Goal: Task Accomplishment & Management: Complete application form

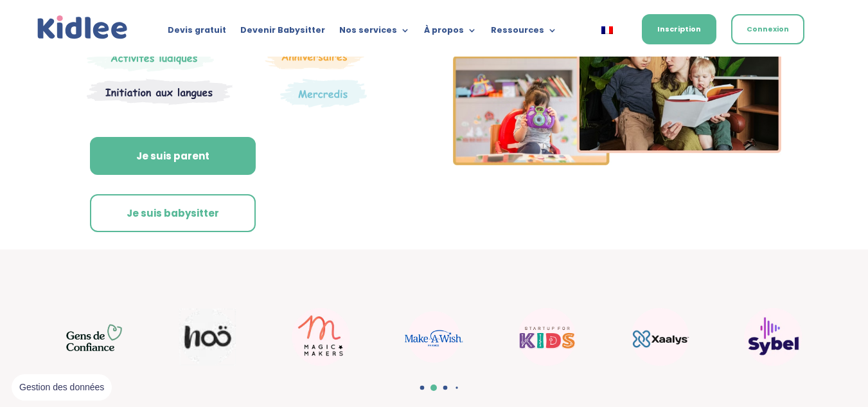
scroll to position [184, 0]
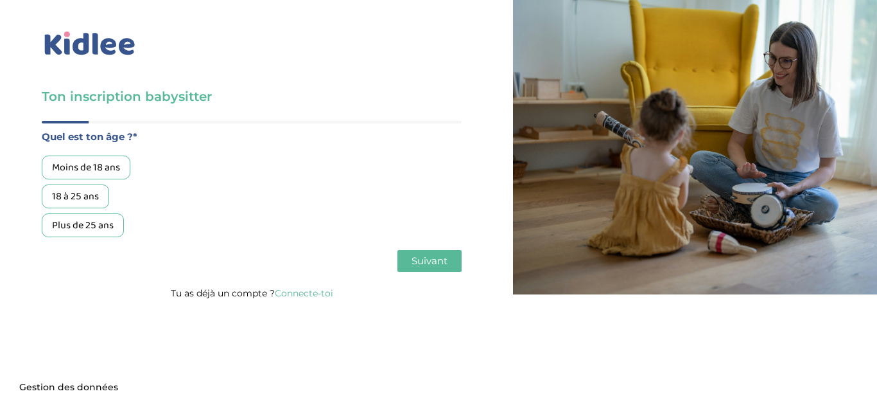
click at [84, 197] on div "18 à 25 ans" at bounding box center [75, 196] width 67 height 24
click at [424, 254] on button "Suivant" at bounding box center [430, 261] width 64 height 22
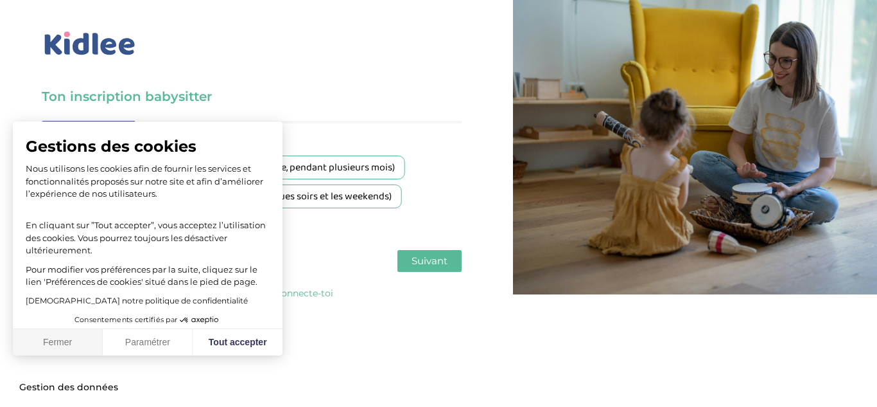
click at [73, 342] on button "Fermer" at bounding box center [58, 342] width 90 height 27
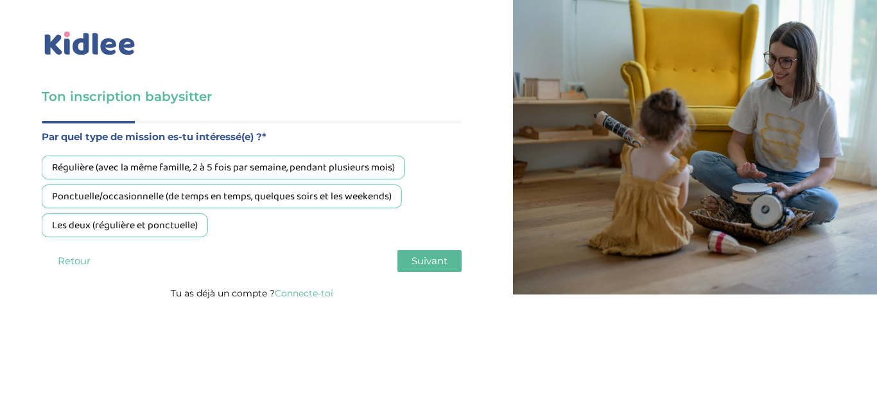
click at [157, 221] on div "Les deux (régulière et ponctuelle)" at bounding box center [125, 225] width 166 height 24
click at [429, 261] on span "Suivant" at bounding box center [430, 260] width 36 height 12
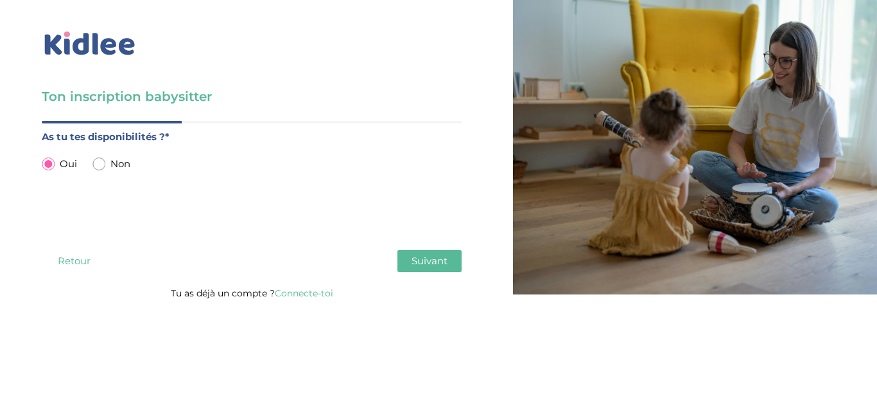
click at [429, 261] on span "Suivant" at bounding box center [430, 260] width 36 height 12
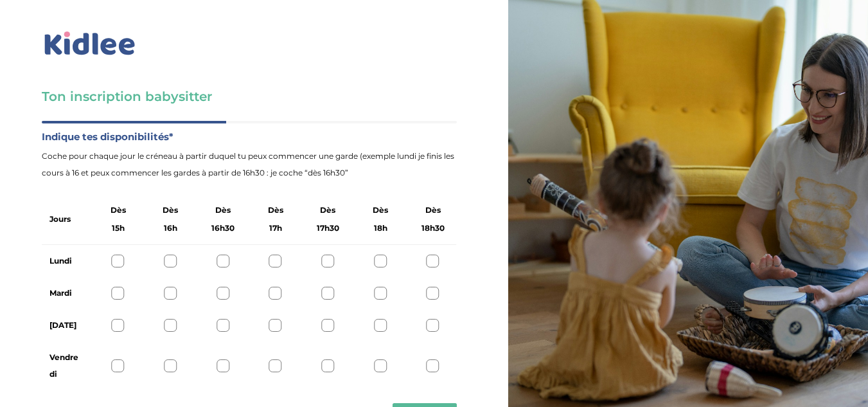
scroll to position [54, 0]
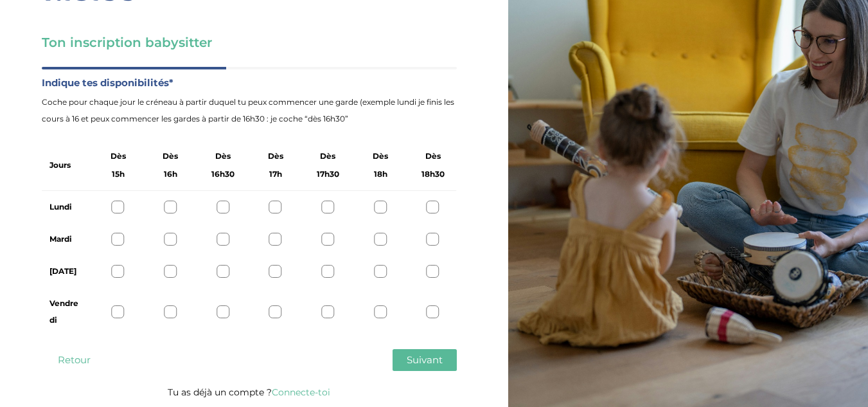
click at [382, 211] on div at bounding box center [380, 206] width 13 height 13
click at [430, 206] on div at bounding box center [433, 206] width 13 height 13
click at [436, 242] on div at bounding box center [433, 239] width 13 height 13
click at [431, 310] on div at bounding box center [433, 311] width 13 height 13
click at [115, 273] on div at bounding box center [118, 271] width 13 height 13
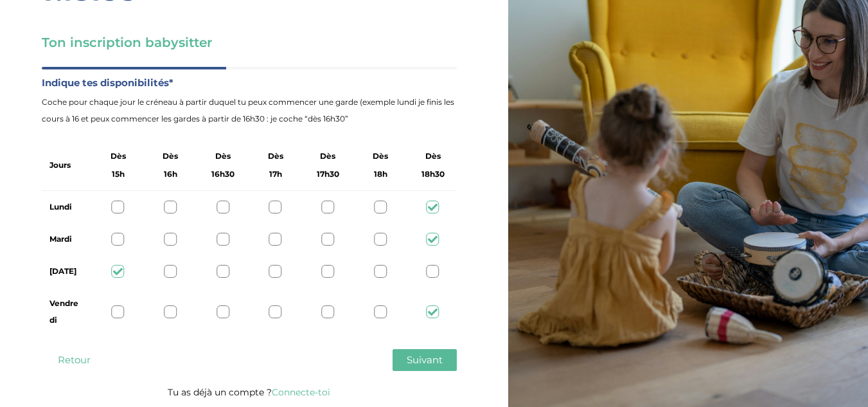
scroll to position [53, 0]
click at [420, 360] on span "Suivant" at bounding box center [425, 360] width 36 height 12
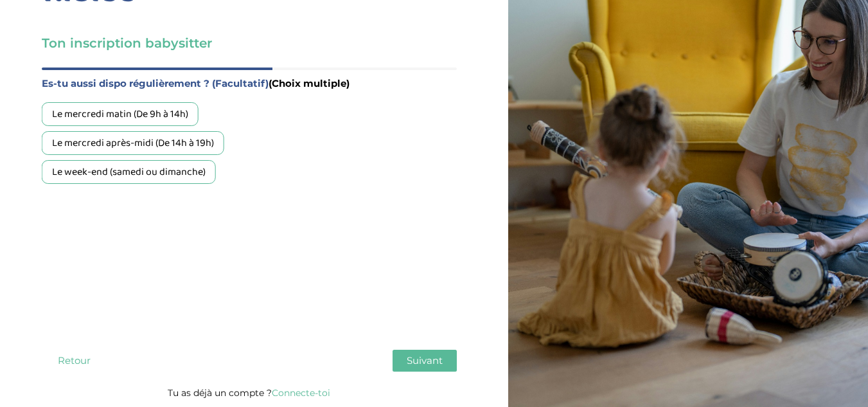
click at [133, 144] on div "Le mercredi après-midi (De 14h à 19h)" at bounding box center [133, 143] width 182 height 24
click at [145, 168] on div "Le week-end (samedi ou dimanche)" at bounding box center [129, 172] width 174 height 24
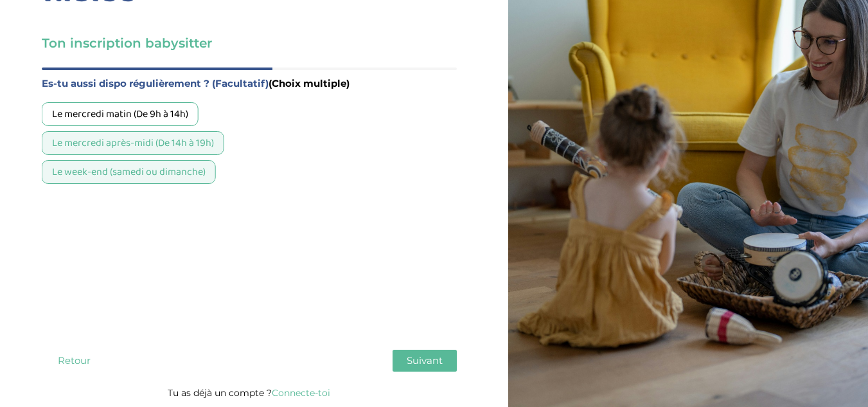
click at [415, 357] on span "Suivant" at bounding box center [425, 360] width 36 height 12
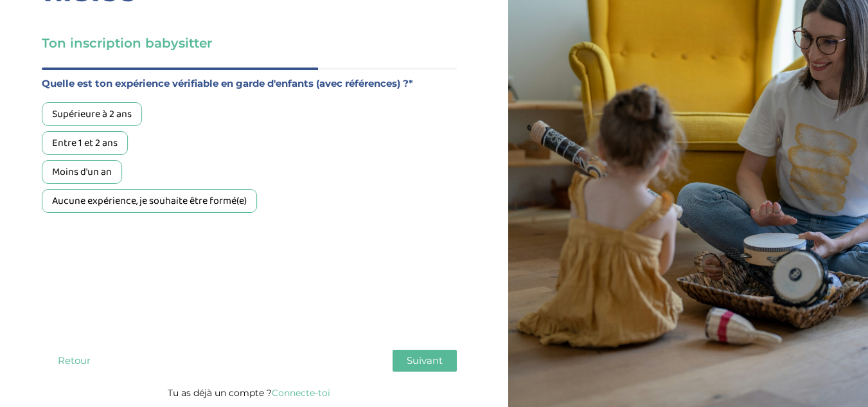
click at [112, 113] on div "Supérieure à 2 ans" at bounding box center [92, 114] width 100 height 24
click at [133, 209] on div "Aucune expérience, je souhaite être formé(e)" at bounding box center [149, 201] width 215 height 24
click at [423, 360] on span "Suivant" at bounding box center [425, 360] width 36 height 12
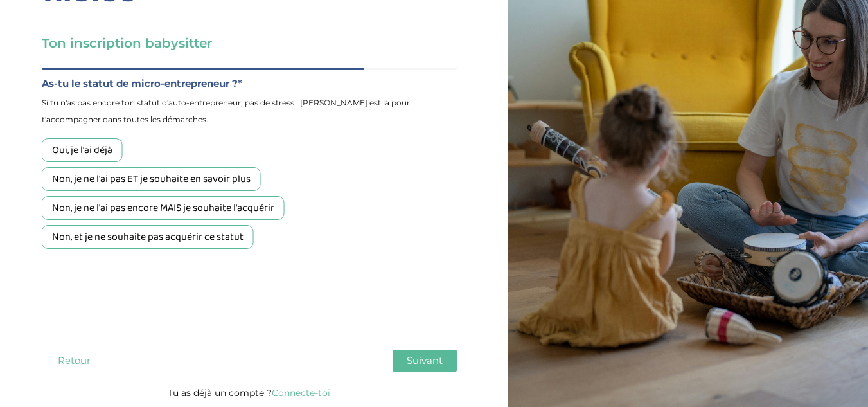
click at [143, 182] on div "Non, je ne l'ai pas ET je souhaite en savoir plus" at bounding box center [151, 179] width 219 height 24
click at [409, 357] on span "Suivant" at bounding box center [425, 360] width 36 height 12
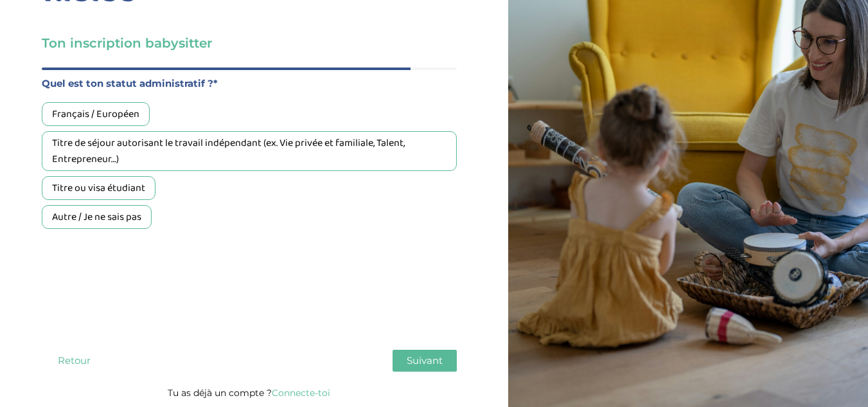
click at [86, 114] on div "Français / Européen" at bounding box center [96, 114] width 108 height 24
click at [421, 363] on span "Suivant" at bounding box center [425, 360] width 36 height 12
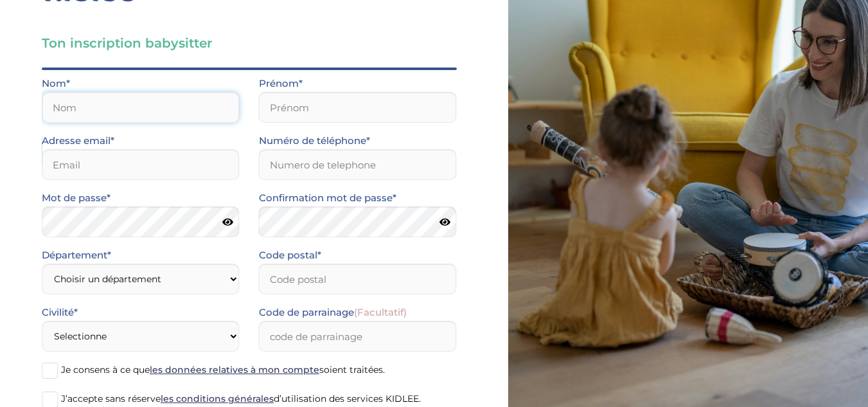
click at [147, 118] on input "text" at bounding box center [141, 107] width 198 height 31
type input "Nicolau"
click at [315, 119] on input "text" at bounding box center [358, 107] width 198 height 31
type input "Margot"
click at [188, 159] on input "email" at bounding box center [141, 164] width 198 height 31
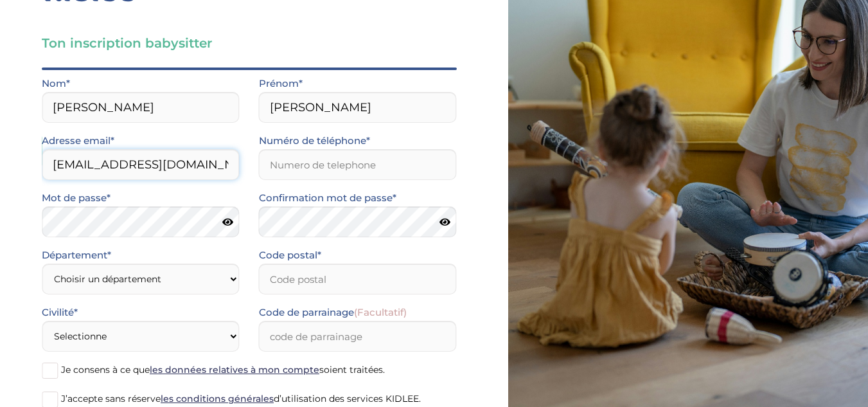
type input "margotnicolau@gmail.com"
click at [302, 163] on input "Numéro de téléphone*" at bounding box center [358, 164] width 198 height 31
type input "0771824088"
click at [100, 283] on select "Choisir un département Paris (75) Hauts-de-Seine (92) Yvelines (78) Val-de-Marn…" at bounding box center [141, 278] width 198 height 31
select select "95"
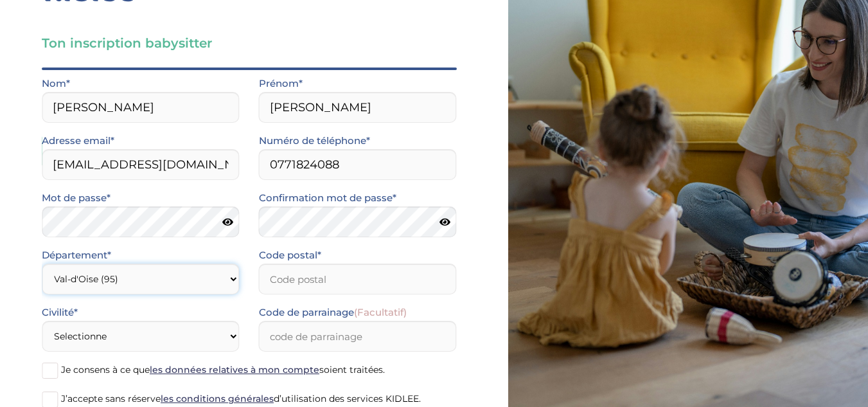
click at [42, 263] on select "Choisir un département Paris (75) Hauts-de-Seine (92) Yvelines (78) Val-de-Marn…" at bounding box center [141, 278] width 198 height 31
click at [304, 281] on input "Code postal*" at bounding box center [358, 278] width 198 height 31
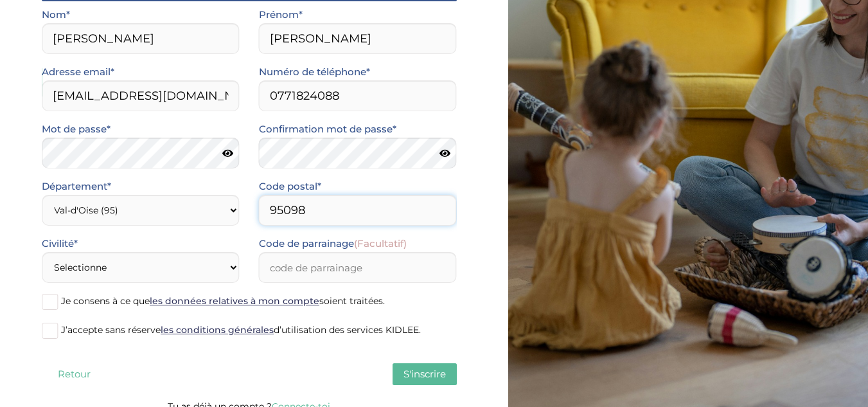
scroll to position [136, 0]
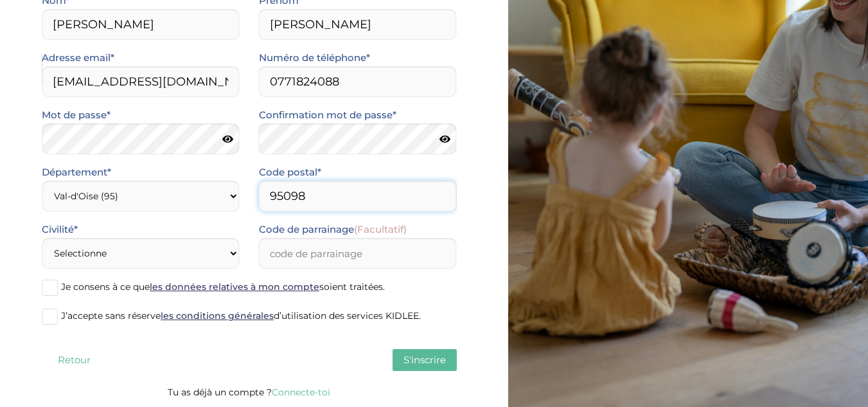
type input "95098"
click at [148, 255] on select "Selectionne Mr Mme" at bounding box center [141, 253] width 198 height 31
click at [130, 321] on span "J’accepte sans réserve les conditions générales d’utilisation des services KIDL…" at bounding box center [241, 316] width 360 height 12
click at [0, 0] on input "J’accepte sans réserve les conditions générales d’utilisation des services KIDL…" at bounding box center [0, 0] width 0 height 0
click at [111, 251] on select "Selectionne Mr Mme" at bounding box center [141, 253] width 198 height 31
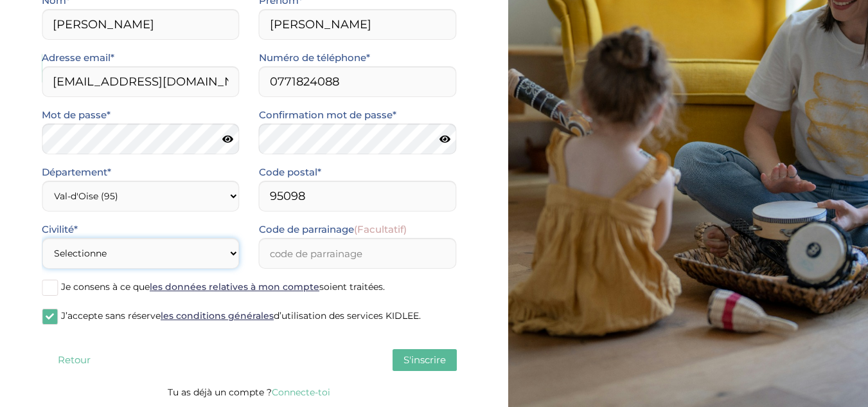
select select "1"
click at [42, 238] on select "Selectionne Mr Mme" at bounding box center [141, 253] width 198 height 31
click at [435, 358] on span "S'inscrire" at bounding box center [424, 359] width 42 height 12
click at [412, 356] on span "S'inscrire" at bounding box center [424, 359] width 42 height 12
click at [396, 353] on button "S'inscrire" at bounding box center [424, 360] width 64 height 22
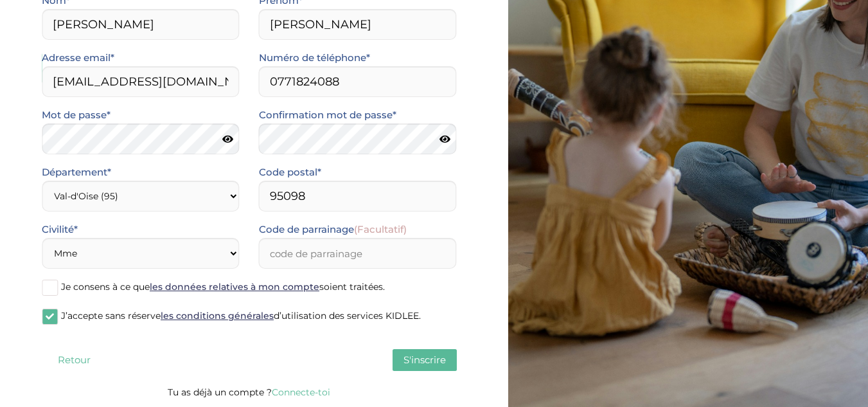
click at [396, 353] on button "S'inscrire" at bounding box center [424, 360] width 64 height 22
click at [48, 286] on span at bounding box center [50, 287] width 16 height 16
click at [0, 0] on input "Je consens à ce que les données relatives à mon compte soient traitées." at bounding box center [0, 0] width 0 height 0
click at [406, 362] on span "S'inscrire" at bounding box center [424, 359] width 42 height 12
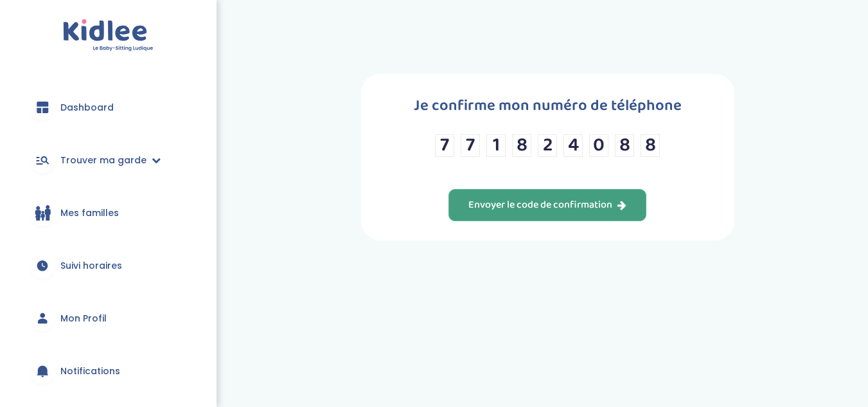
click at [550, 208] on div "Envoyer le code de confirmation" at bounding box center [547, 205] width 158 height 15
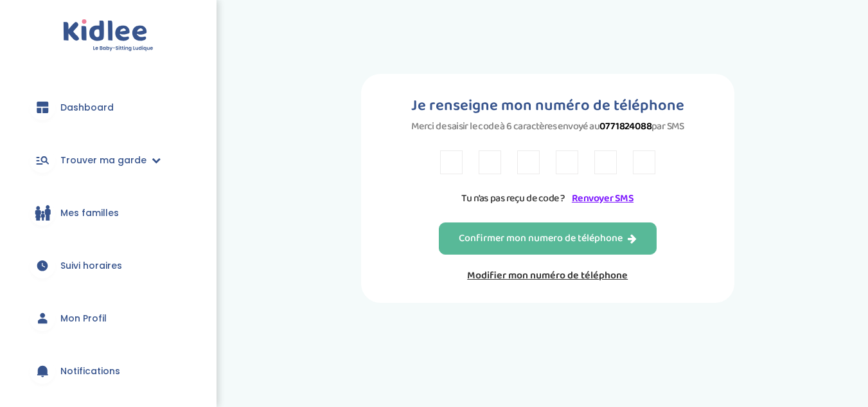
click at [453, 164] on input "text" at bounding box center [451, 162] width 22 height 24
type input "w"
type input "a"
type input "W"
type input "A"
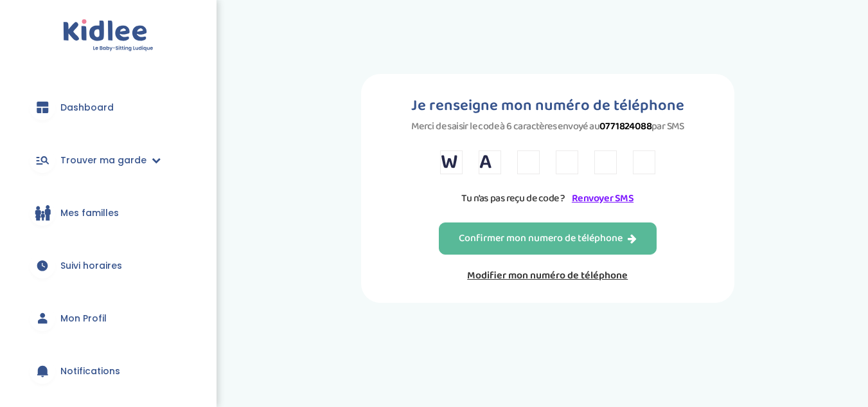
type input "L"
type input "7"
type input "L"
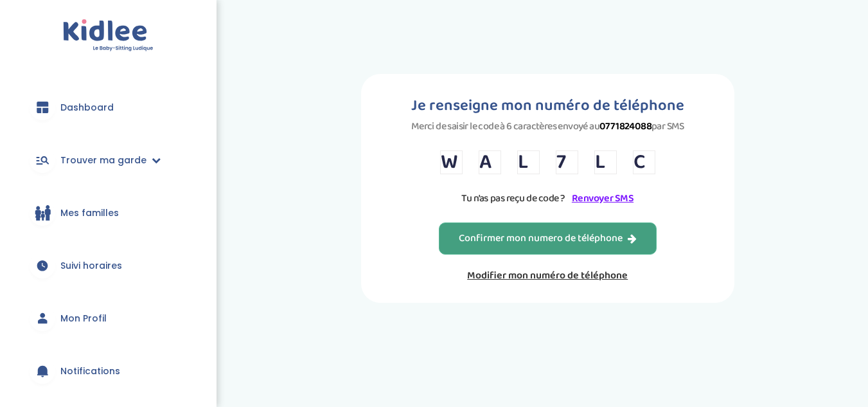
type input "C"
click at [481, 242] on div "Confirmer mon numero de téléphone" at bounding box center [548, 238] width 178 height 15
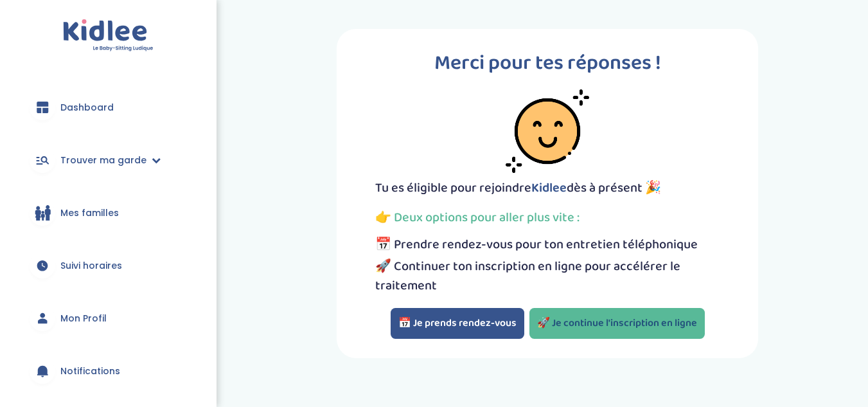
click at [549, 317] on link "🚀 Je continue l'inscription en ligne" at bounding box center [616, 323] width 175 height 31
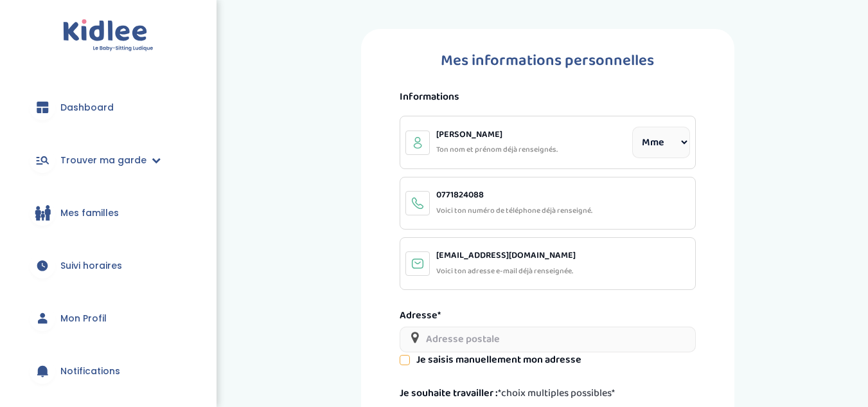
select select "1"
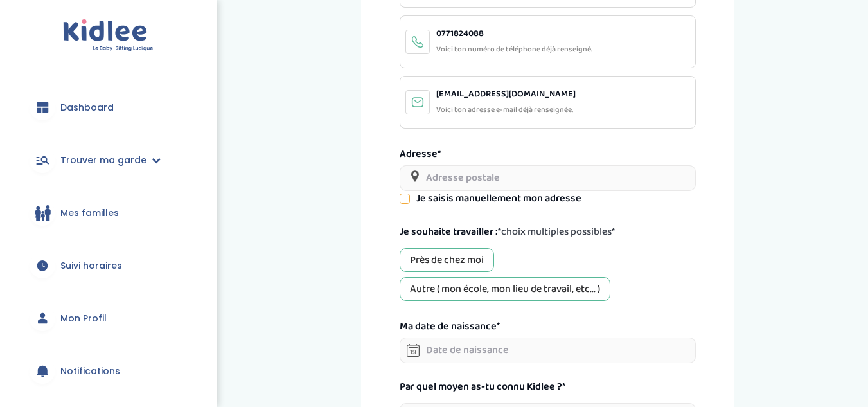
scroll to position [163, 0]
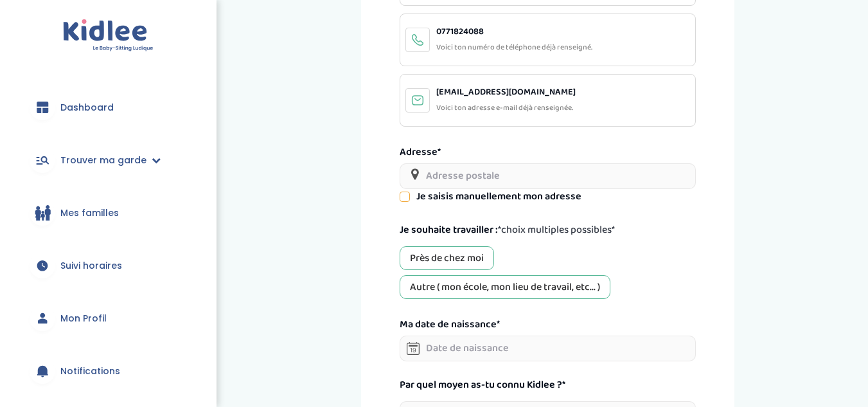
click at [516, 172] on input "text" at bounding box center [548, 176] width 296 height 26
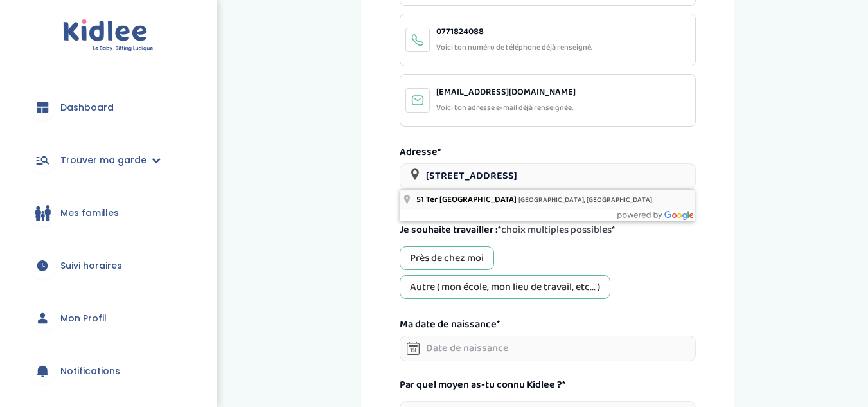
type input "51 Ter Rue de Jolival, Argenteuil, France"
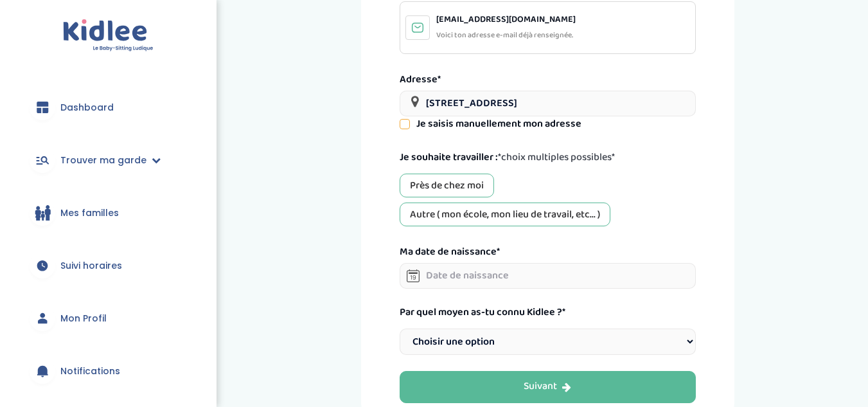
scroll to position [237, 0]
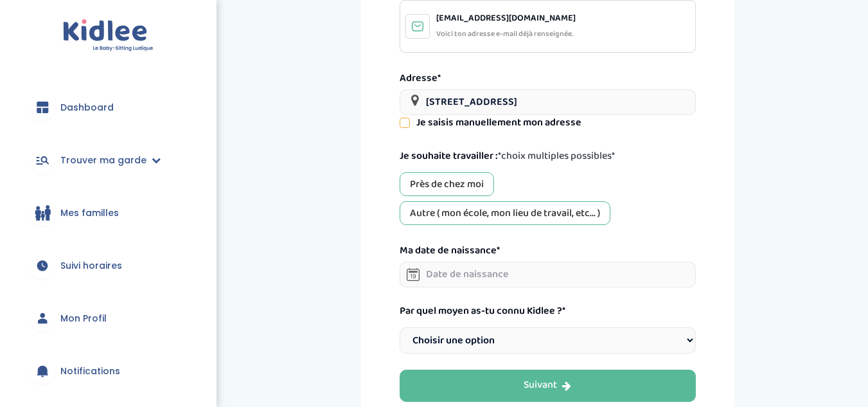
click at [458, 181] on div "Près de chez moi" at bounding box center [447, 184] width 94 height 24
click at [469, 202] on div "Autre ( mon école, mon lieu de travail, etc... )" at bounding box center [505, 213] width 211 height 24
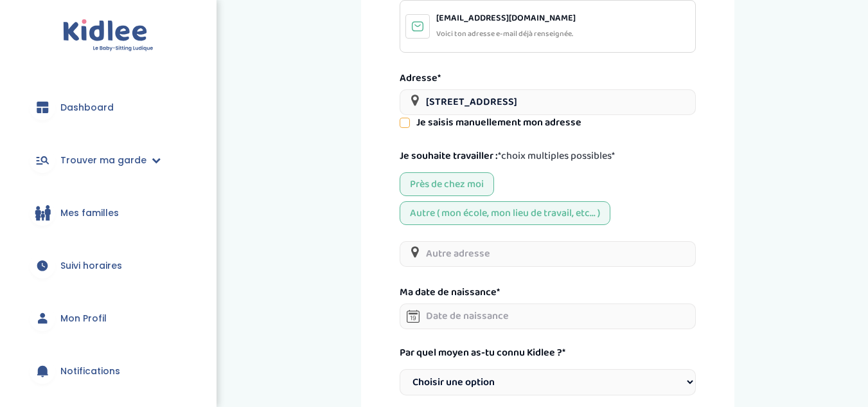
click at [513, 254] on input "text" at bounding box center [548, 254] width 296 height 26
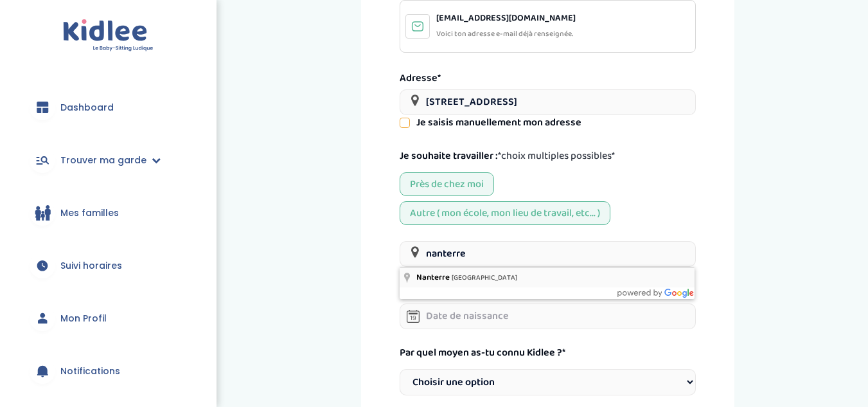
type input "Nanterre, France"
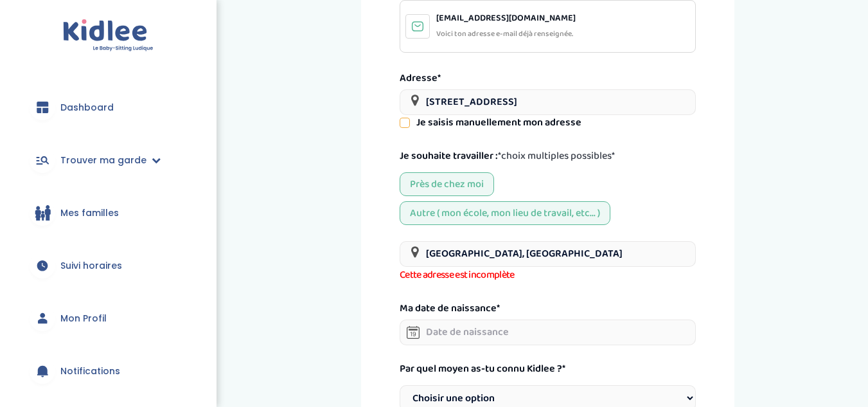
drag, startPoint x: 515, startPoint y: 255, endPoint x: 418, endPoint y: 258, distance: 97.0
click at [418, 258] on input "Nanterre, France" at bounding box center [548, 254] width 296 height 26
drag, startPoint x: 493, startPoint y: 256, endPoint x: 432, endPoint y: 256, distance: 61.0
click at [432, 256] on input "cesi nanterre" at bounding box center [548, 254] width 296 height 26
type input "c"
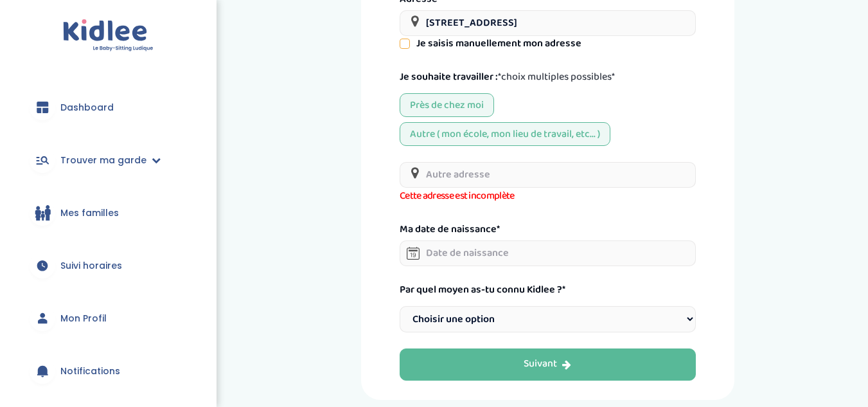
scroll to position [317, 0]
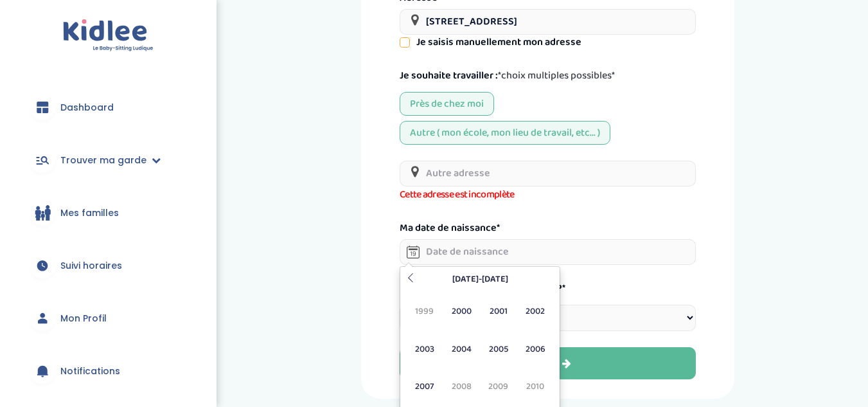
click at [490, 252] on input "text" at bounding box center [548, 252] width 296 height 26
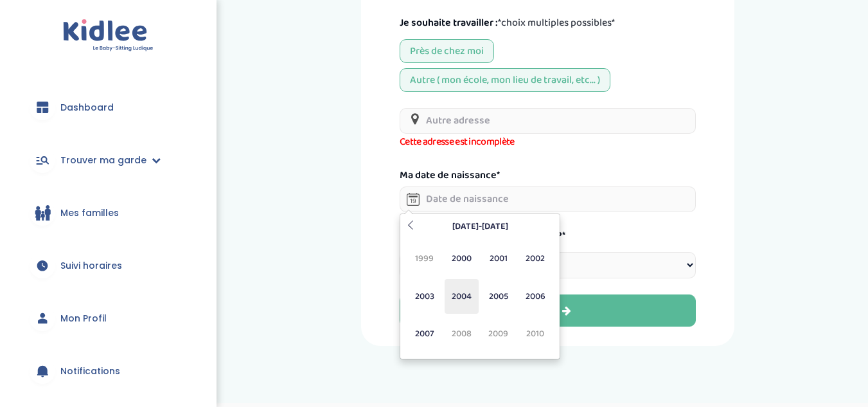
scroll to position [380, 0]
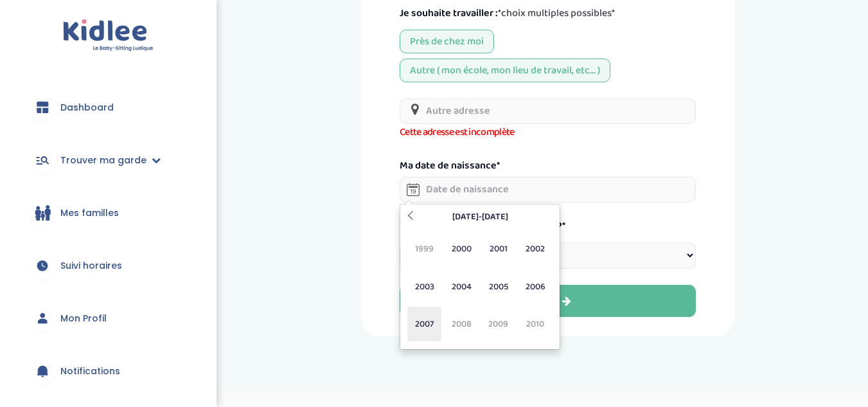
click at [408, 321] on span "2007" at bounding box center [424, 323] width 34 height 35
click at [503, 278] on span "[DATE]" at bounding box center [498, 286] width 34 height 35
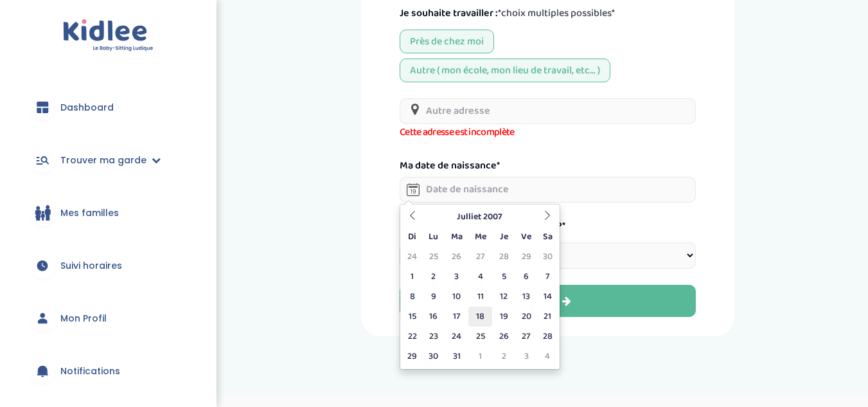
click at [480, 314] on td "18" at bounding box center [480, 316] width 24 height 20
type input "18-07-2007"
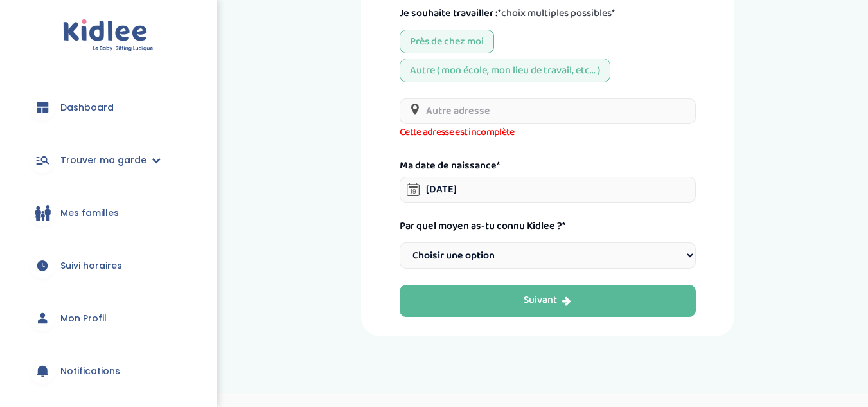
click at [500, 258] on select "Choisir une option Bouche à Oreille Google Plateforme Gens de confiance Faceboo…" at bounding box center [548, 255] width 296 height 26
select select "6"
click at [400, 242] on select "Choisir une option Bouche à Oreille Google Plateforme Gens de confiance Faceboo…" at bounding box center [548, 255] width 296 height 26
click at [485, 73] on div "Autre ( mon école, mon lieu de travail, etc... )" at bounding box center [505, 70] width 211 height 24
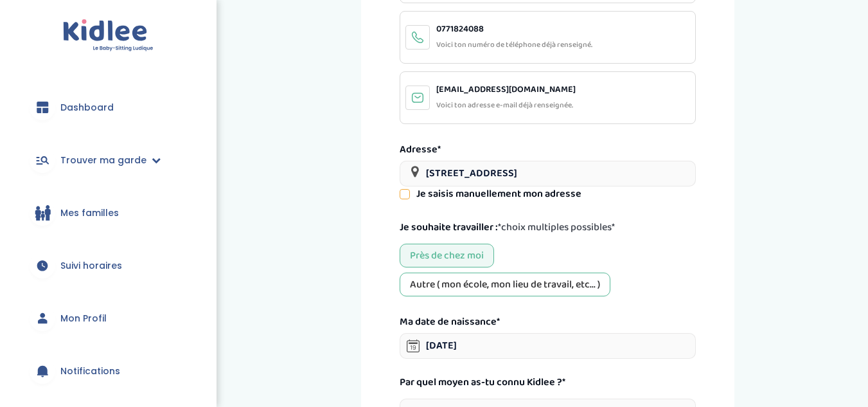
scroll to position [165, 0]
click at [469, 278] on div "Autre ( mon école, mon lieu de travail, etc... )" at bounding box center [505, 285] width 211 height 24
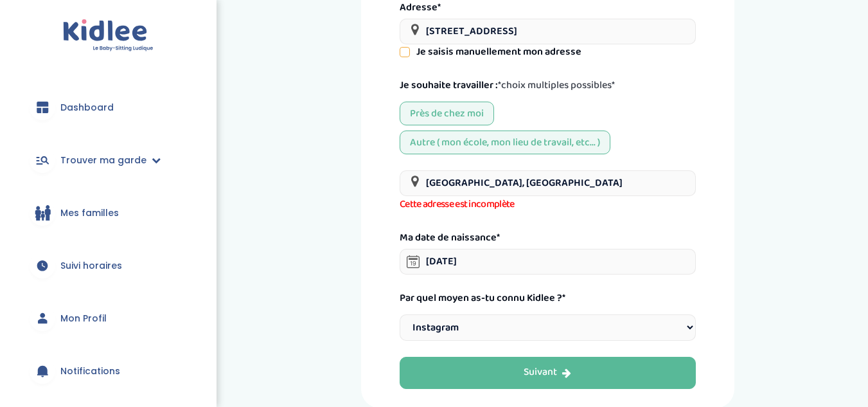
scroll to position [409, 0]
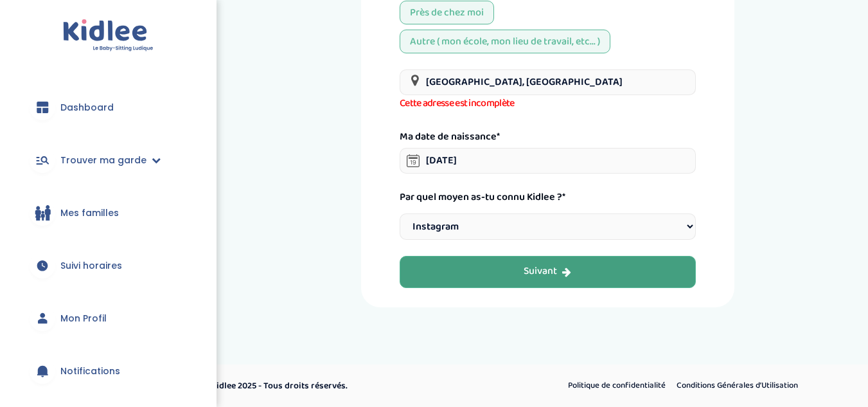
click at [498, 270] on button "Suivant" at bounding box center [548, 272] width 296 height 32
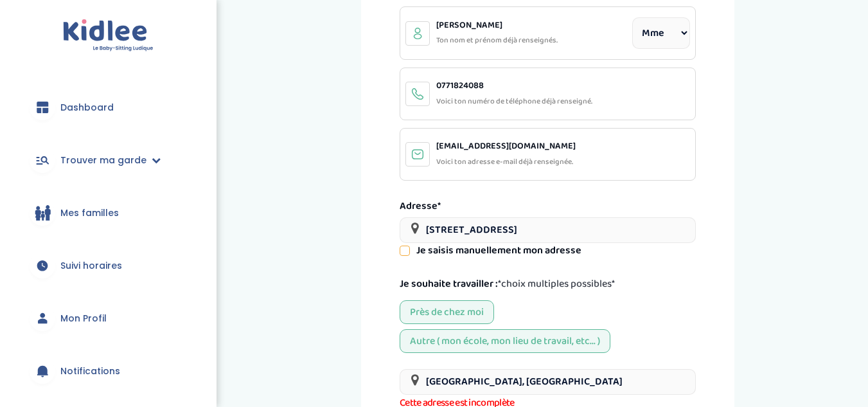
scroll to position [48, 0]
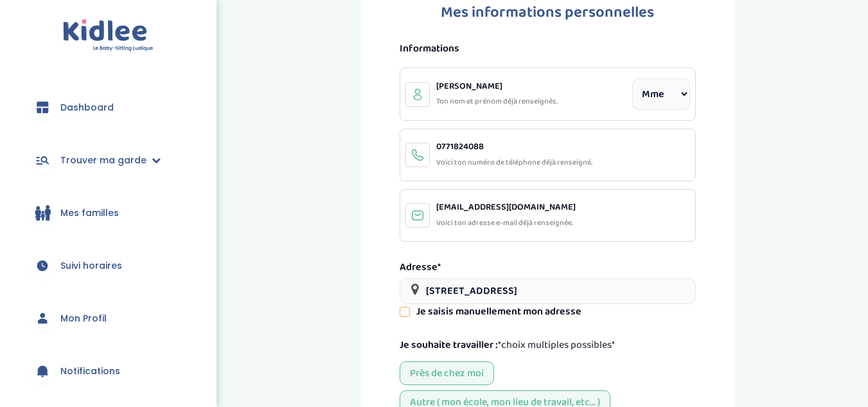
click at [405, 313] on icon at bounding box center [404, 311] width 9 height 9
select select "Argenteuil"
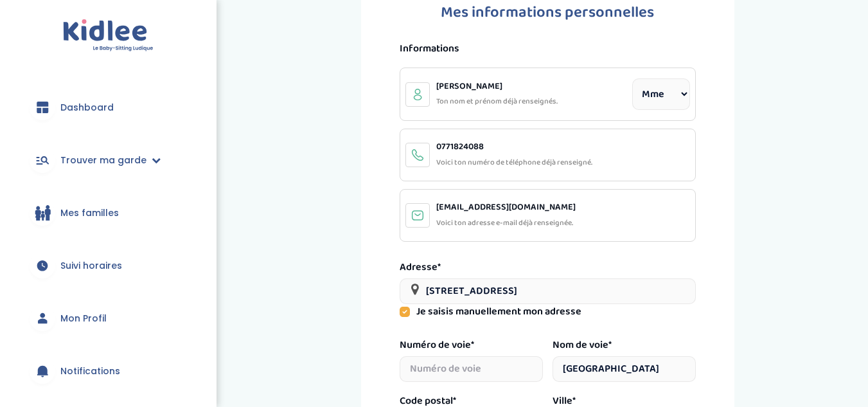
click at [405, 313] on icon at bounding box center [405, 311] width 10 height 10
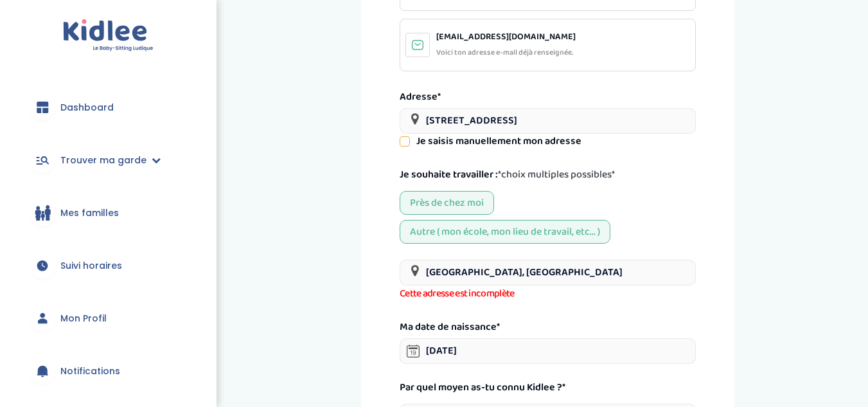
scroll to position [222, 0]
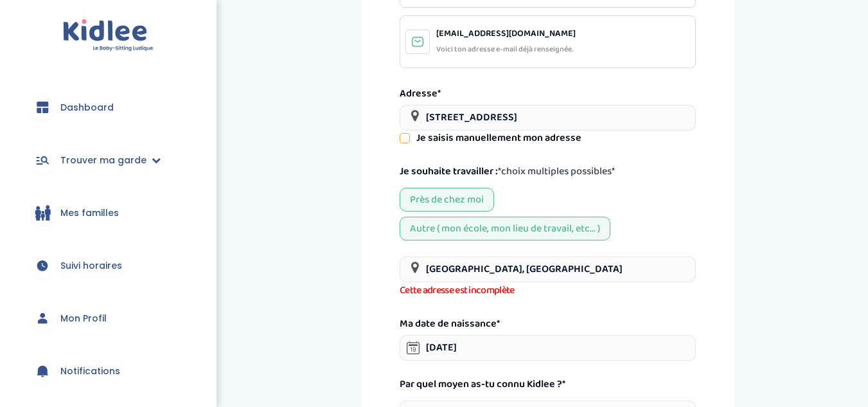
click at [491, 276] on input "Nanterre, France" at bounding box center [548, 269] width 296 height 26
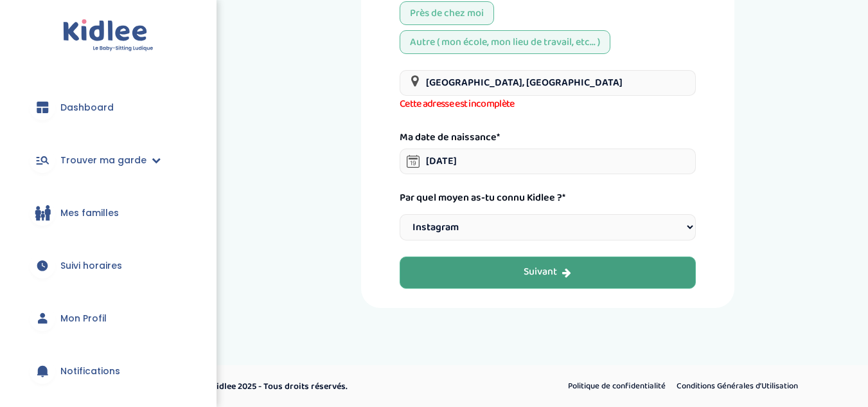
click at [538, 276] on div "Suivant" at bounding box center [548, 272] width 48 height 15
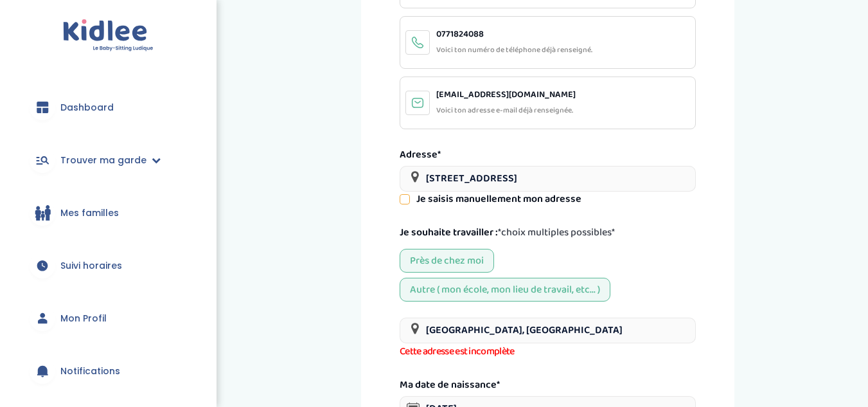
scroll to position [166, 0]
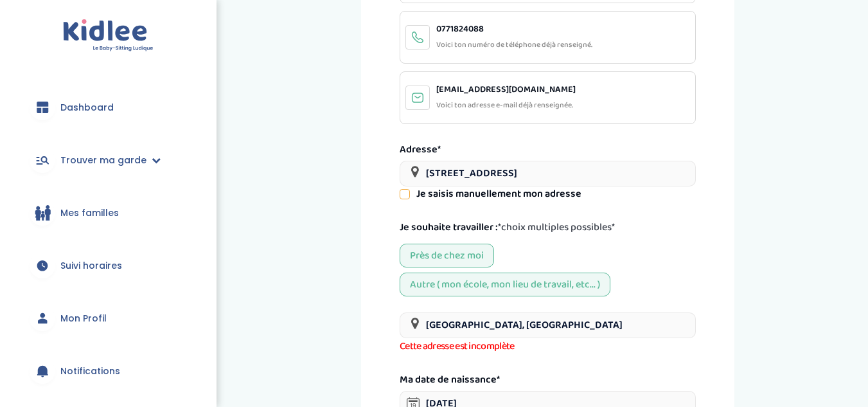
click at [466, 281] on div "Autre ( mon école, mon lieu de travail, etc... )" at bounding box center [505, 284] width 211 height 24
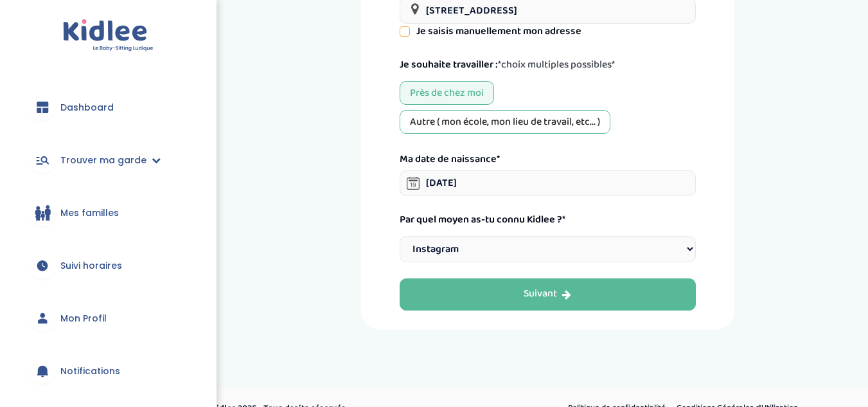
scroll to position [328, 0]
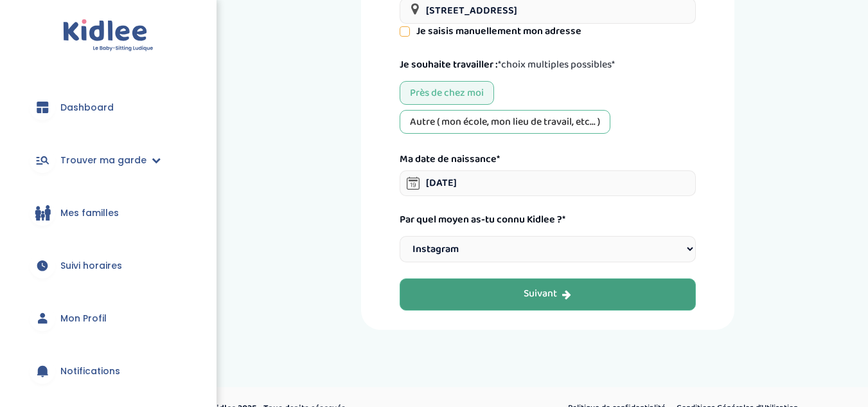
click at [474, 292] on button "Suivant" at bounding box center [548, 294] width 296 height 32
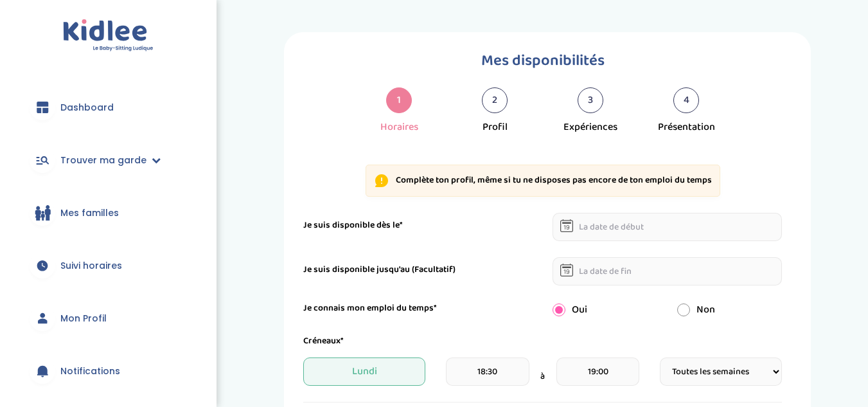
select select "1"
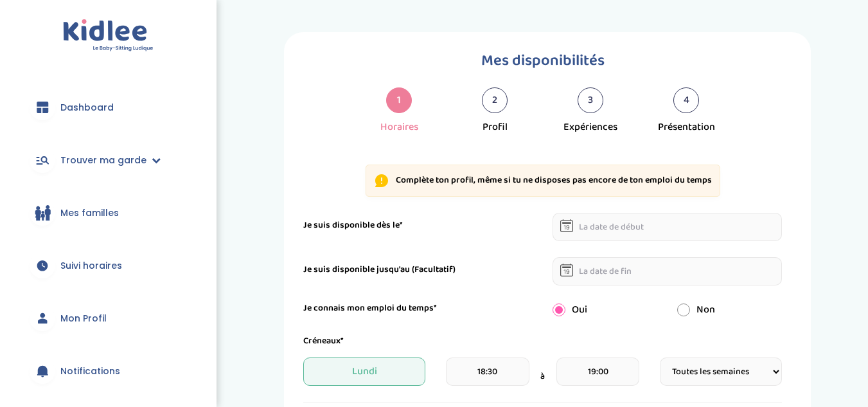
select select "1"
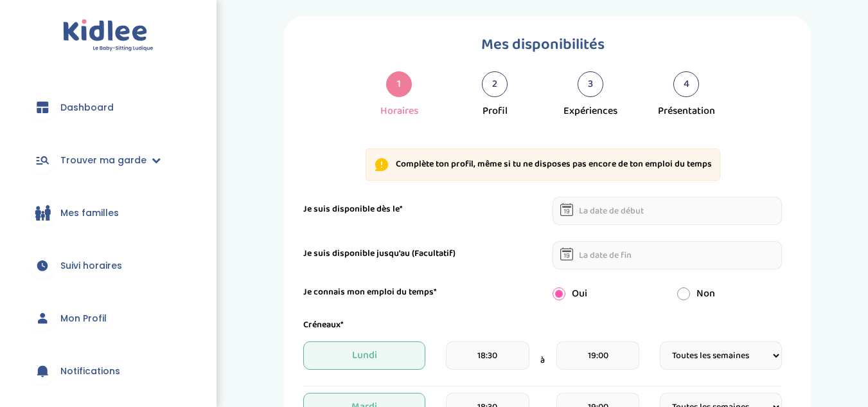
scroll to position [17, 0]
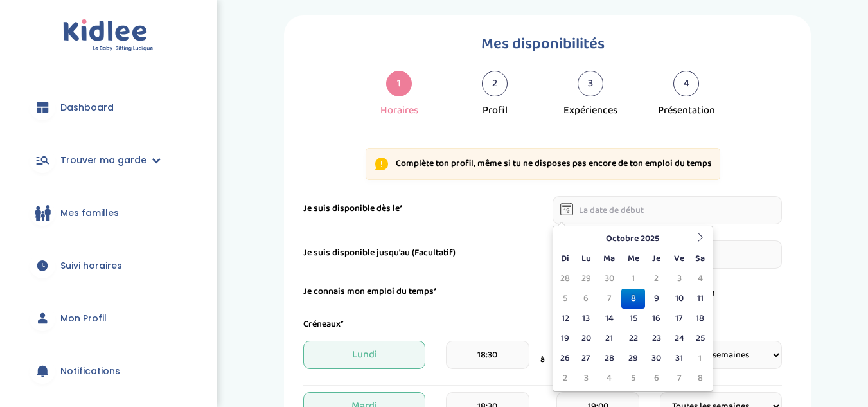
click at [635, 213] on input "text" at bounding box center [667, 210] width 230 height 28
click at [650, 299] on td "9" at bounding box center [656, 298] width 22 height 20
type input "[DATE]"
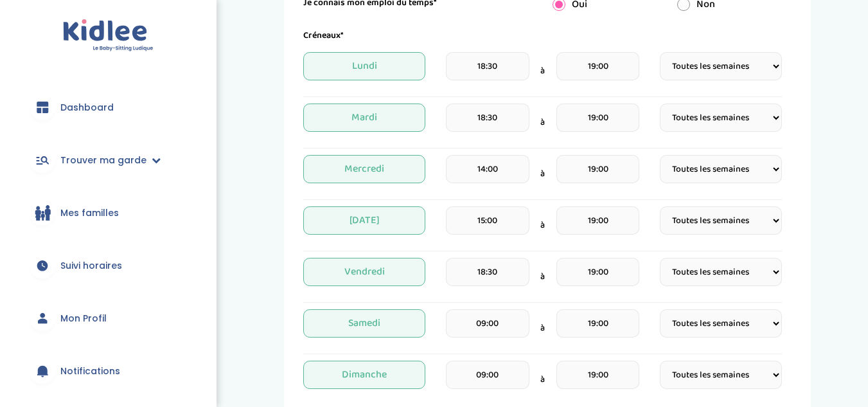
scroll to position [306, 0]
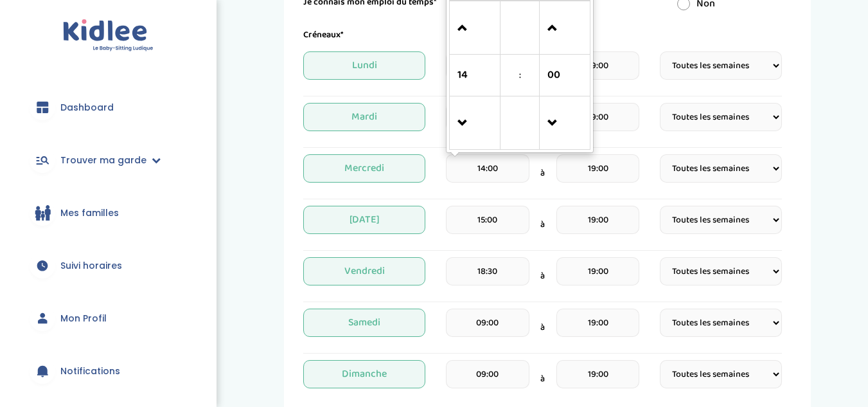
click at [494, 171] on input "14:00" at bounding box center [487, 168] width 83 height 28
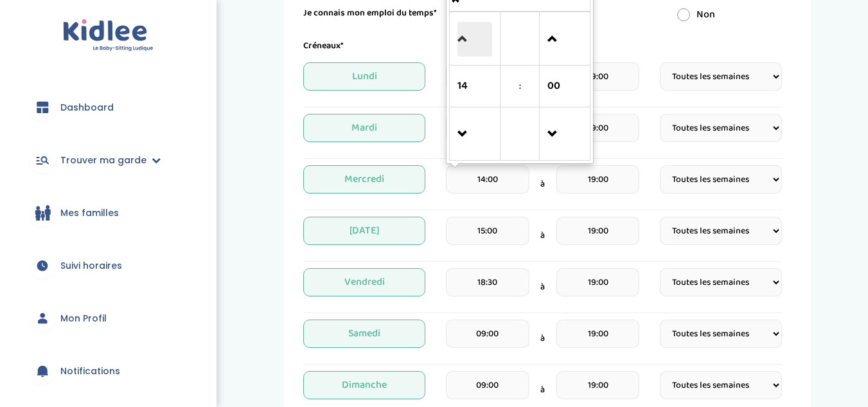
click at [461, 55] on span at bounding box center [474, 39] width 35 height 35
click at [462, 119] on span at bounding box center [474, 134] width 35 height 35
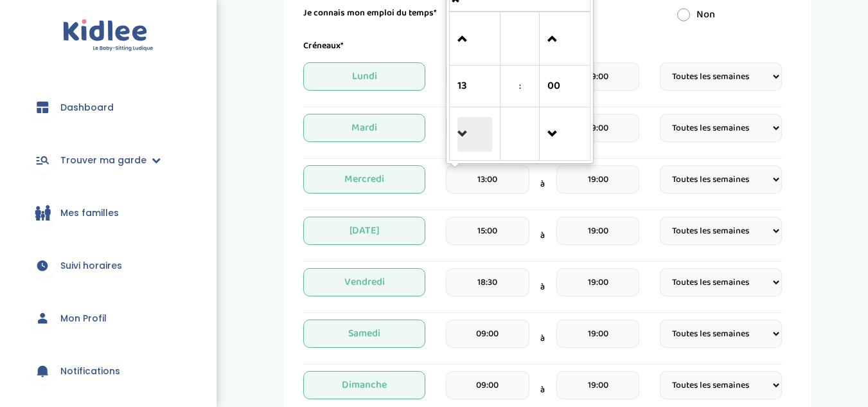
click at [462, 119] on span at bounding box center [474, 134] width 35 height 35
click at [459, 49] on span at bounding box center [474, 39] width 35 height 35
click at [468, 49] on span at bounding box center [474, 39] width 35 height 35
click at [467, 140] on span at bounding box center [474, 134] width 35 height 35
click at [554, 38] on span at bounding box center [564, 39] width 35 height 35
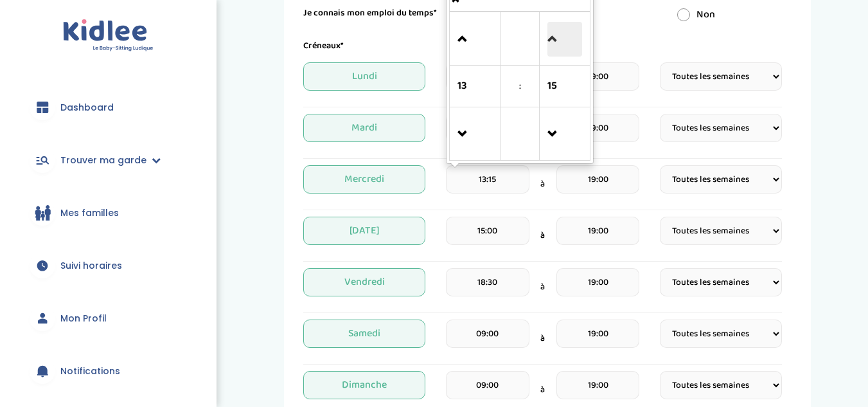
click at [552, 42] on span at bounding box center [564, 39] width 35 height 35
type input "13:30"
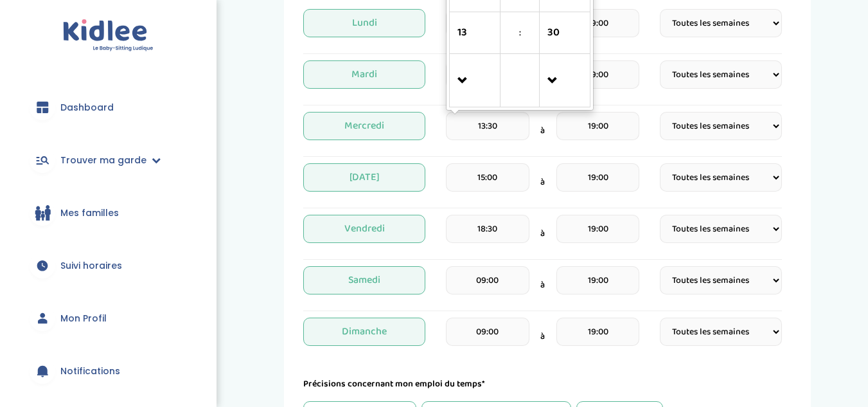
scroll to position [361, 0]
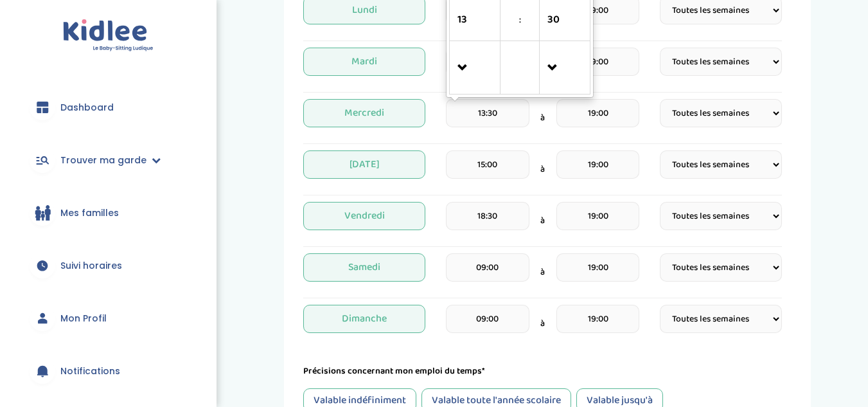
click at [500, 268] on input "09:00" at bounding box center [487, 267] width 83 height 28
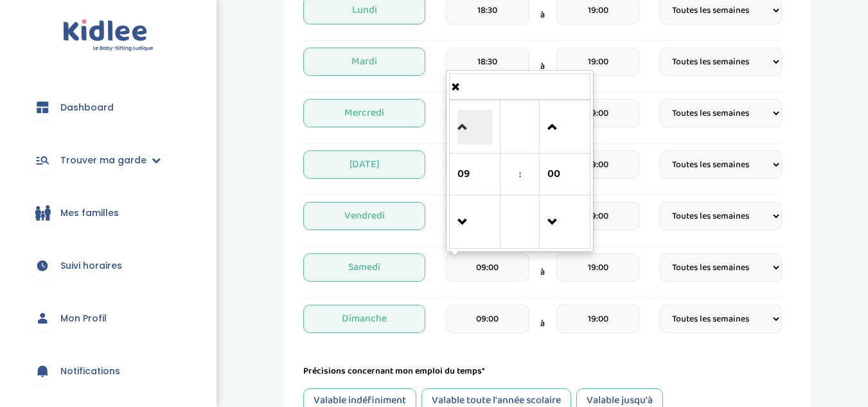
click at [461, 137] on span at bounding box center [474, 127] width 35 height 35
click at [461, 216] on span at bounding box center [474, 222] width 35 height 35
type input "07:00"
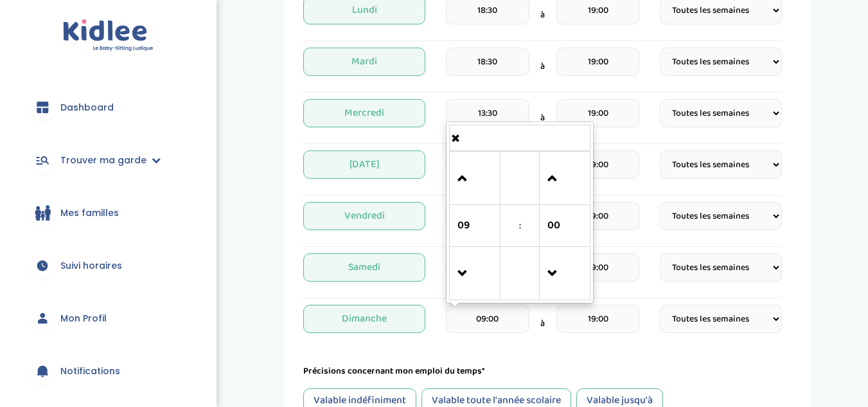
click at [490, 310] on input "09:00" at bounding box center [487, 318] width 83 height 28
click at [464, 267] on span at bounding box center [474, 273] width 35 height 35
type input "07:00"
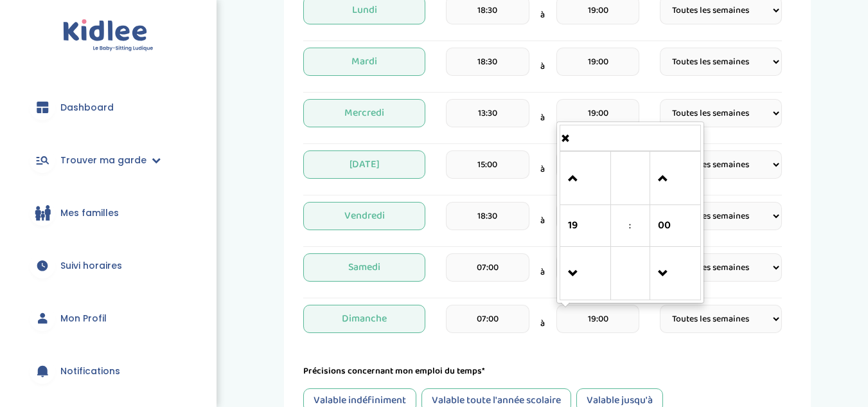
click at [609, 327] on input "19:00" at bounding box center [597, 318] width 83 height 28
click at [584, 167] on span at bounding box center [585, 178] width 35 height 35
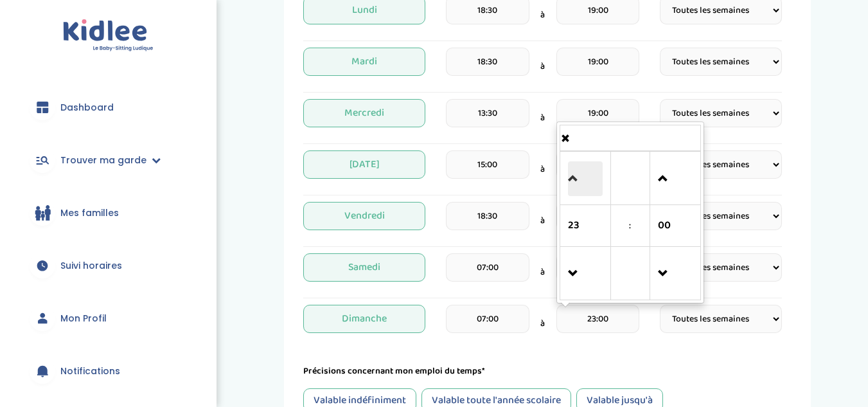
click at [584, 167] on span at bounding box center [585, 178] width 35 height 35
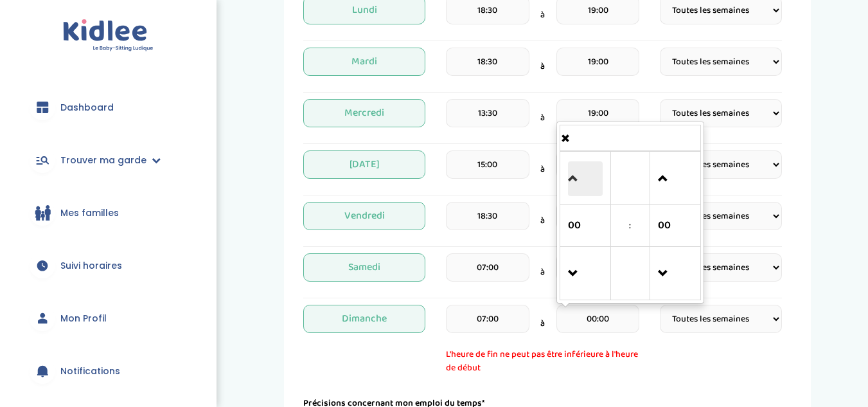
click at [584, 167] on span at bounding box center [585, 178] width 35 height 35
click at [579, 275] on span at bounding box center [585, 273] width 35 height 35
type input "00:00"
click at [578, 331] on input "00:00" at bounding box center [597, 318] width 83 height 28
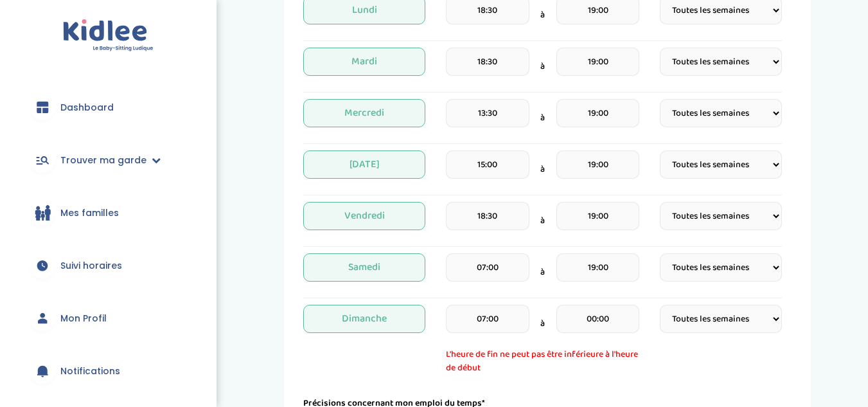
click at [617, 350] on span "L'heure de fin ne peut pas être inférieure à l'heure de début" at bounding box center [542, 361] width 193 height 27
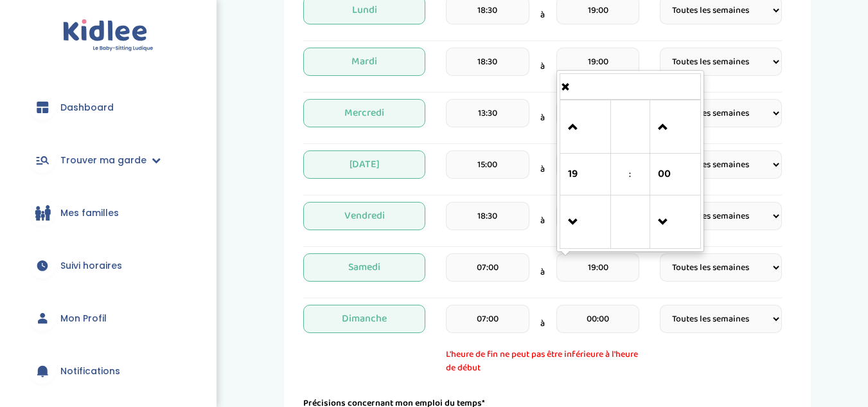
click at [594, 278] on input "19:00" at bounding box center [597, 267] width 83 height 28
click at [573, 129] on span at bounding box center [585, 127] width 35 height 35
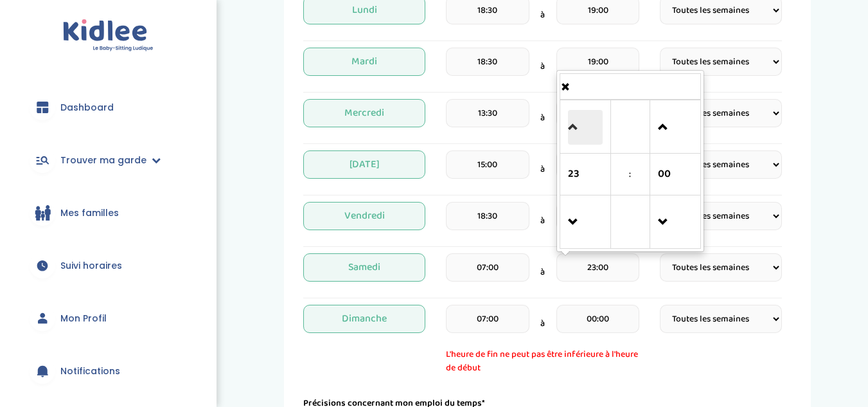
click at [573, 129] on span at bounding box center [585, 127] width 35 height 35
type input "00:00"
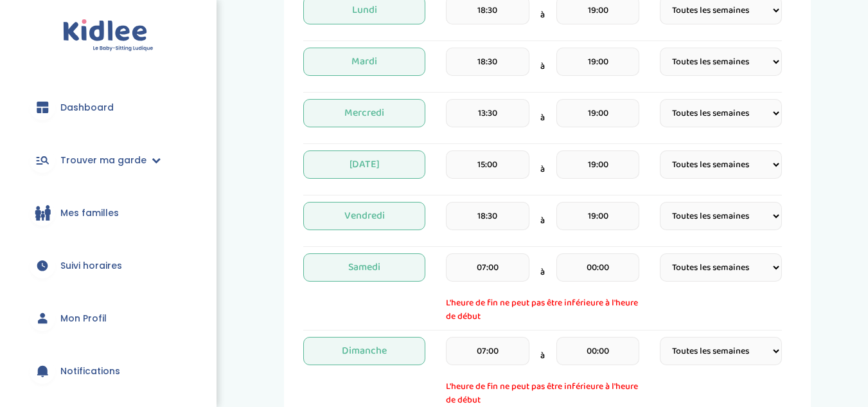
click at [639, 319] on span "L'heure de fin ne peut pas être inférieure à l'heure de début" at bounding box center [542, 309] width 193 height 27
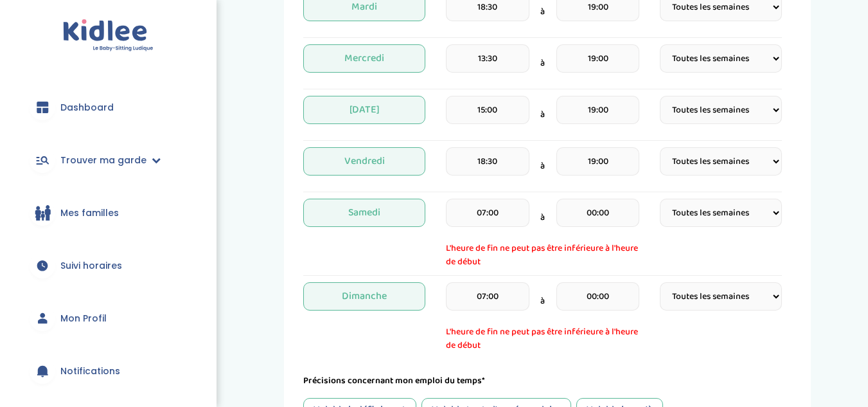
scroll to position [442, 0]
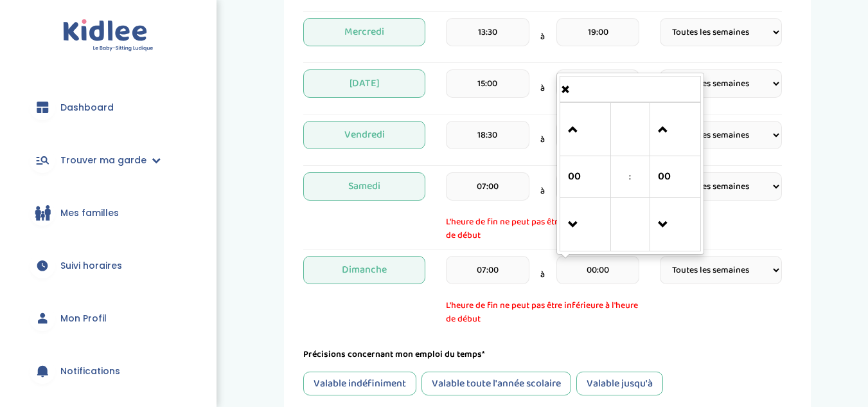
click at [601, 278] on input "00:00" at bounding box center [597, 270] width 83 height 28
click at [575, 214] on span at bounding box center [585, 224] width 35 height 35
type input "23:00"
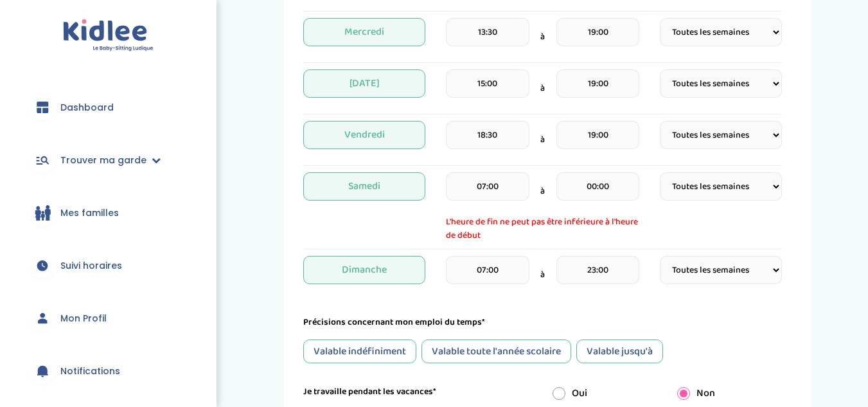
click at [553, 219] on span "L'heure de fin ne peut pas être inférieure à l'heure de début" at bounding box center [542, 228] width 193 height 27
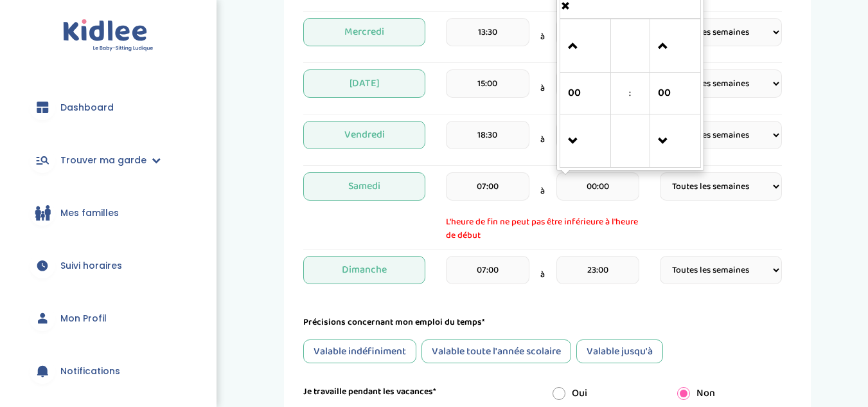
click at [594, 192] on input "00:00" at bounding box center [597, 186] width 83 height 28
click at [574, 160] on link at bounding box center [585, 141] width 38 height 46
type input "23:00"
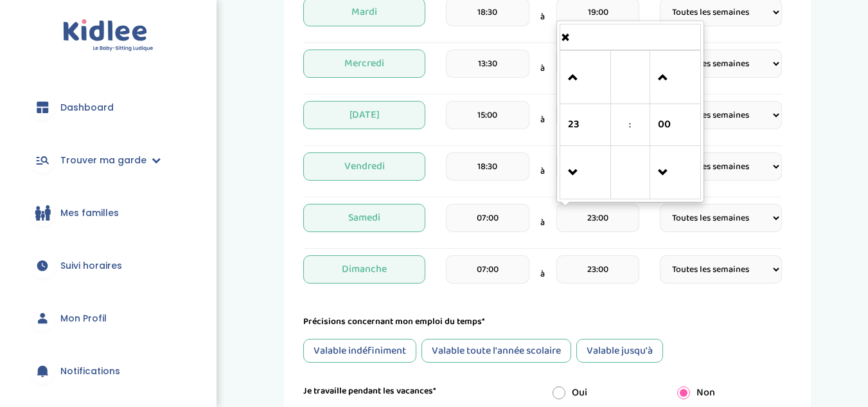
scroll to position [410, 0]
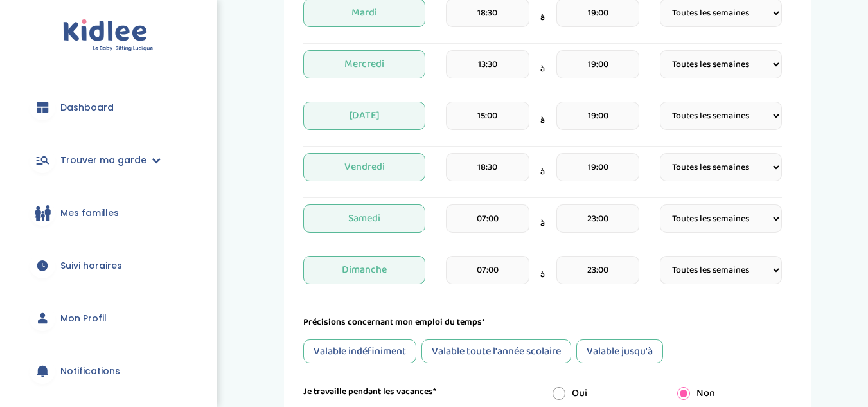
click at [637, 321] on div "Précisions concernant mon emploi du temps*" at bounding box center [542, 321] width 479 height 13
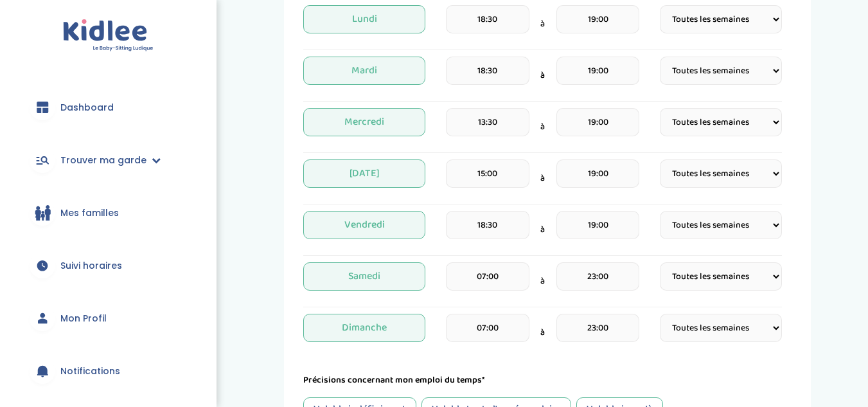
scroll to position [350, 0]
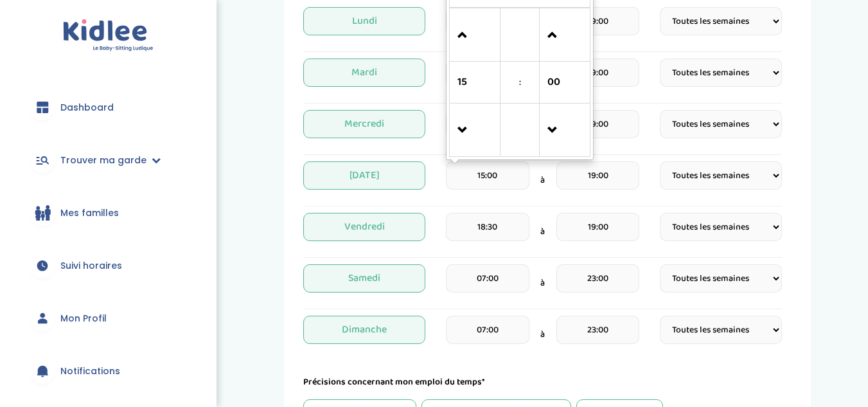
click at [490, 177] on input "15:00" at bounding box center [487, 175] width 83 height 28
click at [472, 125] on span at bounding box center [474, 130] width 35 height 35
click at [556, 46] on span at bounding box center [564, 35] width 35 height 35
click at [555, 41] on span at bounding box center [564, 35] width 35 height 35
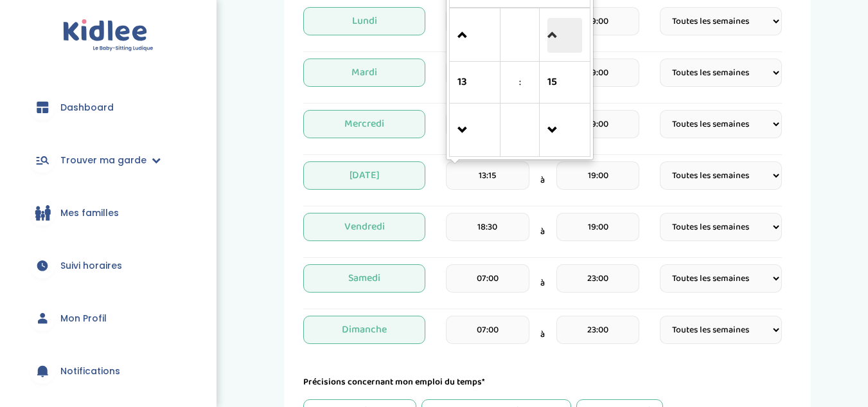
type input "13:30"
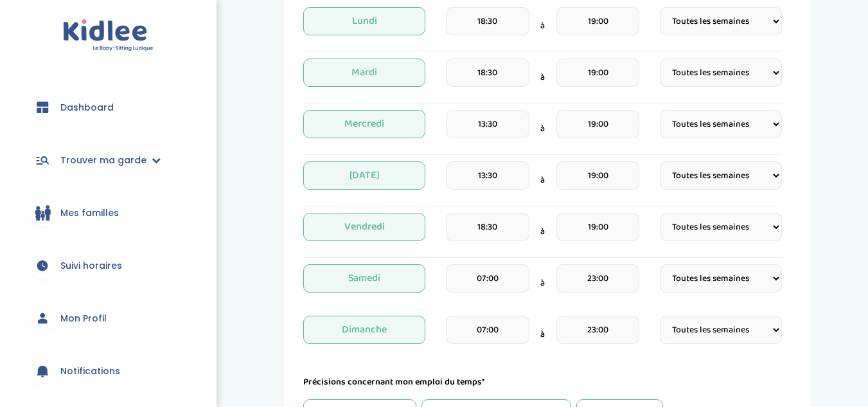
click at [639, 357] on form "Je suis disponible dès le* [DATE] Je suis disponible jusqu'au (Facultatif) Je c…" at bounding box center [542, 203] width 479 height 680
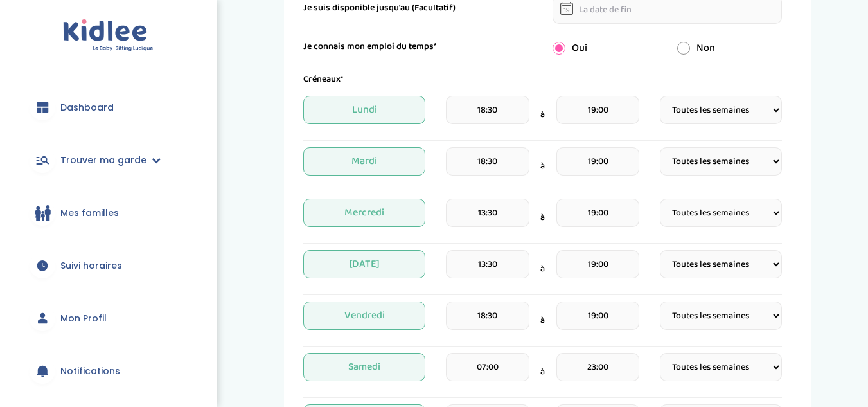
scroll to position [260, 0]
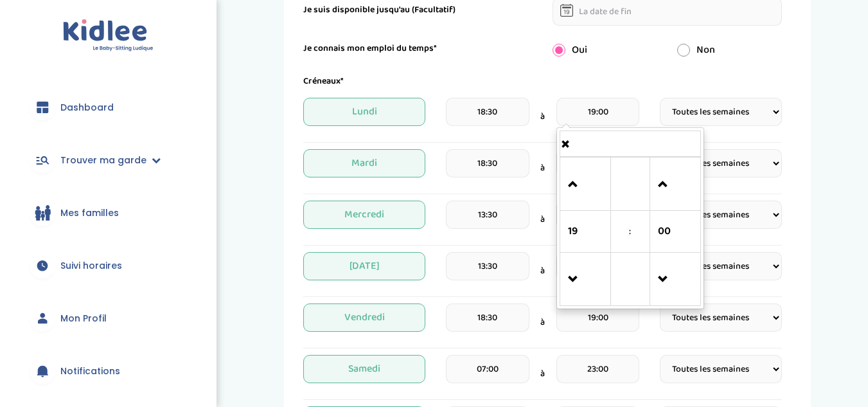
click at [604, 112] on input "19:00" at bounding box center [597, 112] width 83 height 28
click at [583, 173] on span at bounding box center [585, 184] width 35 height 35
type input "22:00"
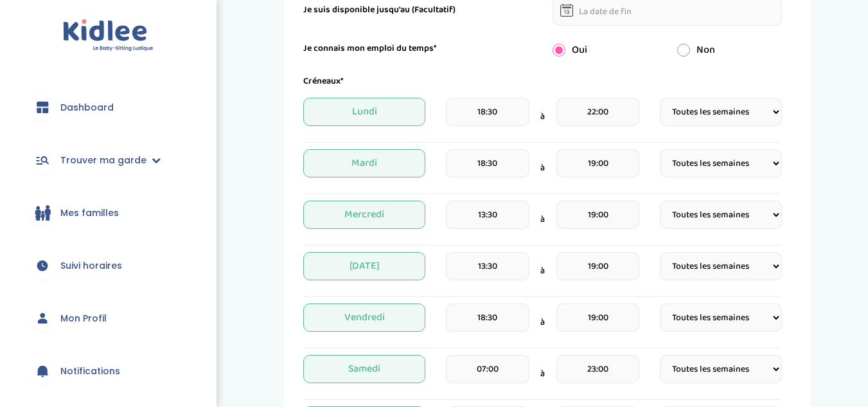
click at [554, 219] on div "13:30 à 19:00" at bounding box center [542, 219] width 193 height 38
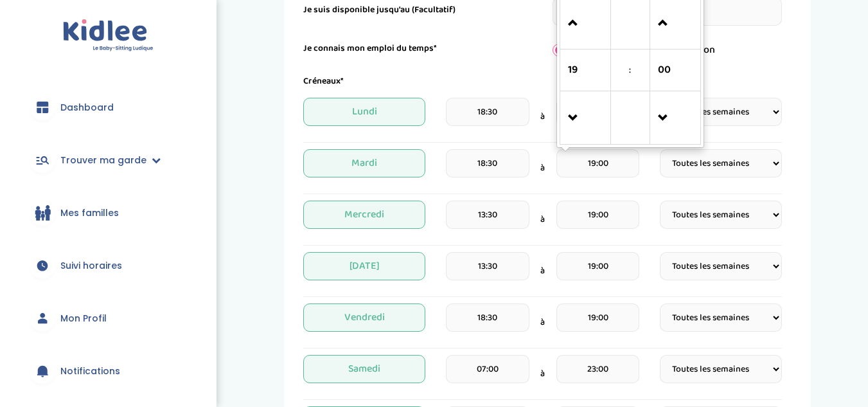
click at [593, 161] on input "19:00" at bounding box center [597, 163] width 83 height 28
click at [579, 36] on span at bounding box center [585, 23] width 35 height 35
type input "22:00"
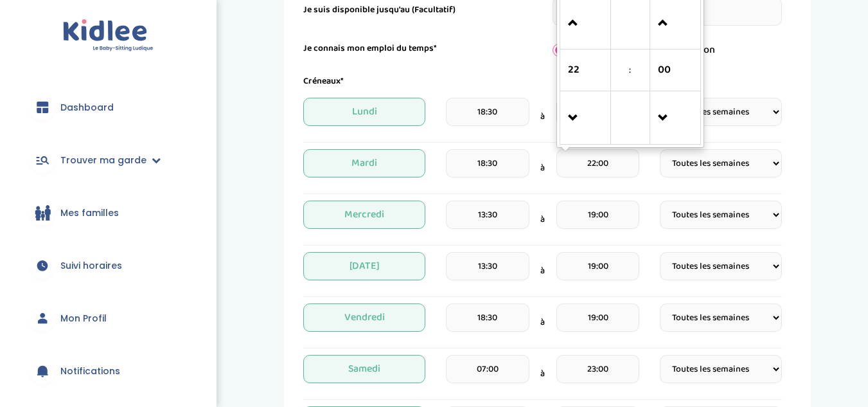
click at [595, 206] on input "19:00" at bounding box center [597, 214] width 83 height 28
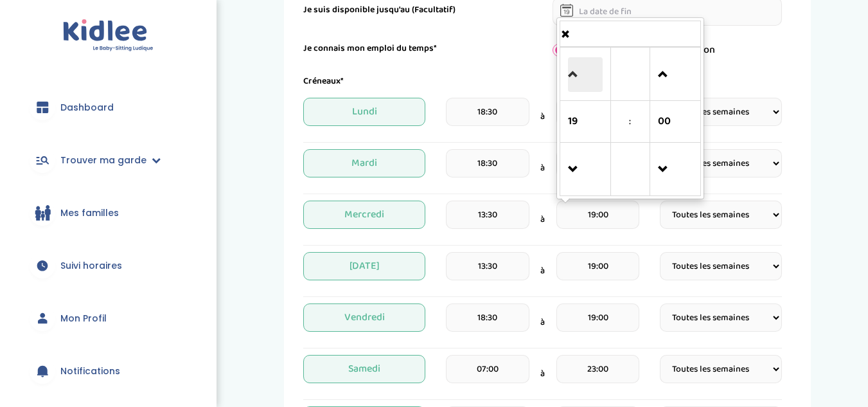
click at [569, 65] on span at bounding box center [585, 74] width 35 height 35
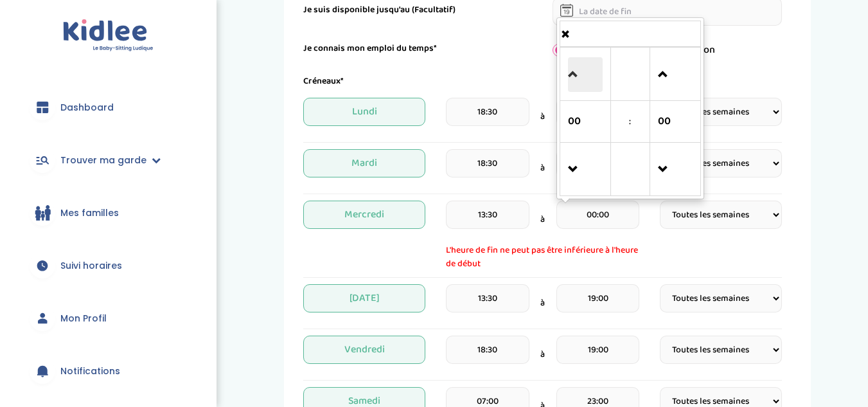
click at [569, 65] on span at bounding box center [585, 74] width 35 height 35
click at [581, 164] on span at bounding box center [585, 169] width 35 height 35
type input "23:00"
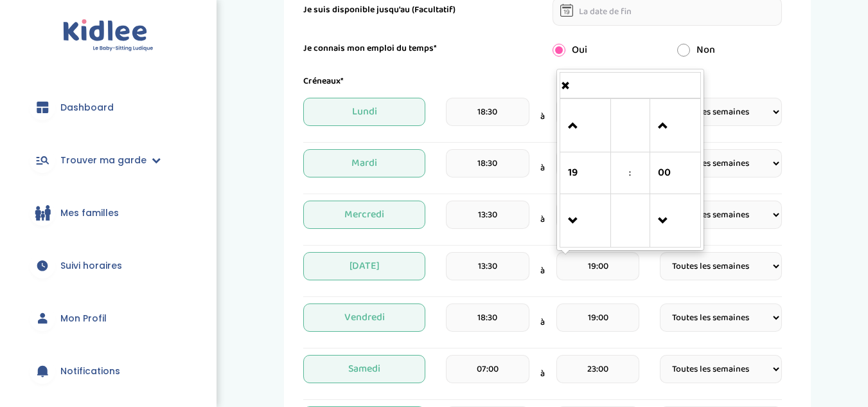
click at [606, 270] on input "19:00" at bounding box center [597, 266] width 83 height 28
click at [579, 117] on span at bounding box center [585, 126] width 35 height 35
type input "22:00"
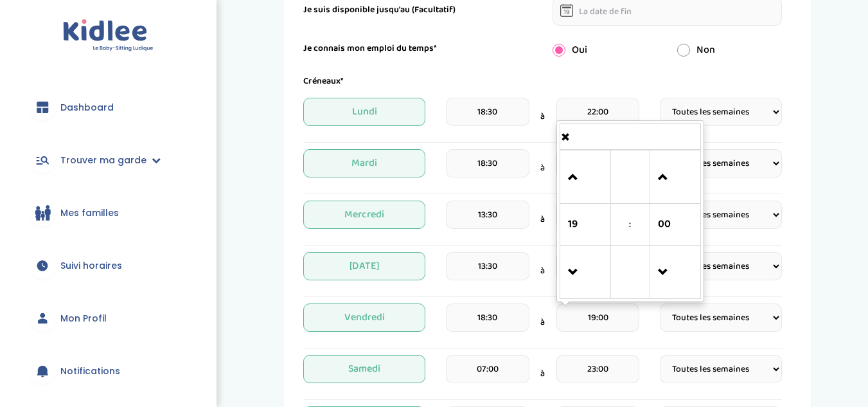
click at [609, 314] on input "19:00" at bounding box center [597, 317] width 83 height 28
click at [576, 171] on span at bounding box center [585, 177] width 35 height 35
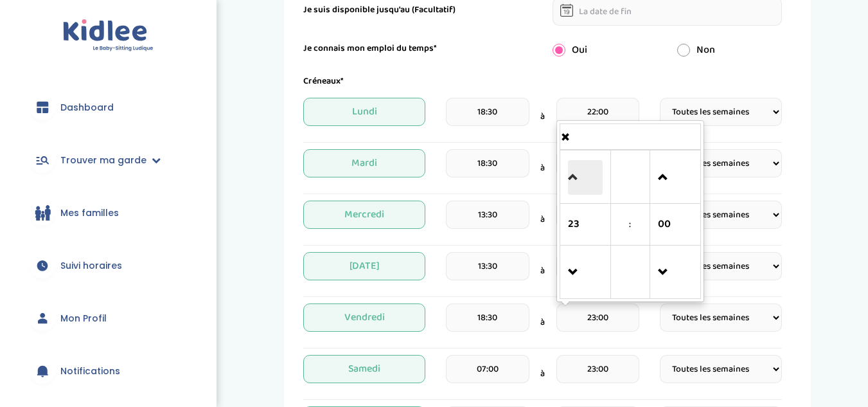
click at [576, 171] on span at bounding box center [585, 177] width 35 height 35
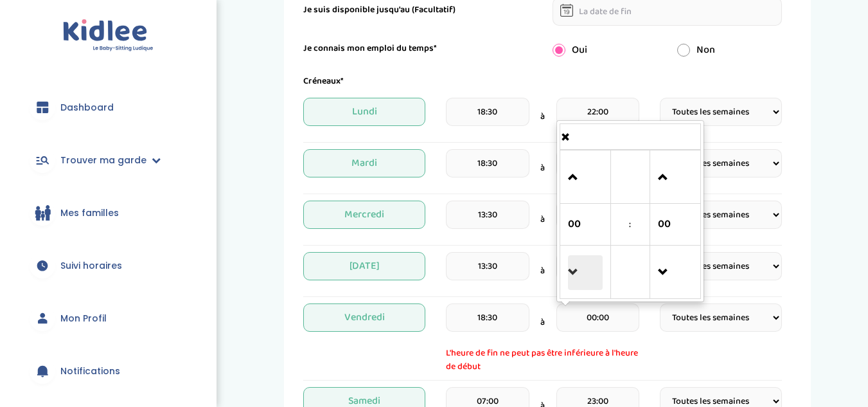
click at [574, 268] on span at bounding box center [585, 272] width 35 height 35
type input "23:00"
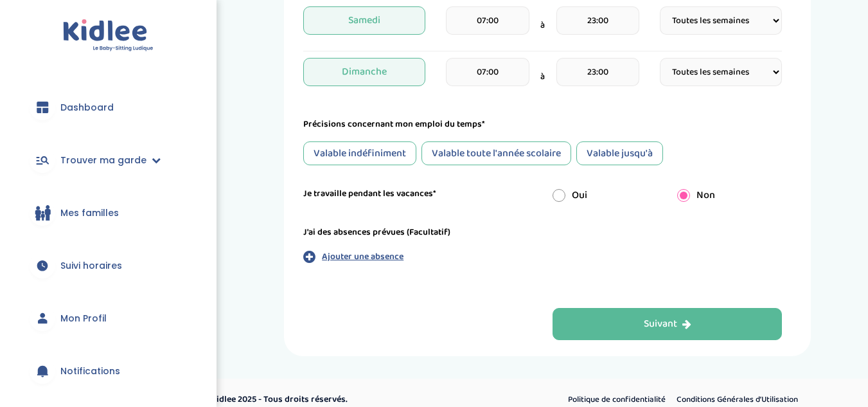
scroll to position [608, 0]
click at [488, 153] on div "Valable toute l'année scolaire" at bounding box center [496, 153] width 150 height 24
click at [559, 195] on input "radio" at bounding box center [558, 194] width 13 height 13
radio input "true"
radio input "false"
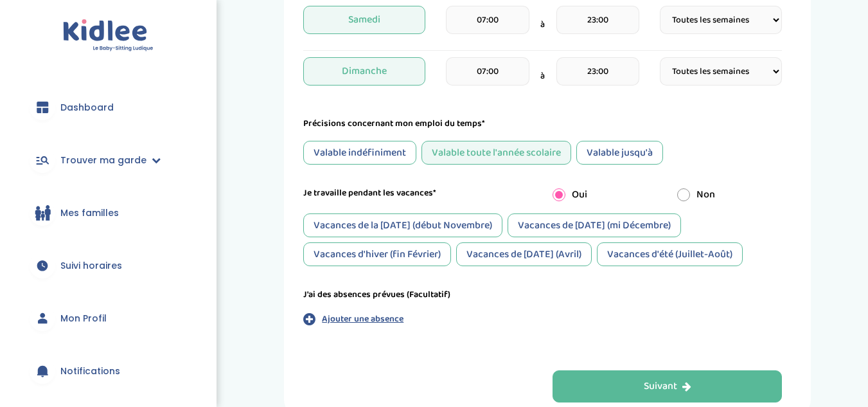
click at [526, 255] on div "Vacances de [DATE] (Avril)" at bounding box center [524, 254] width 136 height 24
click at [451, 225] on div "Vacances de la [DATE] (début Novembre)" at bounding box center [402, 225] width 199 height 24
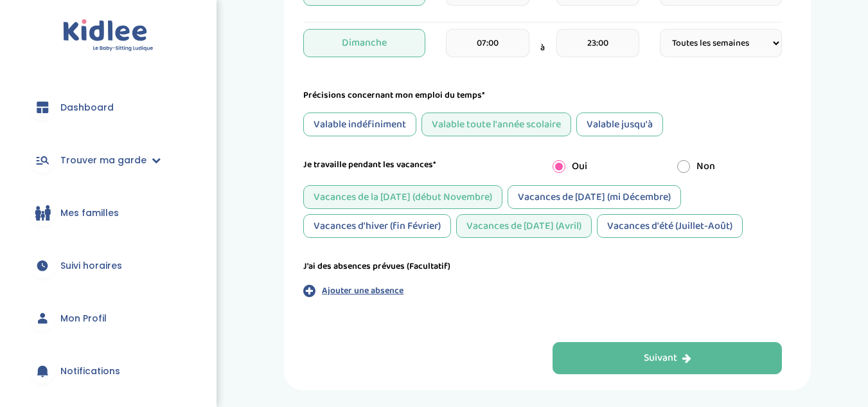
scroll to position [638, 0]
click at [418, 224] on div "Vacances d'hiver (fin Février)" at bounding box center [377, 225] width 148 height 24
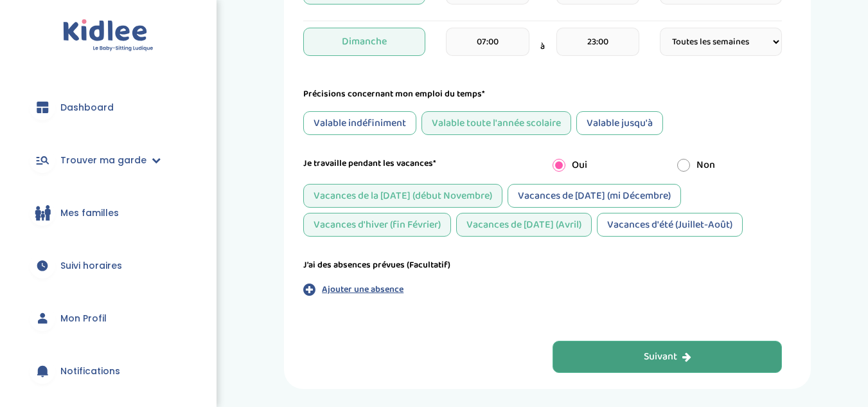
click at [606, 355] on button "Suivant" at bounding box center [667, 356] width 230 height 32
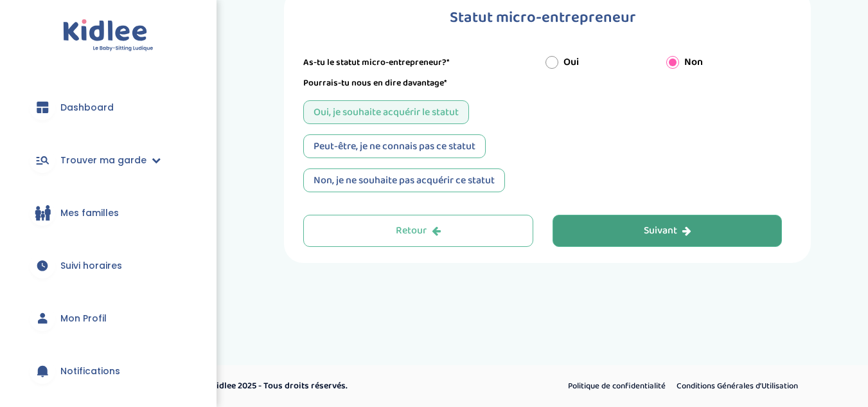
scroll to position [0, 0]
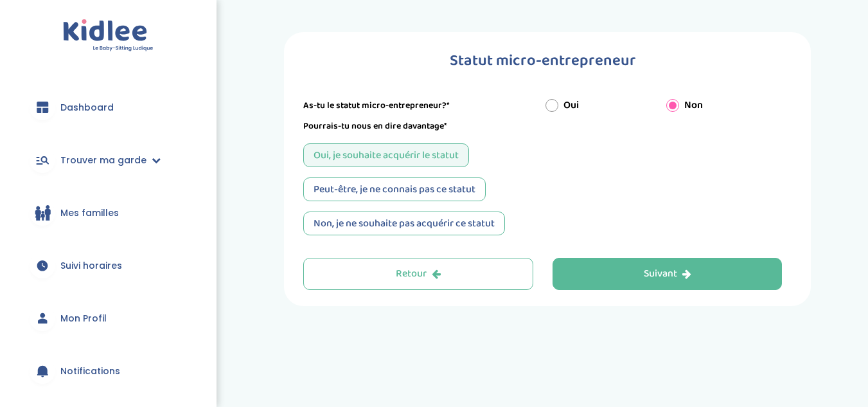
click at [432, 191] on div "Peut-être, je ne connais pas ce statut" at bounding box center [394, 189] width 182 height 24
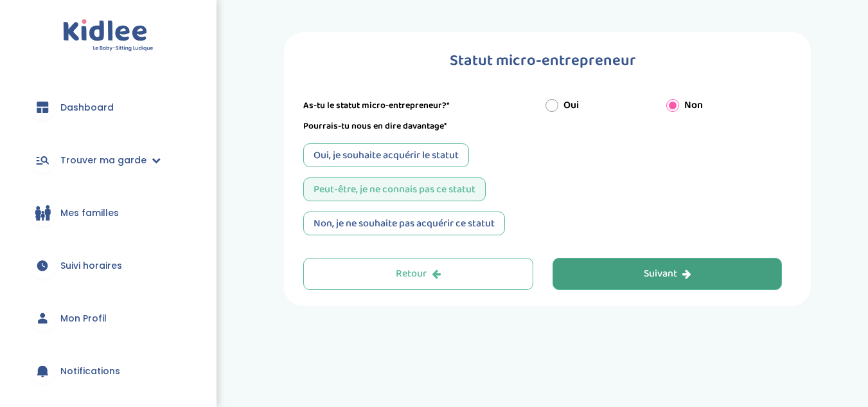
click at [626, 267] on button "Suivant" at bounding box center [667, 274] width 230 height 32
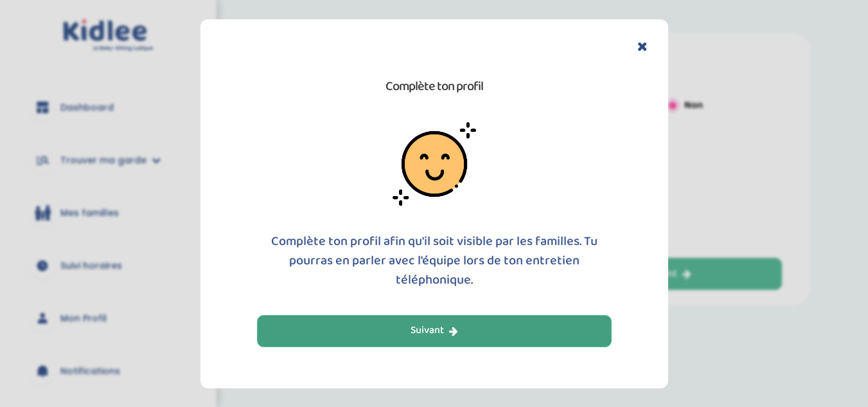
click at [504, 326] on button "Suivant" at bounding box center [434, 331] width 355 height 32
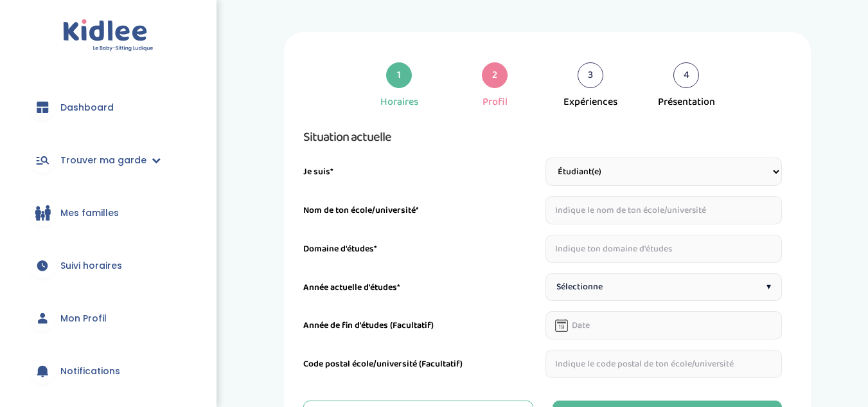
scroll to position [43, 0]
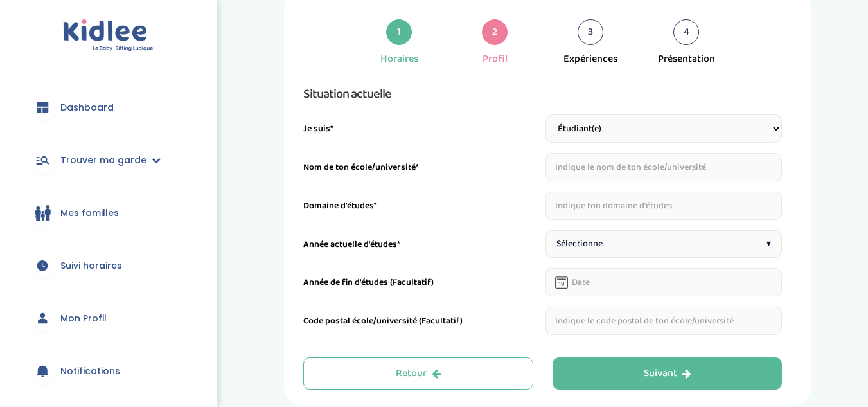
click at [613, 159] on input "text" at bounding box center [663, 167] width 237 height 28
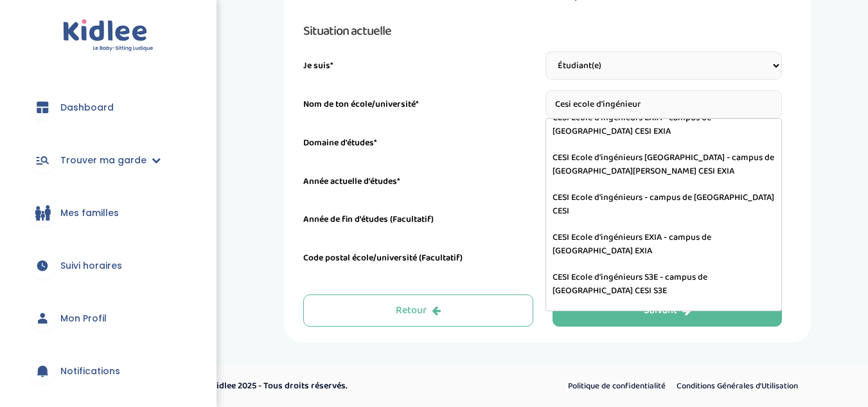
scroll to position [0, 0]
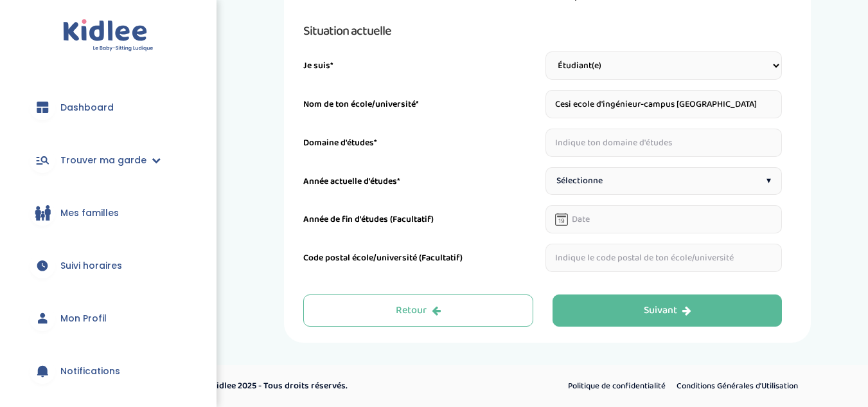
type input "Cesi ecole d'ingénieur-campus [GEOGRAPHIC_DATA]"
drag, startPoint x: 642, startPoint y: 127, endPoint x: 637, endPoint y: 149, distance: 23.2
click at [637, 149] on div "Situation actuelle Je suis* Étudiant(e) Salarié Professionnel(le) de la petite …" at bounding box center [542, 146] width 479 height 251
click at [637, 149] on input "text" at bounding box center [663, 142] width 237 height 28
type input "ingénieur"
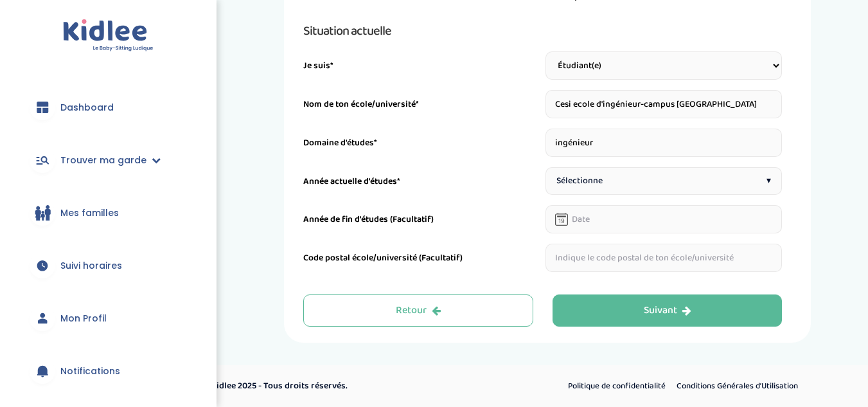
click at [617, 174] on div "Sélectionne ▾" at bounding box center [663, 181] width 237 height 28
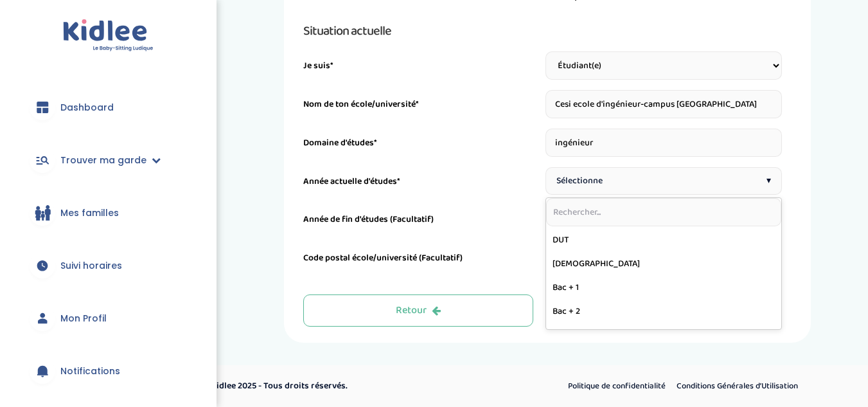
scroll to position [118, 0]
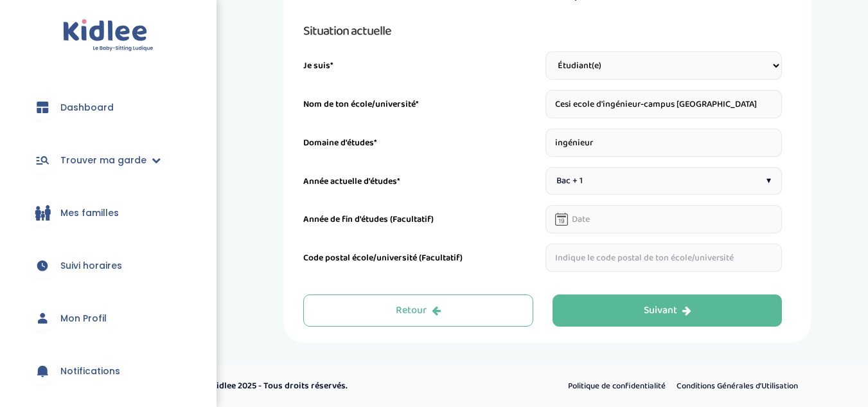
click at [622, 224] on input "text" at bounding box center [663, 219] width 237 height 28
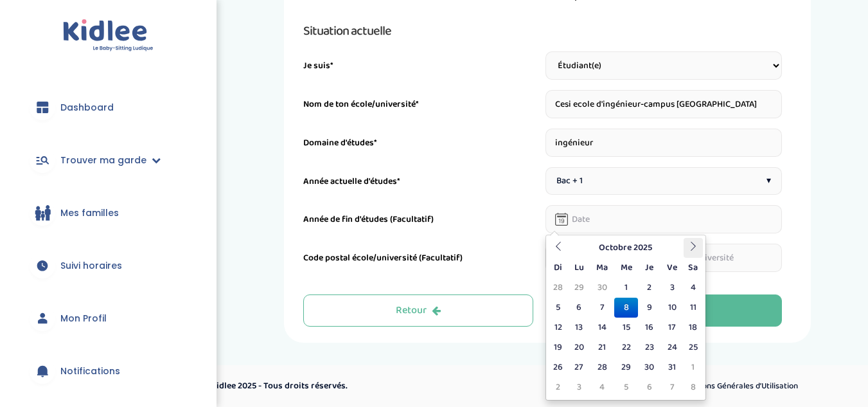
click at [691, 246] on icon at bounding box center [693, 246] width 9 height 9
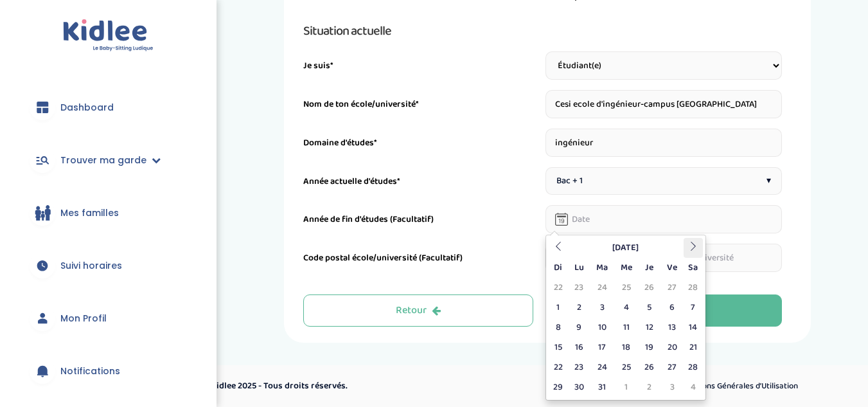
click at [691, 246] on icon at bounding box center [693, 246] width 9 height 9
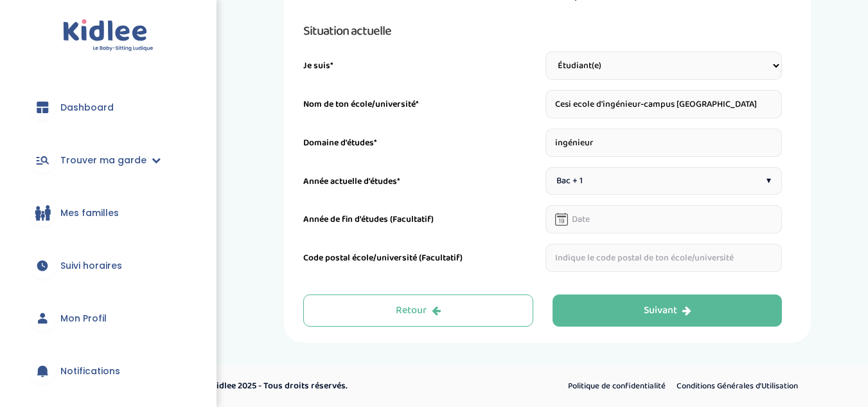
click at [533, 227] on div "Année de fin d'études (Facultatif)" at bounding box center [421, 223] width 237 height 21
click at [590, 259] on input "text" at bounding box center [663, 257] width 237 height 28
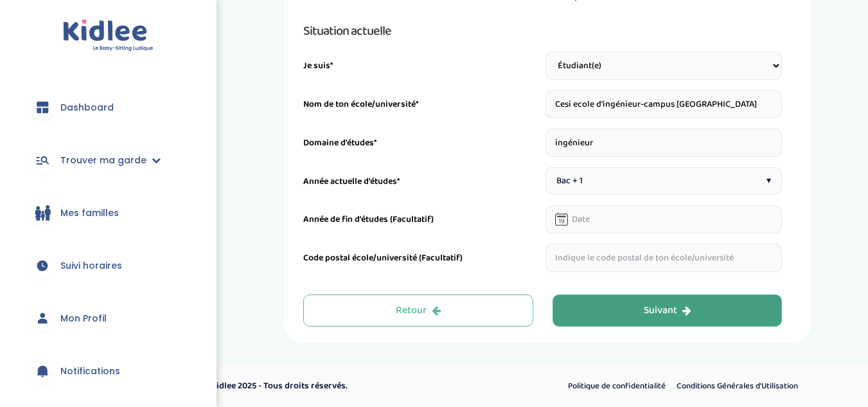
click at [637, 310] on button "Suivant" at bounding box center [667, 310] width 230 height 32
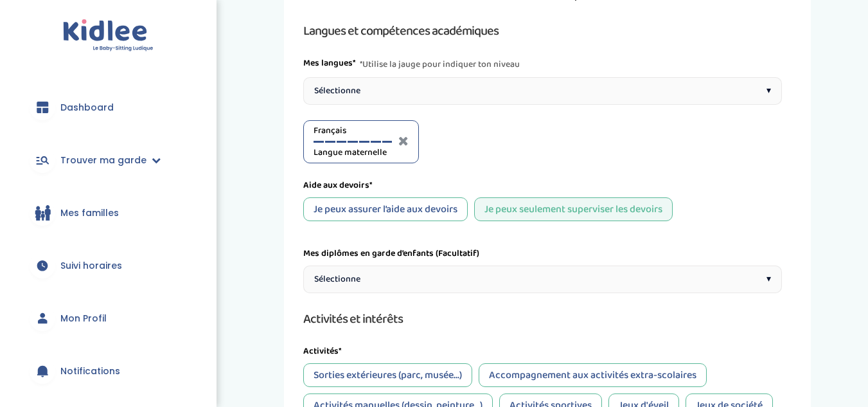
scroll to position [48, 0]
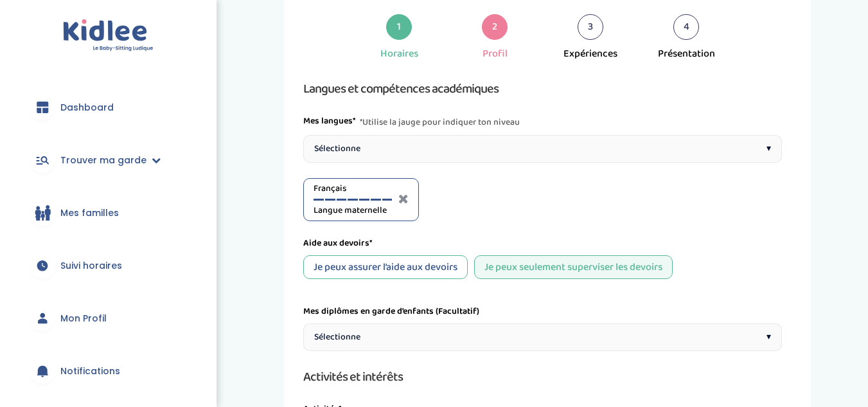
click at [383, 154] on div "Sélectionne ▾" at bounding box center [542, 149] width 479 height 28
click at [488, 199] on div at bounding box center [486, 199] width 10 height 2
click at [476, 200] on div "Anglais C1" at bounding box center [475, 199] width 78 height 35
click at [475, 199] on div at bounding box center [475, 199] width 10 height 2
click at [457, 145] on div "Sélectionne ▾" at bounding box center [542, 149] width 479 height 28
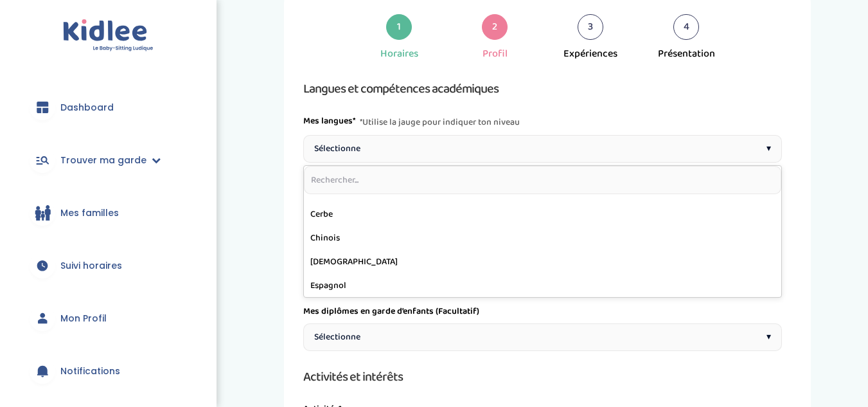
scroll to position [91, 0]
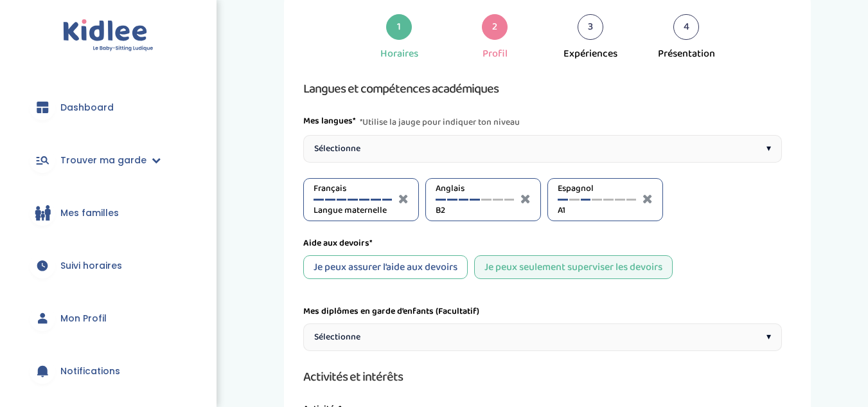
click at [584, 200] on div at bounding box center [586, 199] width 10 height 2
click at [434, 277] on div "Je peux assurer l’aide aux devoirs" at bounding box center [385, 267] width 164 height 24
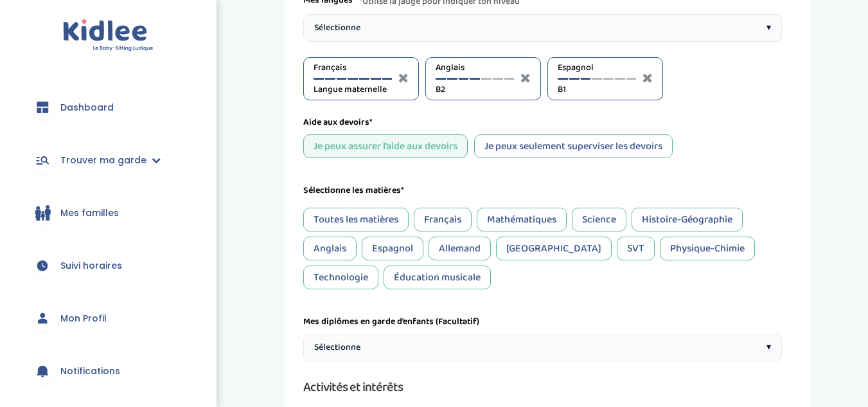
scroll to position [171, 0]
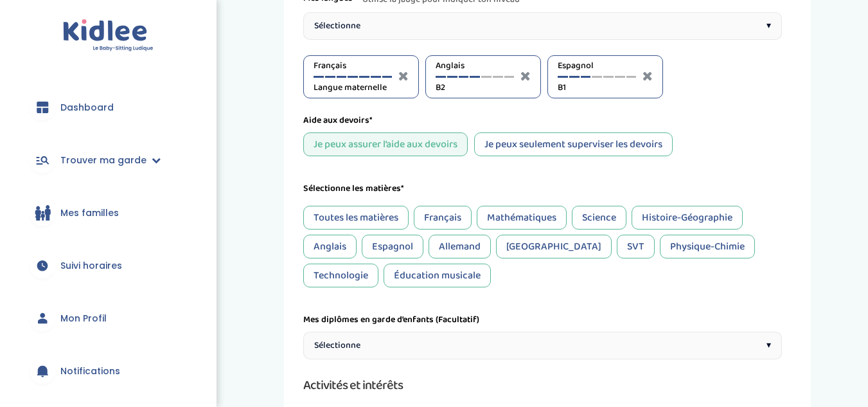
click at [376, 210] on div "Toutes les matières" at bounding box center [355, 218] width 105 height 24
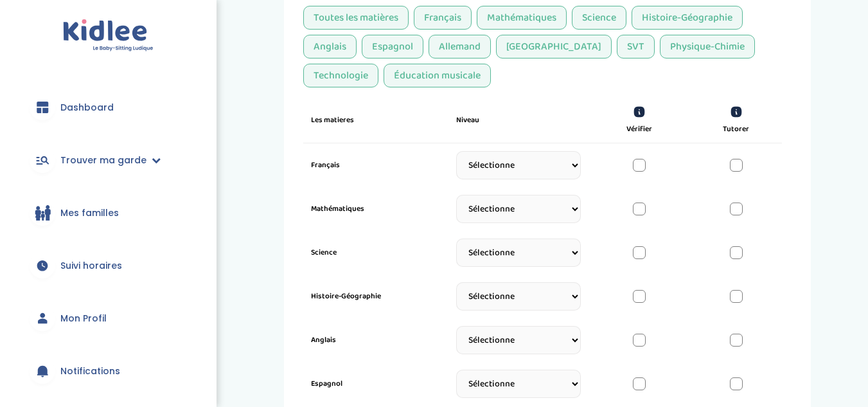
scroll to position [379, 0]
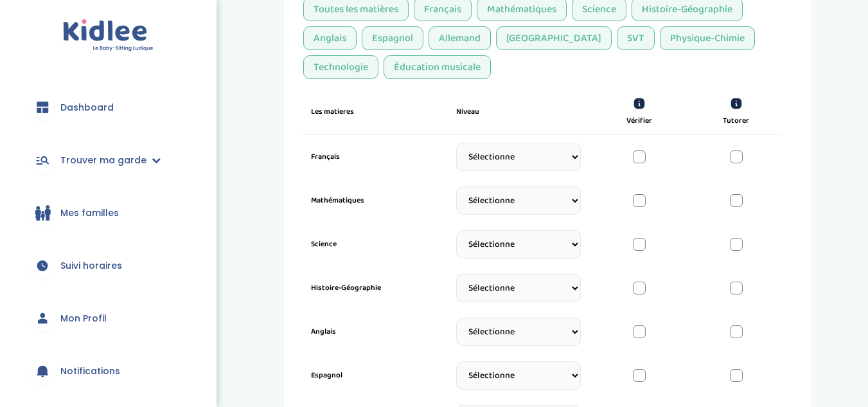
click at [520, 157] on select "Sélectionne CP [DATE] [DATE] CM1 CM2 6eme 5eme 4eme 3eme Seconde [GEOGRAPHIC_DA…" at bounding box center [518, 157] width 125 height 28
select select "Terminale"
click at [456, 149] on select "Sélectionne CP [DATE] [DATE] CM1 CM2 6eme 5eme 4eme 3eme Seconde [GEOGRAPHIC_DA…" at bounding box center [518, 157] width 125 height 28
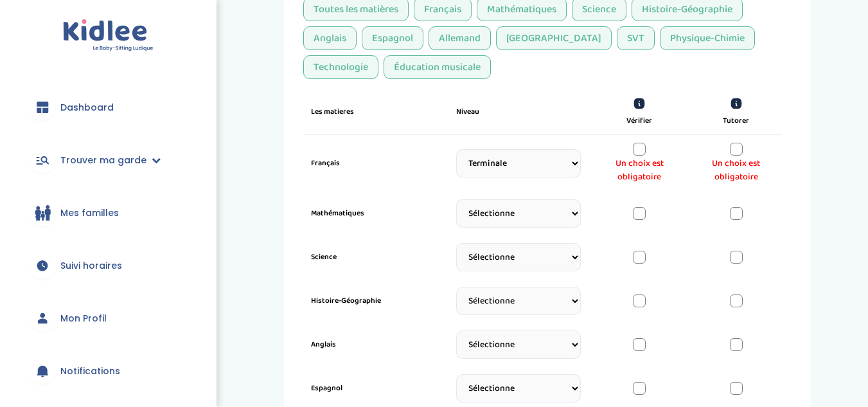
click at [633, 150] on div at bounding box center [639, 149] width 13 height 13
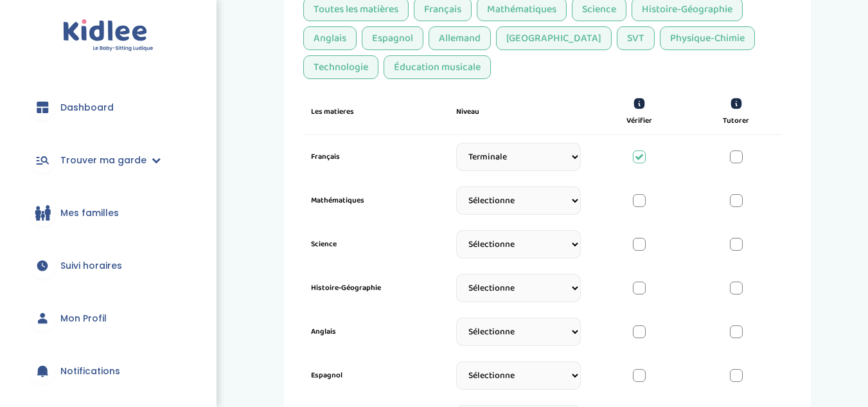
click at [746, 155] on div "Français Sélectionne CP [DATE] [DATE] CM1 CM2 6eme 5eme 4eme 3eme Seconde Prémi…" at bounding box center [542, 157] width 479 height 44
click at [734, 155] on div at bounding box center [736, 156] width 13 height 13
click at [517, 200] on select "Sélectionne CP [DATE] [DATE] CM1 CM2 6eme 5eme 4eme 3eme Seconde [GEOGRAPHIC_DA…" at bounding box center [518, 200] width 125 height 28
select select "Terminale"
click at [456, 193] on select "Sélectionne CP [DATE] [DATE] CM1 CM2 6eme 5eme 4eme 3eme Seconde [GEOGRAPHIC_DA…" at bounding box center [518, 200] width 125 height 28
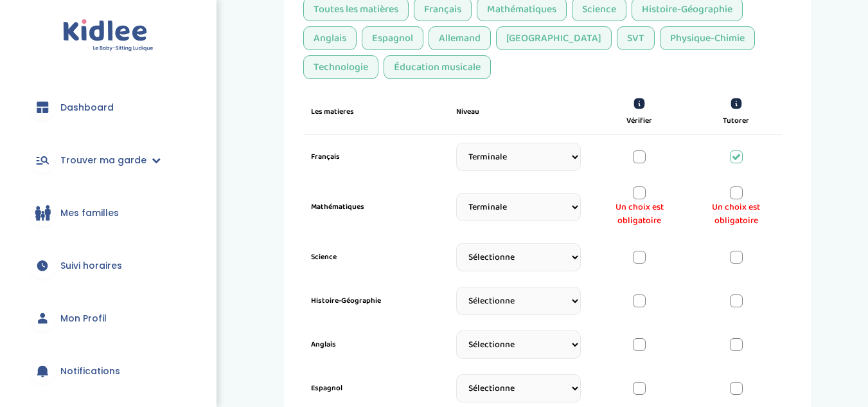
click at [743, 195] on div "Un choix est obligatoire" at bounding box center [736, 206] width 76 height 41
click at [734, 195] on div at bounding box center [736, 192] width 13 height 13
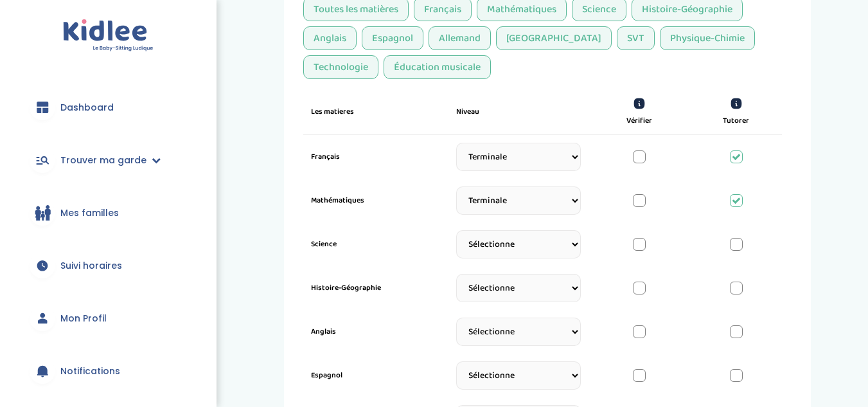
click at [499, 251] on select "Sélectionne CP [DATE] [DATE] CM1 CM2 6eme 5eme 4eme 3eme Seconde [GEOGRAPHIC_DA…" at bounding box center [518, 244] width 125 height 28
click at [456, 236] on select "Sélectionne CP [DATE] [DATE] CM1 CM2 6eme 5eme 4eme 3eme Seconde [GEOGRAPHIC_DA…" at bounding box center [518, 244] width 125 height 28
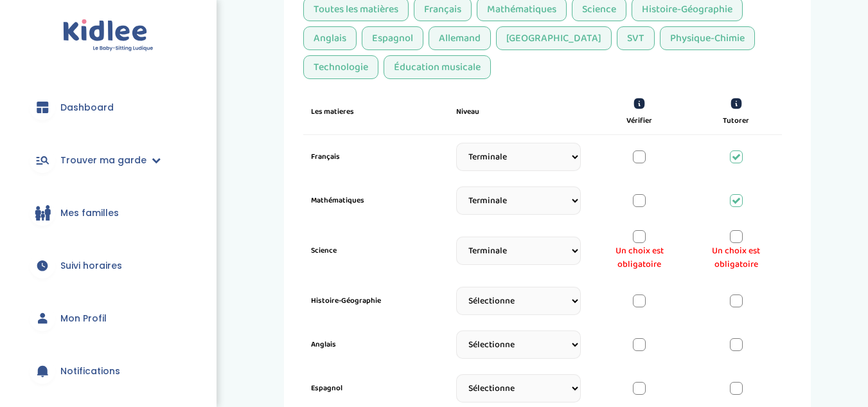
click at [733, 233] on div at bounding box center [736, 236] width 13 height 13
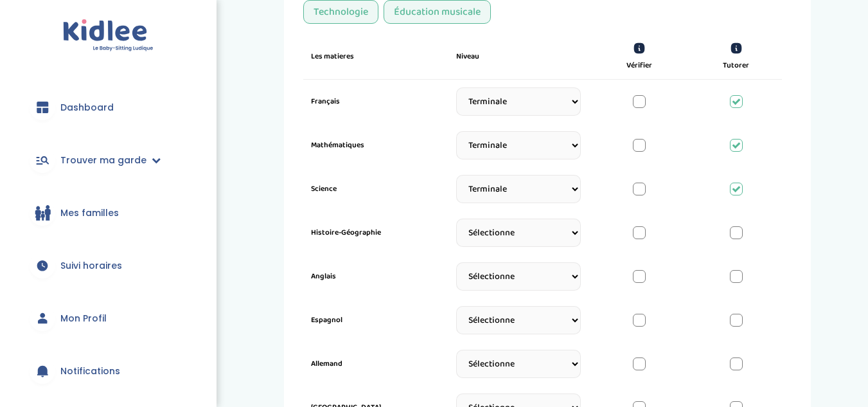
scroll to position [436, 0]
click at [548, 189] on select "Sélectionne CP [DATE] [DATE] CM1 CM2 6eme 5eme 4eme 3eme Seconde [GEOGRAPHIC_DA…" at bounding box center [518, 187] width 125 height 28
select select "Seconde"
click at [456, 173] on select "Sélectionne CP [DATE] [DATE] CM1 CM2 6eme 5eme 4eme 3eme Seconde [GEOGRAPHIC_DA…" at bounding box center [518, 187] width 125 height 28
click at [500, 233] on select "Sélectionne CP [DATE] [DATE] CM1 CM2 6eme 5eme 4eme 3eme Seconde [GEOGRAPHIC_DA…" at bounding box center [518, 231] width 125 height 28
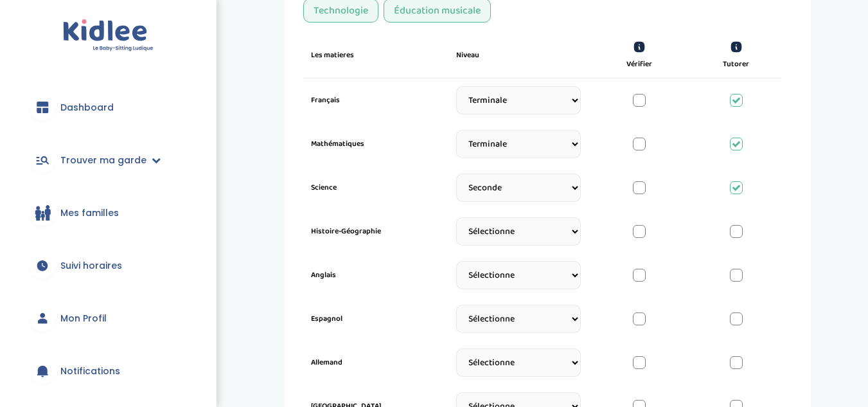
select select "Terminale"
click at [456, 224] on select "Sélectionne CP [DATE] [DATE] CM1 CM2 6eme 5eme 4eme 3eme Seconde [GEOGRAPHIC_DA…" at bounding box center [518, 231] width 125 height 28
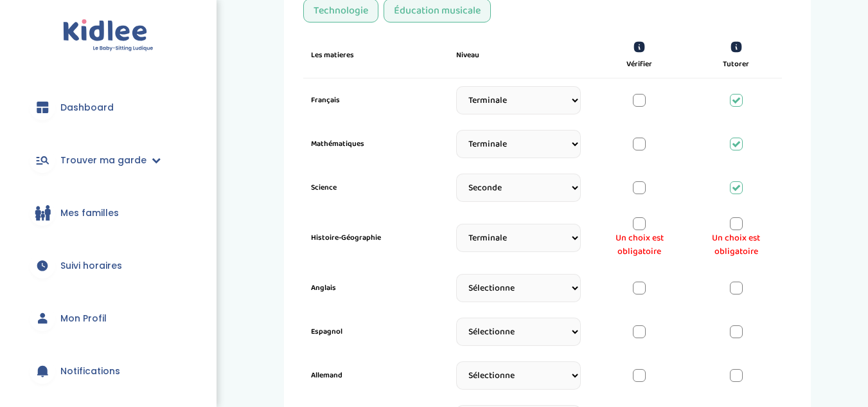
click at [732, 222] on div at bounding box center [736, 223] width 13 height 13
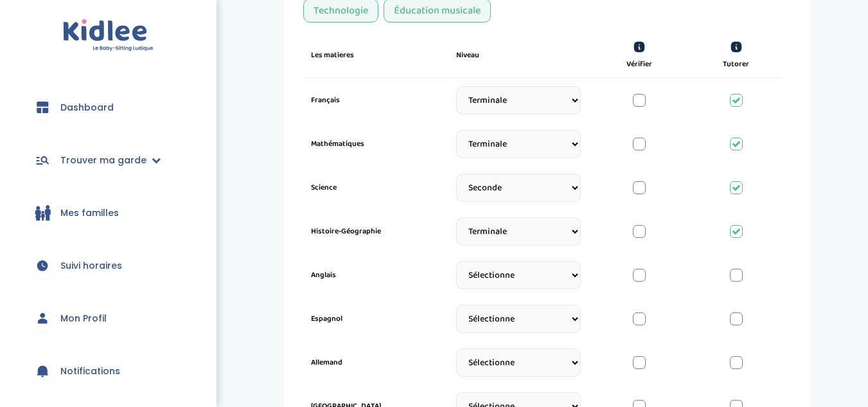
click at [538, 279] on select "Sélectionne CP [DATE] [DATE] CM1 CM2 6eme 5eme 4eme 3eme Seconde [GEOGRAPHIC_DA…" at bounding box center [518, 275] width 125 height 28
select select "Terminale"
click at [456, 267] on select "Sélectionne CP [DATE] [DATE] CM1 CM2 6eme 5eme 4eme 3eme Seconde [GEOGRAPHIC_DA…" at bounding box center [518, 275] width 125 height 28
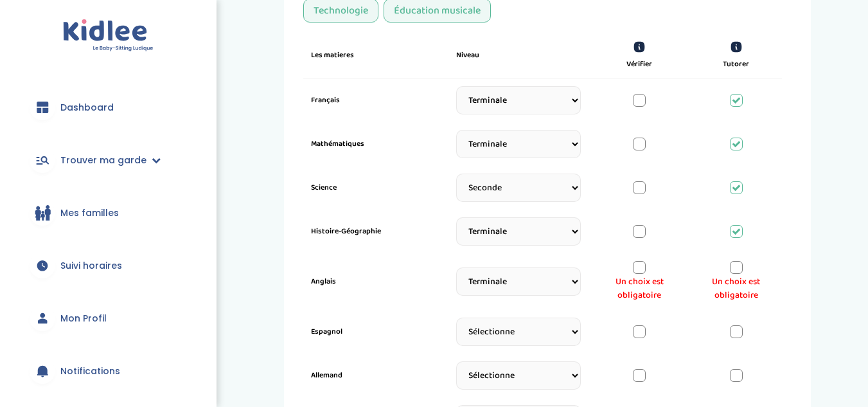
click at [732, 269] on div at bounding box center [736, 267] width 13 height 13
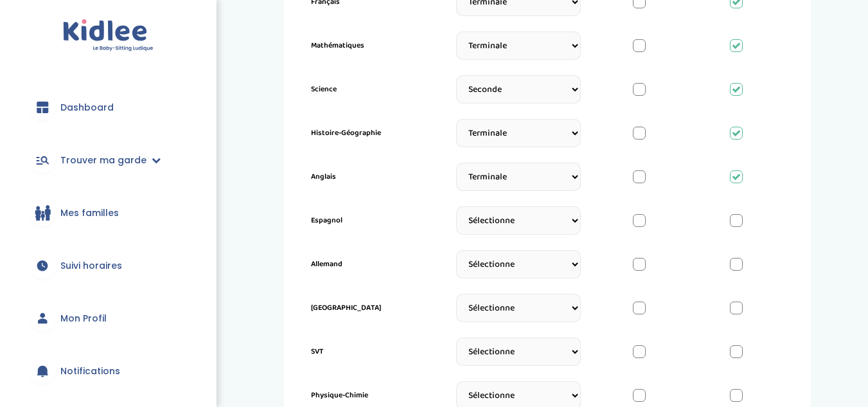
scroll to position [534, 0]
click at [531, 218] on select "Sélectionne CP [DATE] [DATE] CM1 CM2 6eme 5eme 4eme 3eme Seconde [GEOGRAPHIC_DA…" at bounding box center [518, 220] width 125 height 28
select select "Terminale"
click at [456, 212] on select "Sélectionne CP [DATE] [DATE] CM1 CM2 6eme 5eme 4eme 3eme Seconde [GEOGRAPHIC_DA…" at bounding box center [518, 220] width 125 height 28
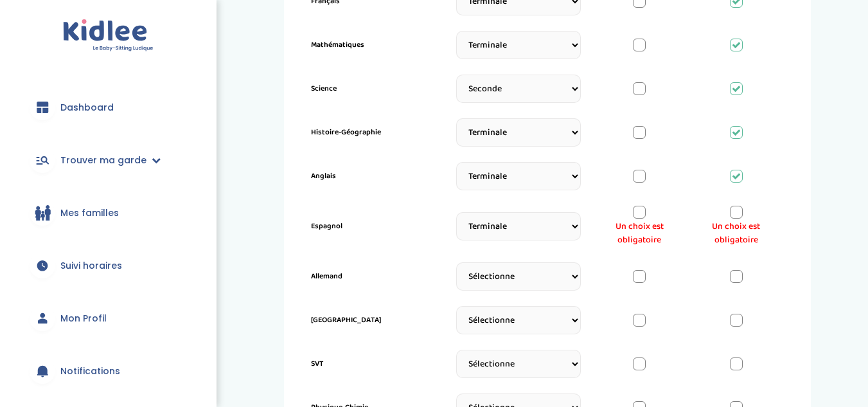
click at [740, 214] on div at bounding box center [736, 212] width 13 height 13
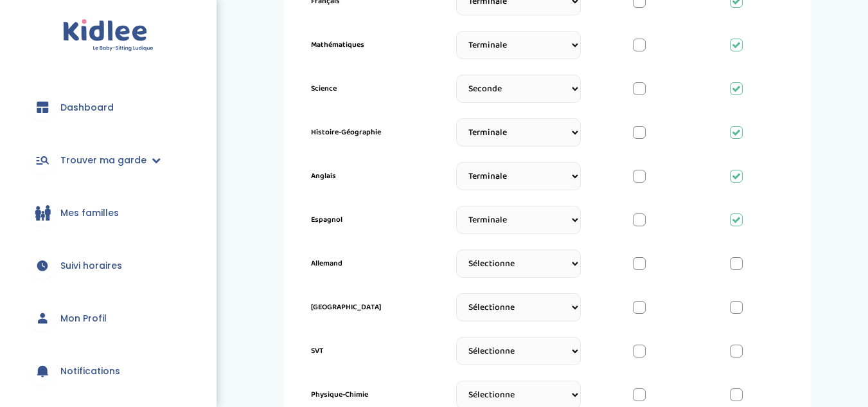
click at [550, 259] on select "Sélectionne CP [DATE] [DATE] CM1 CM2 6eme 5eme 4eme 3eme Seconde [GEOGRAPHIC_DA…" at bounding box center [518, 263] width 125 height 28
click at [416, 175] on label "Anglais" at bounding box center [373, 176] width 125 height 12
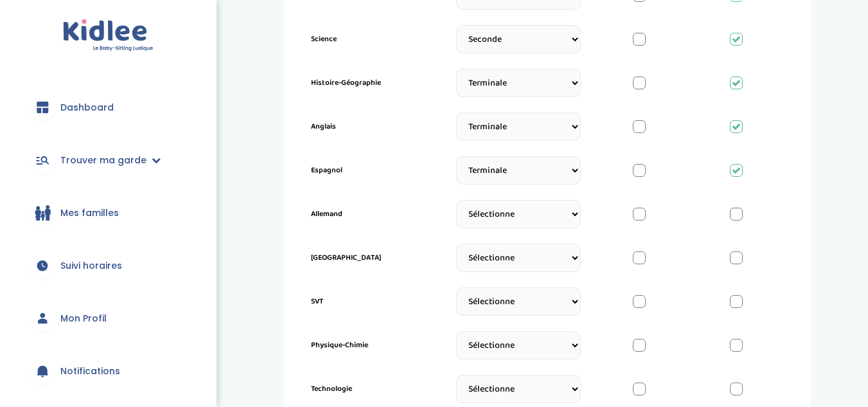
scroll to position [585, 0]
click at [529, 259] on select "Sélectionne CP [DATE] [DATE] CM1 CM2 6eme 5eme 4eme 3eme Seconde [GEOGRAPHIC_DA…" at bounding box center [518, 257] width 125 height 28
click at [440, 218] on div "Allemand Sélectionne CP [DATE] [DATE] CM1 CM2 6eme 5eme 4eme 3eme Seconde [GEOG…" at bounding box center [542, 213] width 479 height 44
click at [520, 296] on select "Sélectionne CP [DATE] [DATE] CM1 CM2 6eme 5eme 4eme 3eme Seconde [GEOGRAPHIC_DA…" at bounding box center [518, 300] width 125 height 28
select select "Seconde"
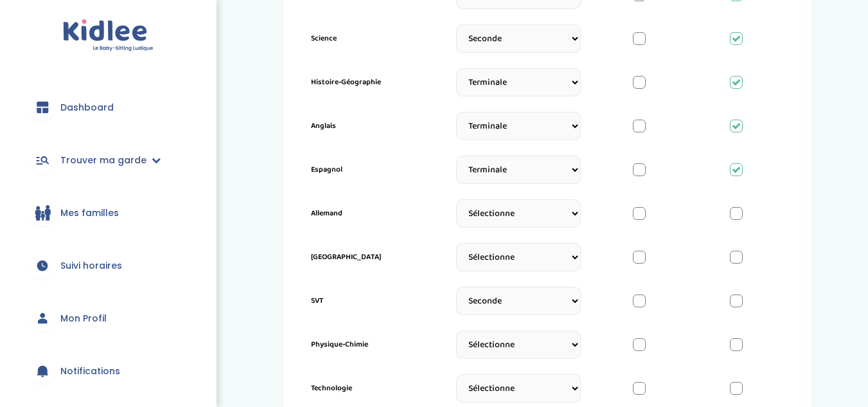
click at [456, 293] on select "Sélectionne CP [DATE] [DATE] CM1 CM2 6eme 5eme 4eme 3eme Seconde [GEOGRAPHIC_DA…" at bounding box center [518, 300] width 125 height 28
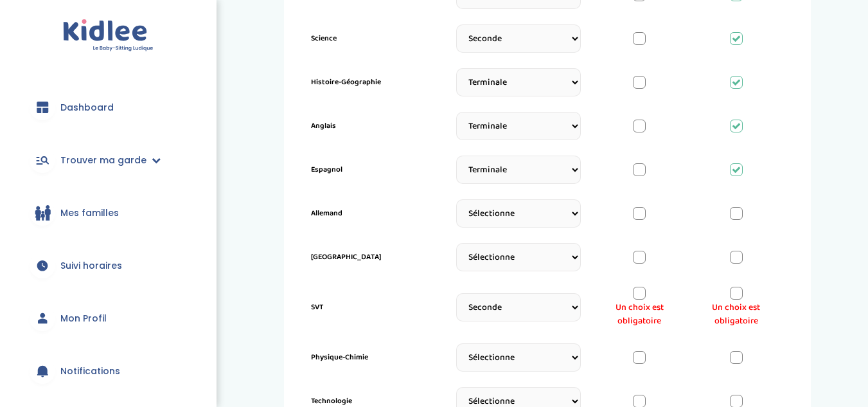
click at [735, 298] on div at bounding box center [736, 292] width 13 height 13
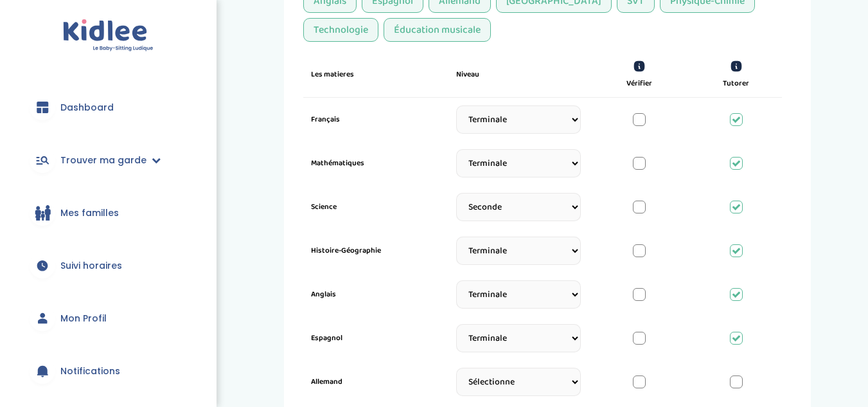
scroll to position [416, 0]
click at [519, 210] on select "Sélectionne CP [DATE] [DATE] CM1 CM2 6eme 5eme 4eme 3eme Seconde [GEOGRAPHIC_DA…" at bounding box center [518, 207] width 125 height 28
select select "Terminale"
click at [456, 193] on select "Sélectionne CP [DATE] [DATE] CM1 CM2 6eme 5eme 4eme 3eme Seconde [GEOGRAPHIC_DA…" at bounding box center [518, 207] width 125 height 28
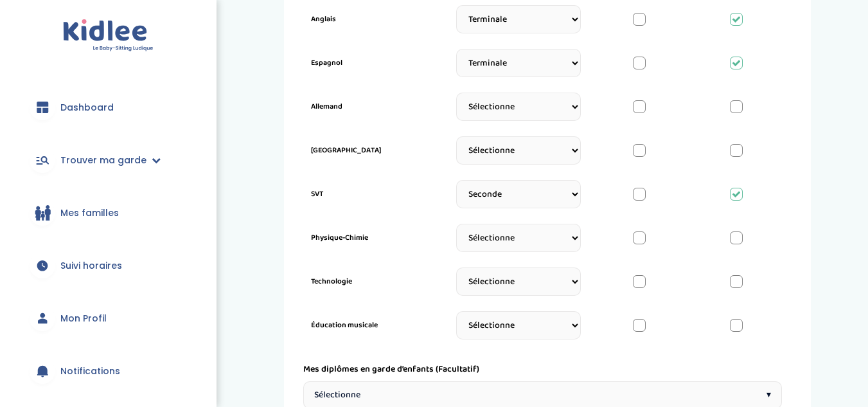
scroll to position [696, 0]
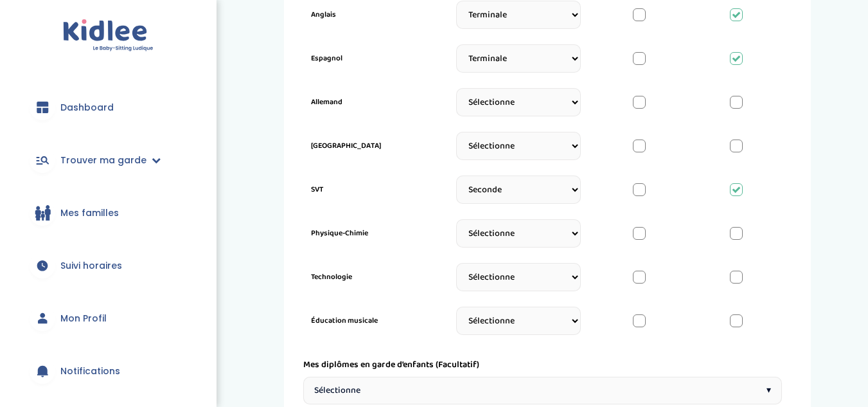
click at [495, 236] on select "Sélectionne CP [DATE] [DATE] CM1 CM2 6eme 5eme 4eme 3eme Seconde [GEOGRAPHIC_DA…" at bounding box center [518, 233] width 125 height 28
select select "Terminale"
click at [456, 225] on select "Sélectionne CP [DATE] [DATE] CM1 CM2 6eme 5eme 4eme 3eme Seconde [GEOGRAPHIC_DA…" at bounding box center [518, 233] width 125 height 28
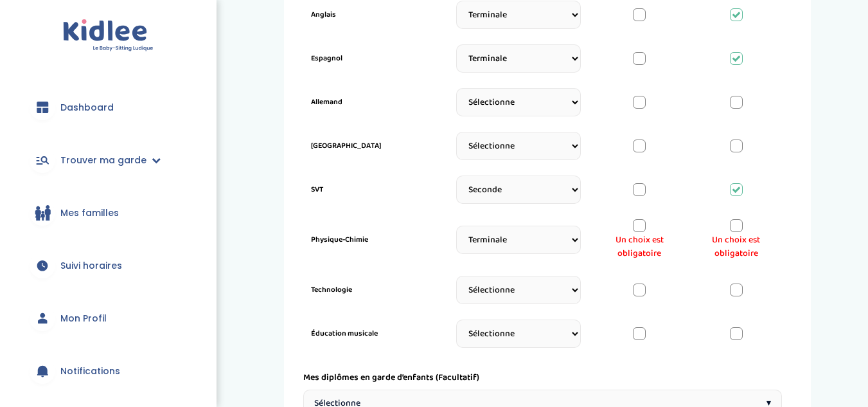
click at [734, 229] on div at bounding box center [736, 225] width 13 height 13
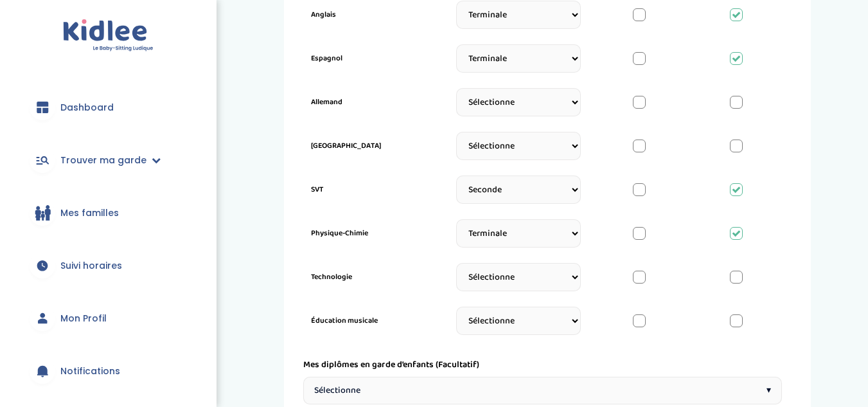
click at [541, 279] on select "Sélectionne CP [DATE] [DATE] CM1 CM2 6eme 5eme 4eme 3eme Seconde [GEOGRAPHIC_DA…" at bounding box center [518, 277] width 125 height 28
select select "Seconde"
click at [456, 269] on select "Sélectionne CP [DATE] [DATE] CM1 CM2 6eme 5eme 4eme 3eme Seconde [GEOGRAPHIC_DA…" at bounding box center [518, 277] width 125 height 28
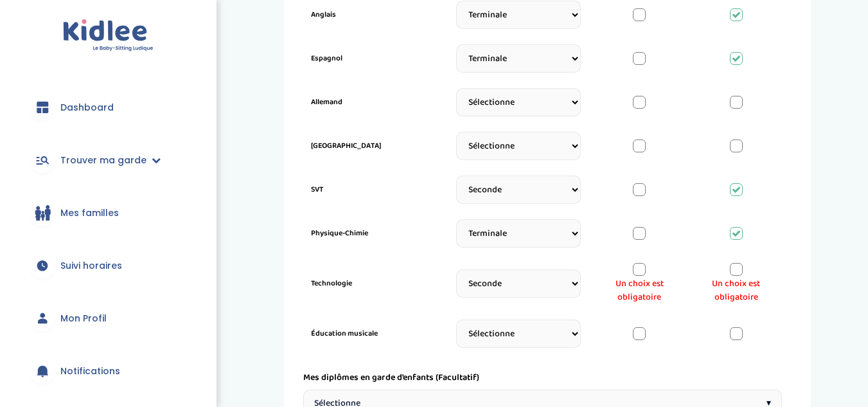
click at [737, 267] on div at bounding box center [736, 269] width 13 height 13
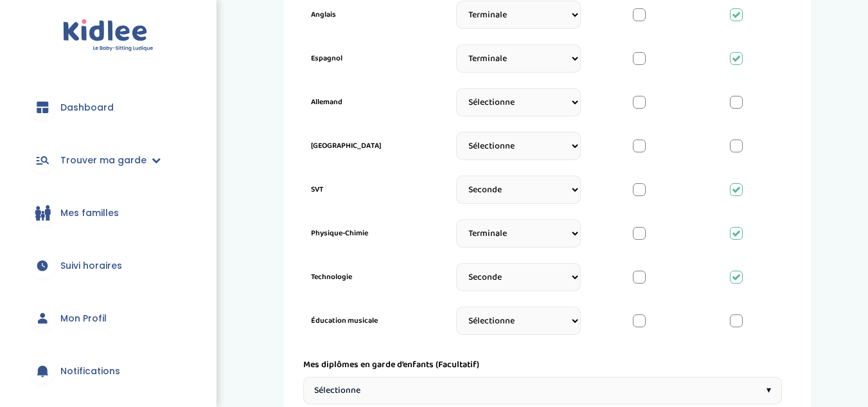
click at [538, 315] on select "Sélectionne CP [DATE] [DATE] CM1 CM2 6eme 5eme 4eme 3eme Seconde [GEOGRAPHIC_DA…" at bounding box center [518, 320] width 125 height 28
select select "Seconde"
click at [456, 313] on select "Sélectionne CP [DATE] [DATE] CM1 CM2 6eme 5eme 4eme 3eme Seconde [GEOGRAPHIC_DA…" at bounding box center [518, 320] width 125 height 28
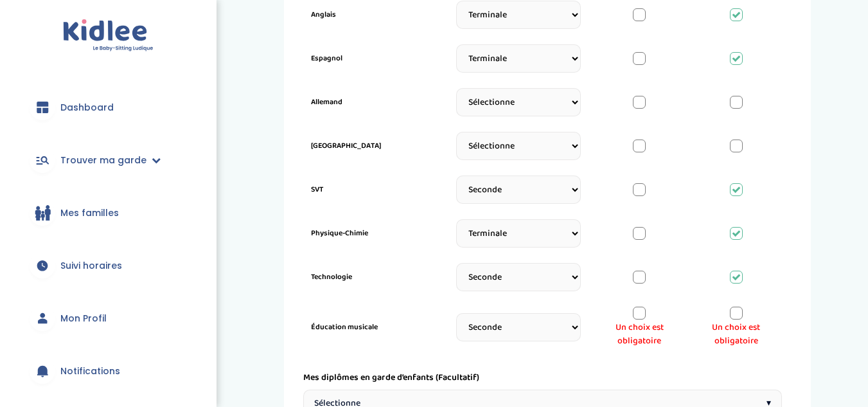
click at [730, 307] on div "Un choix est obligatoire" at bounding box center [736, 326] width 76 height 41
click at [742, 319] on div "Un choix est obligatoire" at bounding box center [736, 326] width 76 height 41
click at [738, 317] on div at bounding box center [736, 312] width 13 height 13
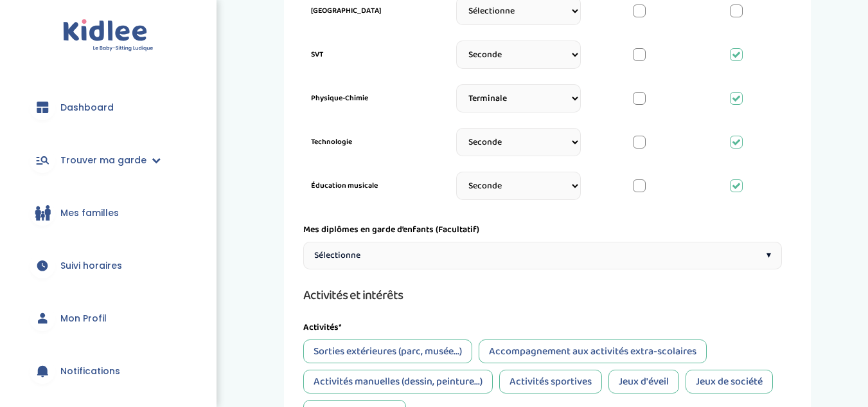
scroll to position [831, 0]
click at [481, 256] on div "Sélectionne ▾" at bounding box center [542, 255] width 479 height 28
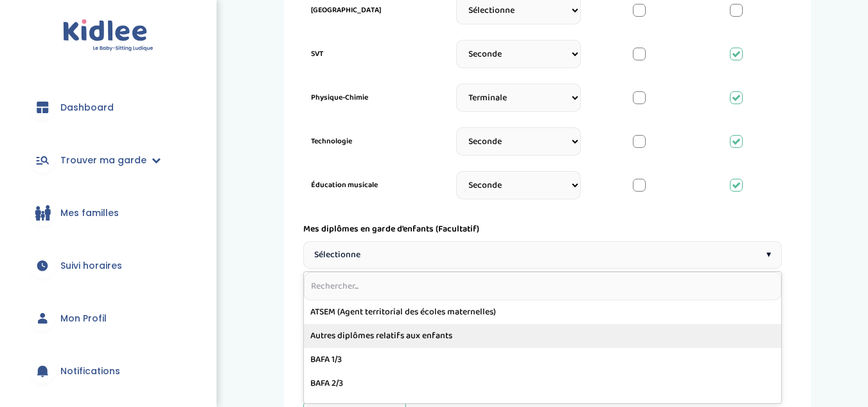
scroll to position [87, 0]
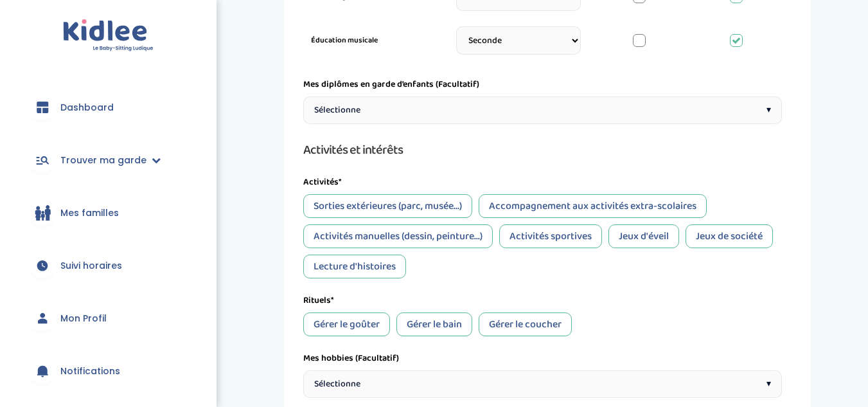
scroll to position [976, 0]
click at [425, 204] on div "Sorties extérieures (parc, musée...)" at bounding box center [387, 205] width 169 height 24
click at [536, 204] on div "Accompagnement aux activités extra-scolaires" at bounding box center [593, 205] width 228 height 24
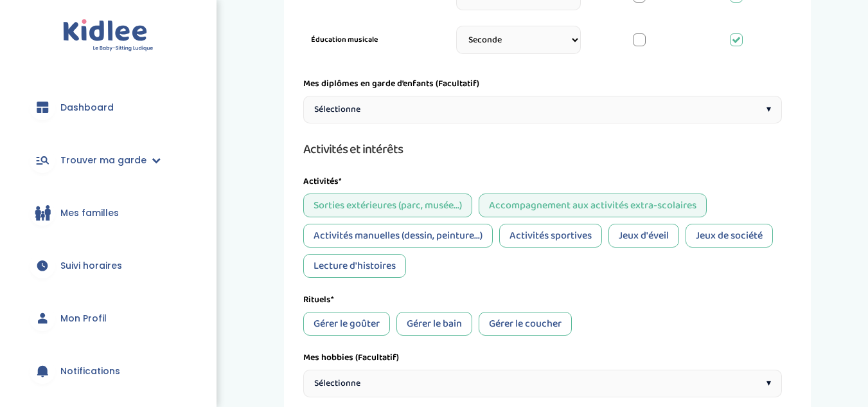
click at [421, 234] on div "Activités manuelles (dessin, peinture...)" at bounding box center [397, 236] width 189 height 24
click at [556, 235] on div "Activités sportives" at bounding box center [550, 236] width 103 height 24
click at [728, 231] on div "Jeux de société" at bounding box center [728, 236] width 87 height 24
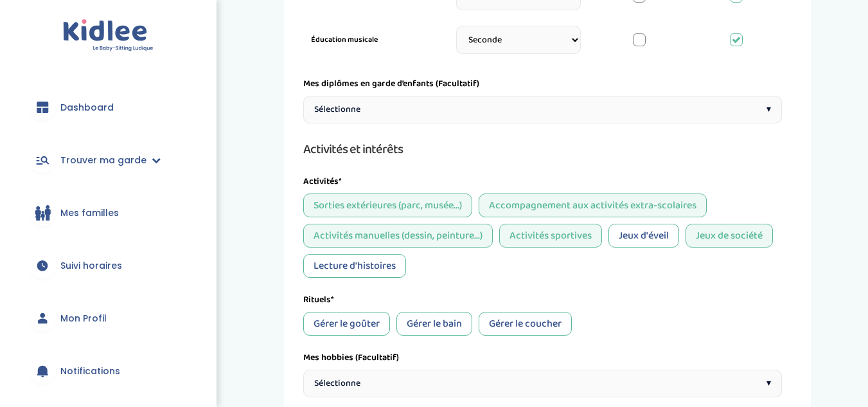
click at [377, 262] on div "Lecture d'histoires" at bounding box center [354, 266] width 103 height 24
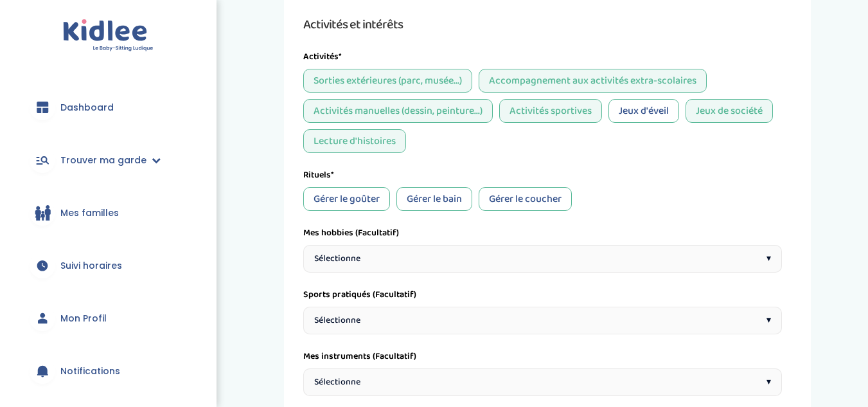
scroll to position [1102, 0]
click at [640, 107] on div "Jeux d'éveil" at bounding box center [643, 110] width 71 height 24
click at [366, 195] on div "Gérer le goûter" at bounding box center [346, 198] width 87 height 24
click at [547, 196] on div "Gérer le coucher" at bounding box center [525, 198] width 93 height 24
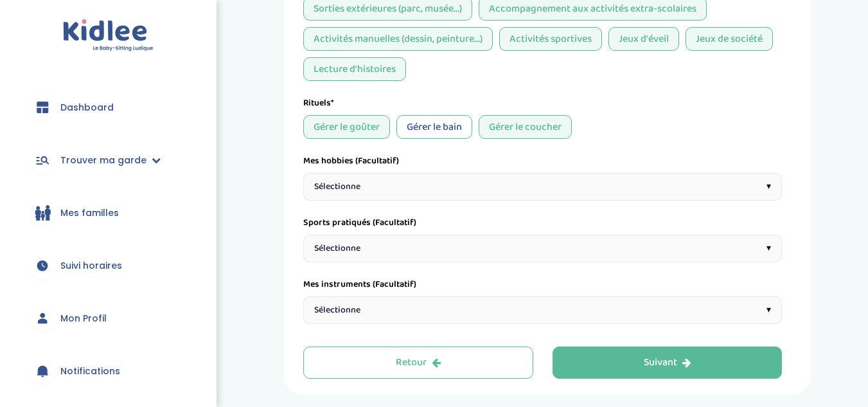
scroll to position [1176, 0]
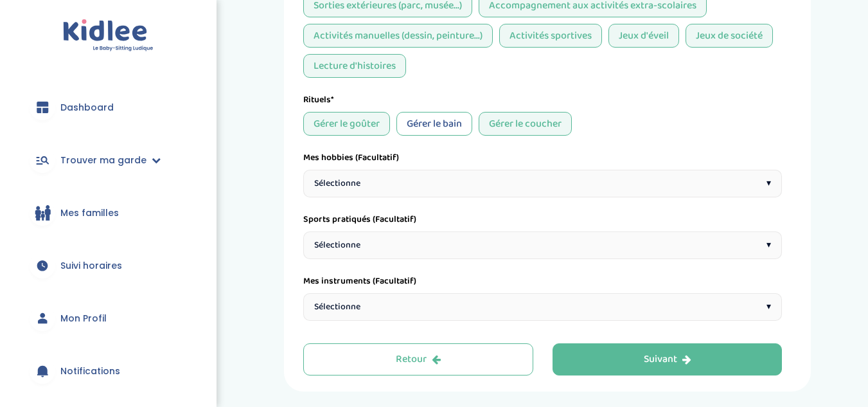
click at [398, 186] on div "Sélectionne ▾" at bounding box center [542, 184] width 479 height 28
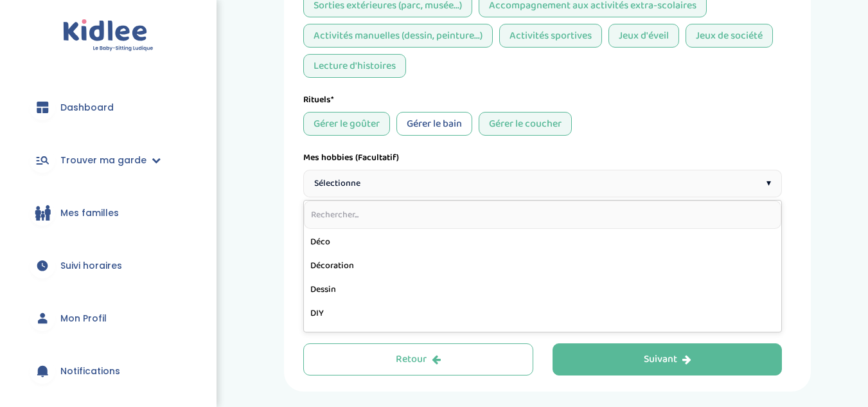
scroll to position [285, 0]
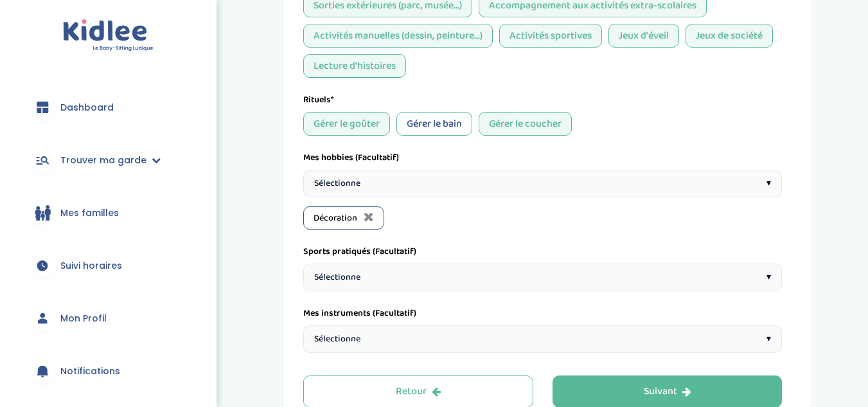
click at [389, 179] on div "Sélectionne ▾" at bounding box center [542, 184] width 479 height 28
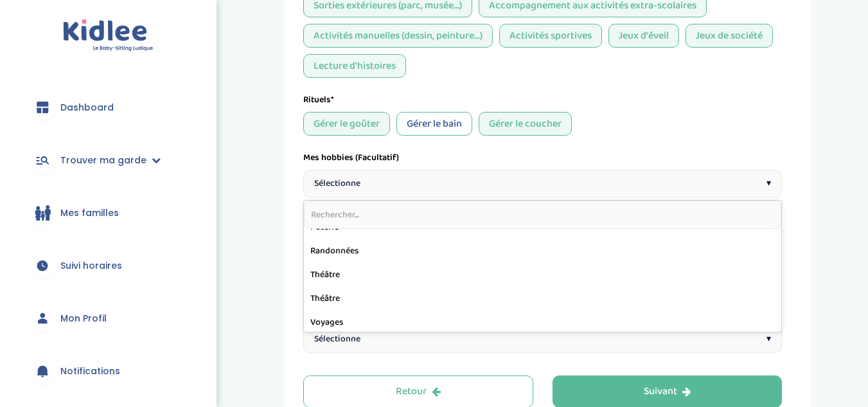
scroll to position [705, 0]
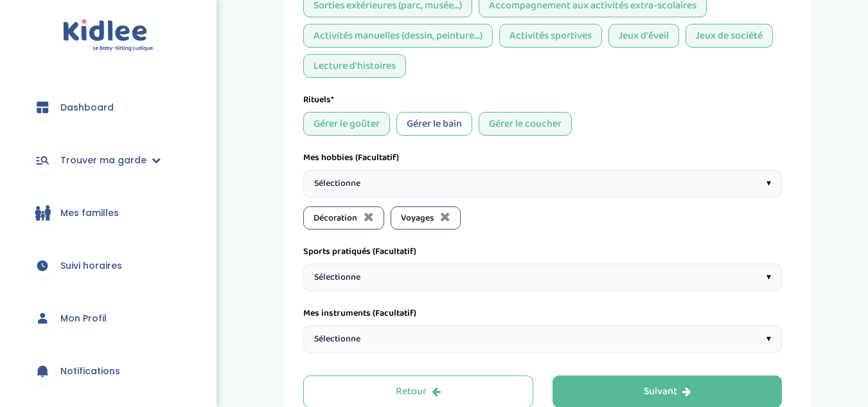
click at [414, 184] on div "Sélectionne ▾" at bounding box center [542, 184] width 479 height 28
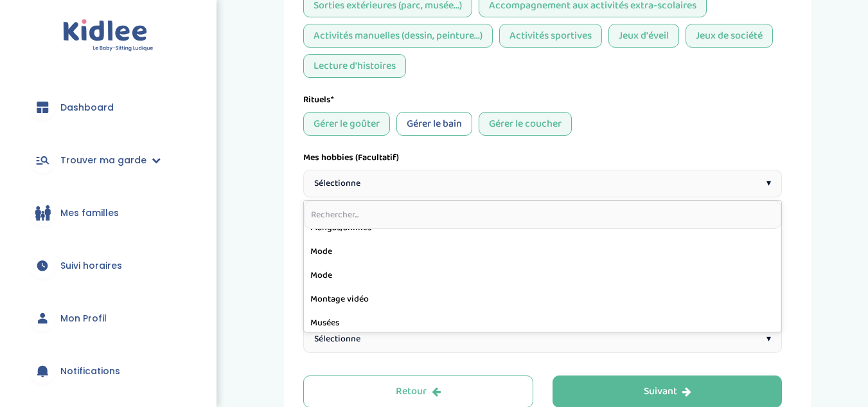
scroll to position [682, 0]
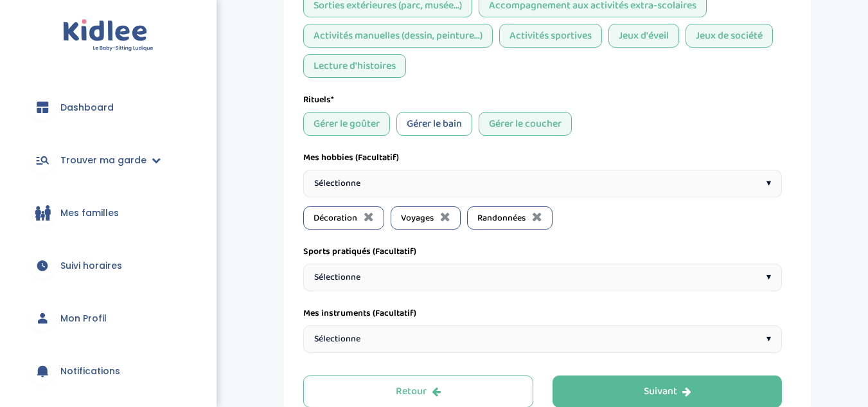
click at [441, 171] on div "Sélectionne ▾" at bounding box center [542, 184] width 479 height 28
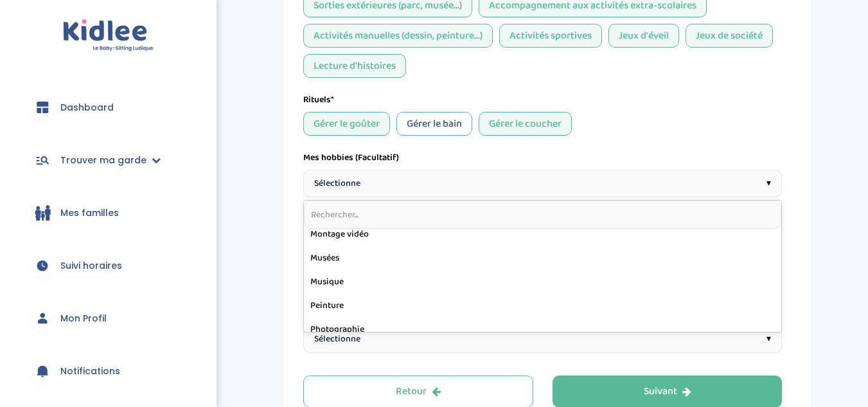
scroll to position [576, 0]
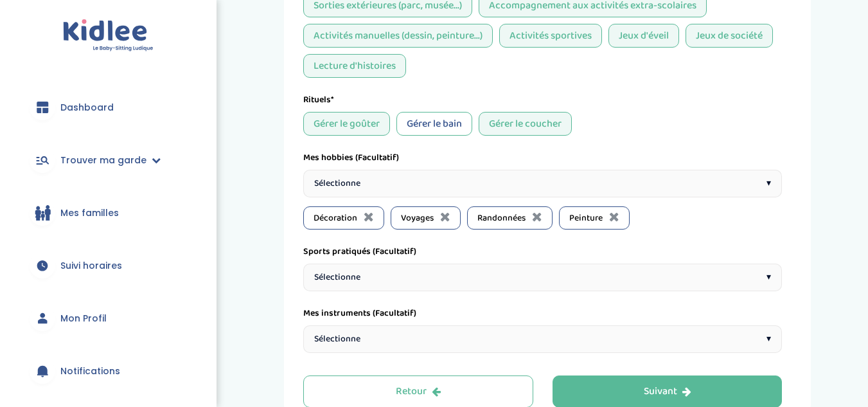
click at [390, 186] on div "Sélectionne ▾" at bounding box center [542, 184] width 479 height 28
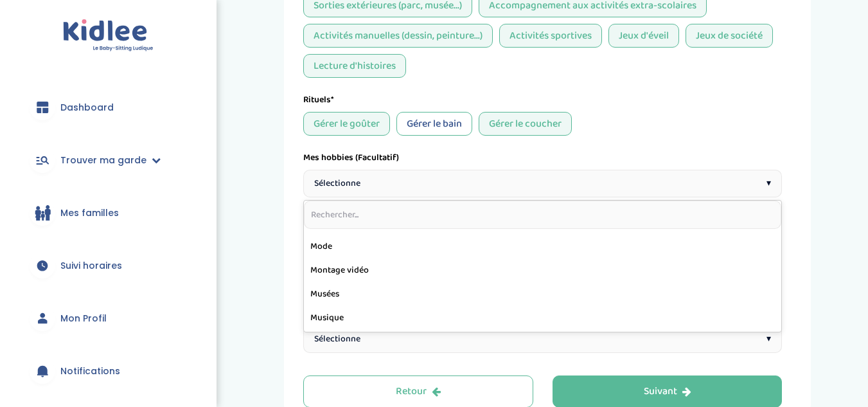
scroll to position [538, 0]
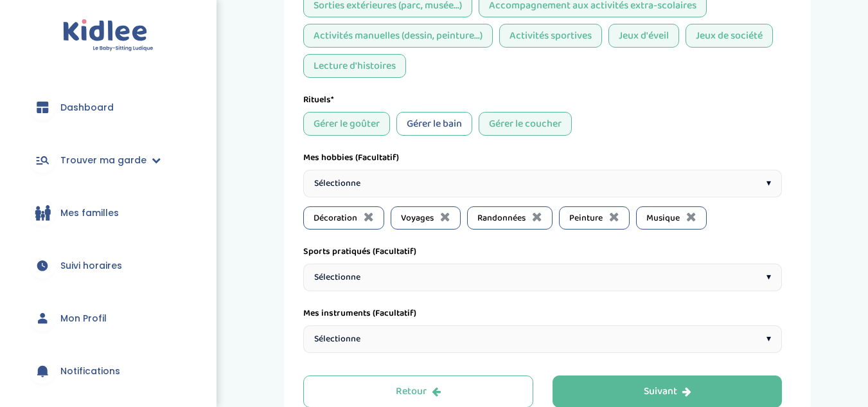
click at [410, 180] on div "Sélectionne ▾" at bounding box center [542, 184] width 479 height 28
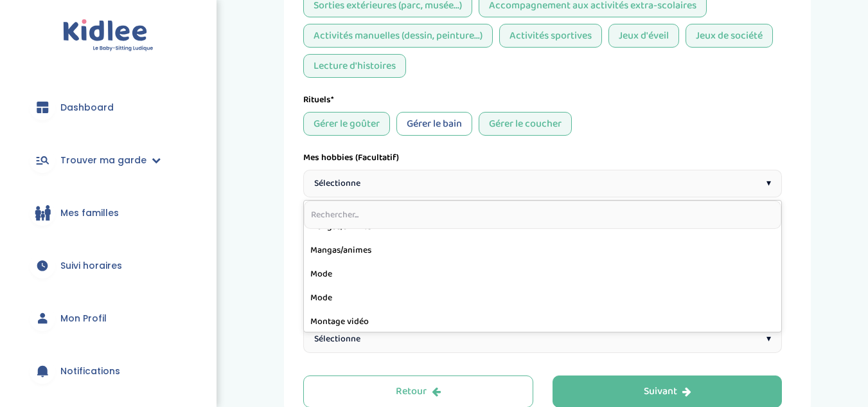
scroll to position [489, 0]
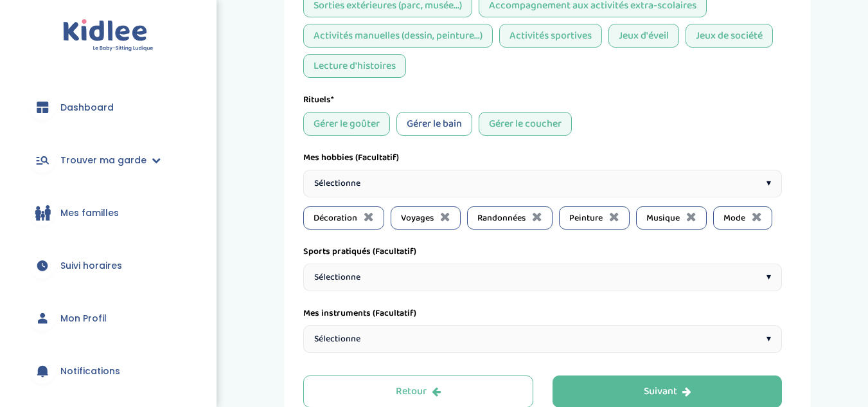
drag, startPoint x: 374, startPoint y: 288, endPoint x: 399, endPoint y: 188, distance: 103.8
click at [399, 188] on div "Sélectionne ▾" at bounding box center [542, 184] width 479 height 28
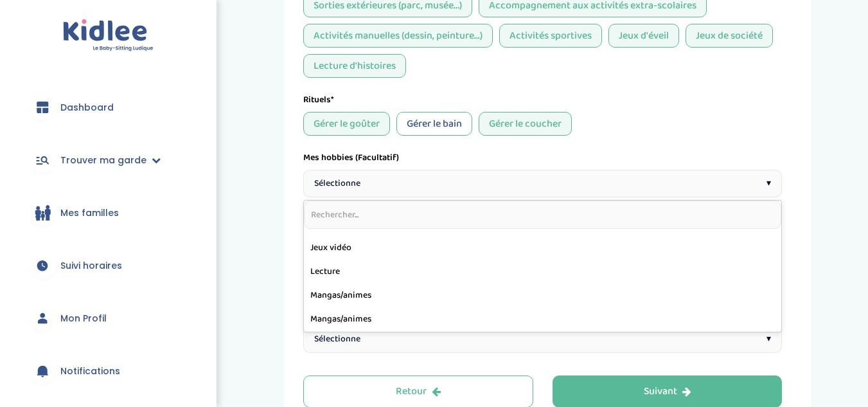
scroll to position [418, 0]
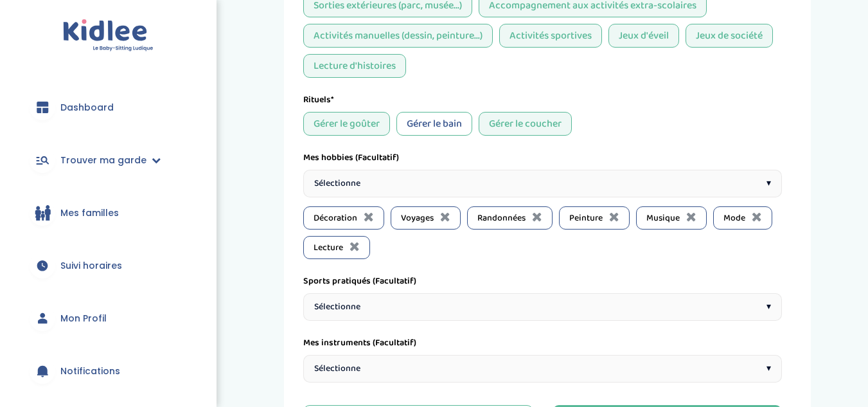
click at [390, 190] on div "Sélectionne ▾" at bounding box center [542, 184] width 479 height 28
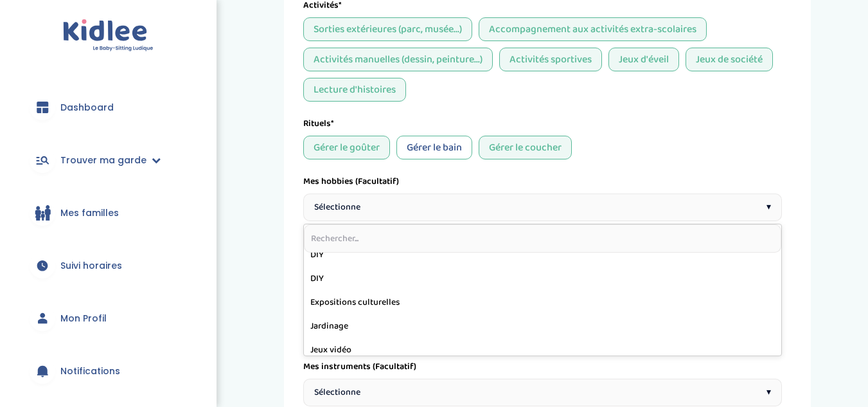
scroll to position [344, 0]
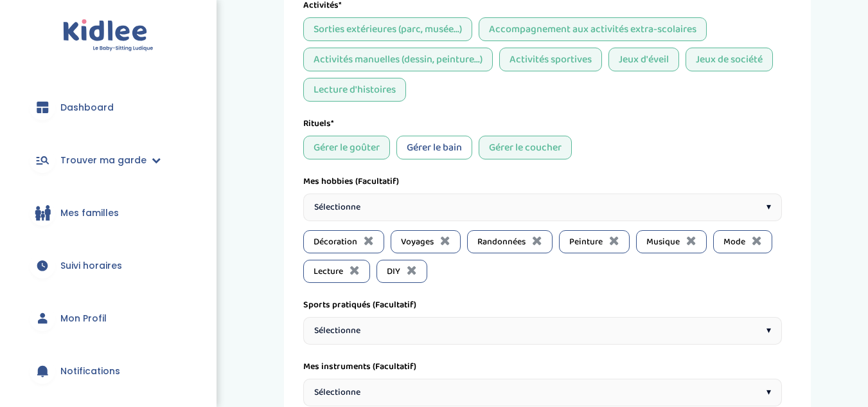
click at [388, 208] on div "Sélectionne ▾" at bounding box center [542, 207] width 479 height 28
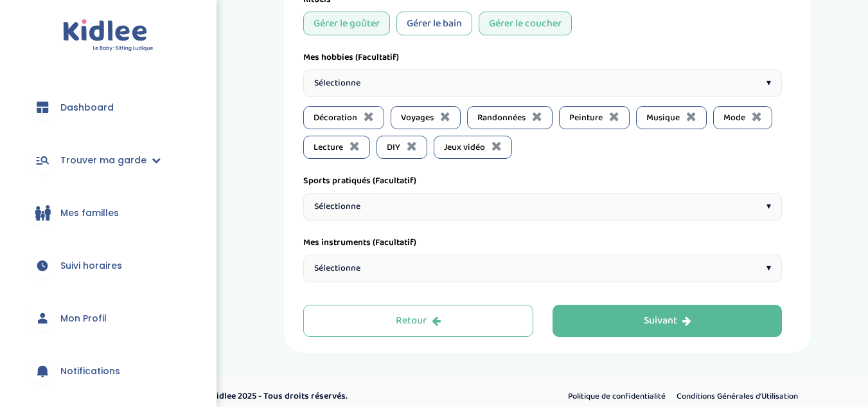
scroll to position [1277, 0]
click at [413, 204] on div "Sélectionne ▾" at bounding box center [542, 206] width 479 height 28
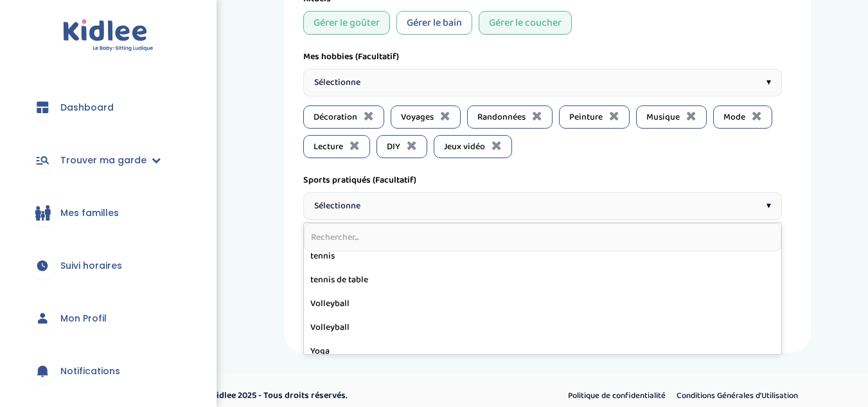
scroll to position [507, 0]
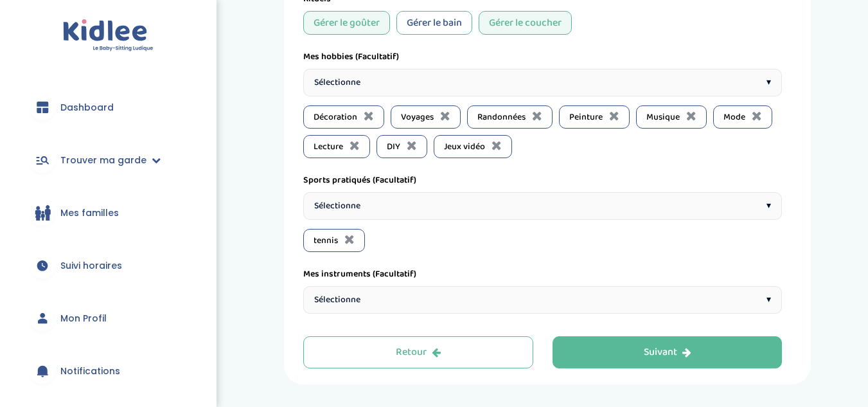
click at [380, 200] on div "Sélectionne ▾" at bounding box center [542, 206] width 479 height 28
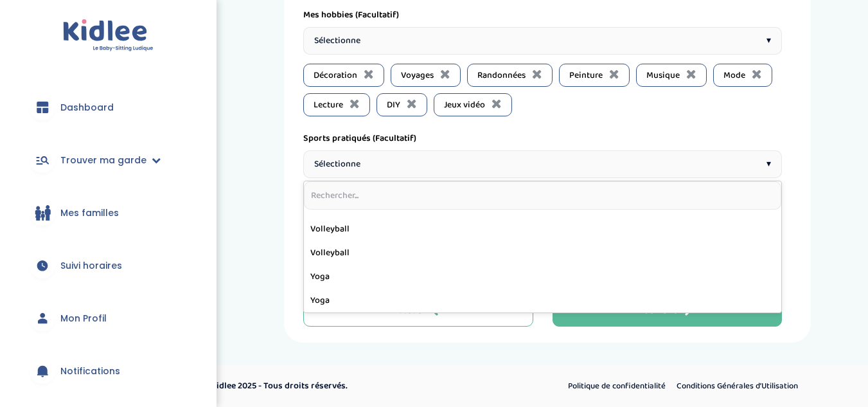
scroll to position [471, 0]
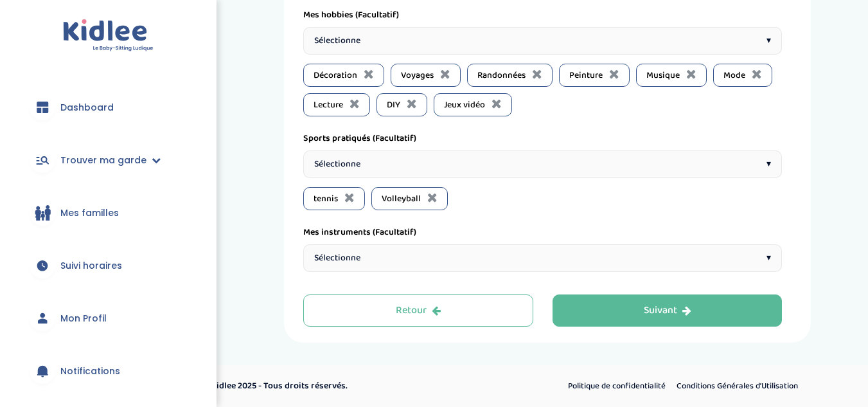
click at [379, 163] on div "Sélectionne ▾" at bounding box center [542, 164] width 479 height 28
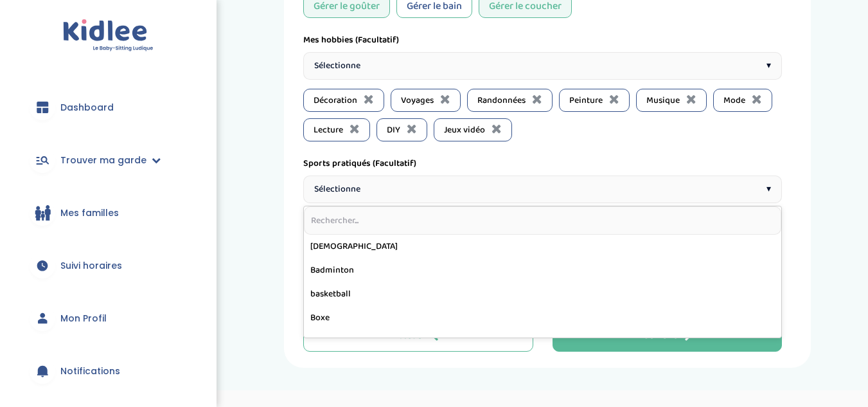
scroll to position [1278, 0]
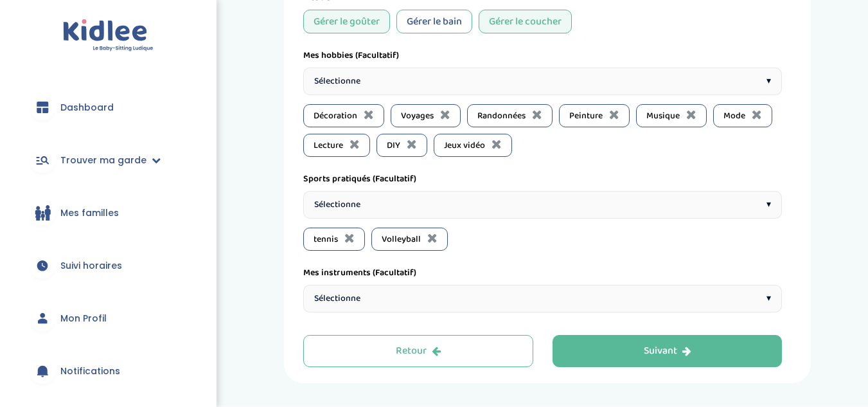
click at [330, 302] on span "Sélectionne" at bounding box center [337, 298] width 46 height 13
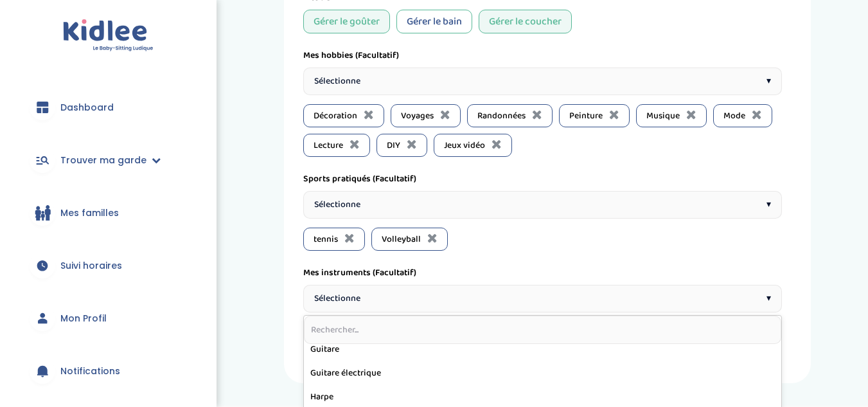
scroll to position [1319, 0]
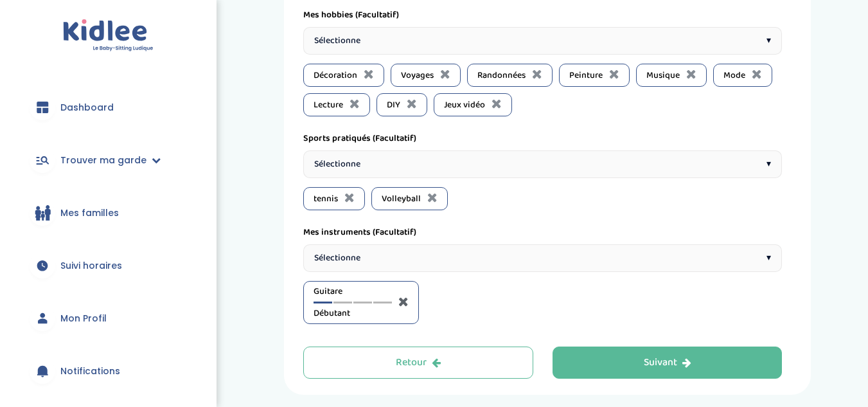
click at [403, 298] on icon at bounding box center [403, 301] width 10 height 13
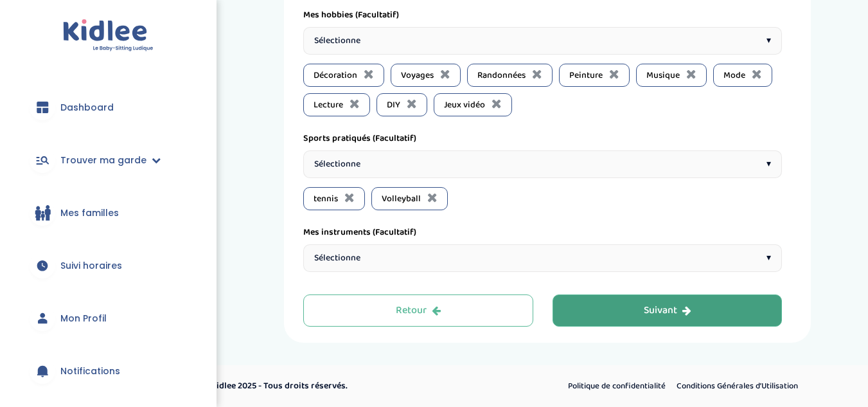
click at [664, 308] on div "Suivant" at bounding box center [668, 310] width 48 height 15
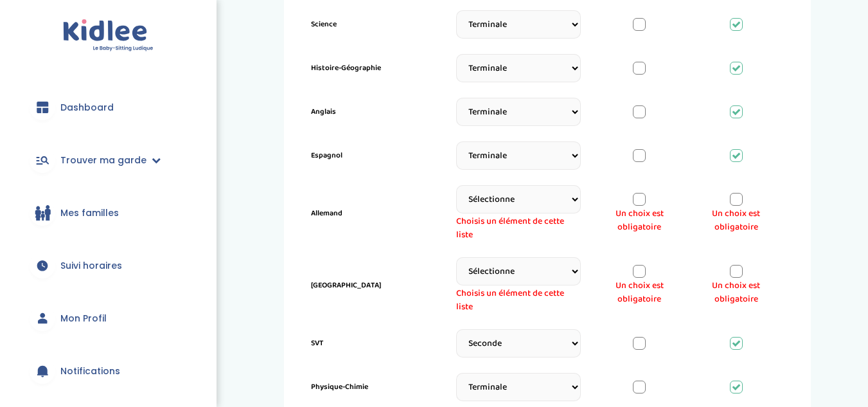
scroll to position [634, 0]
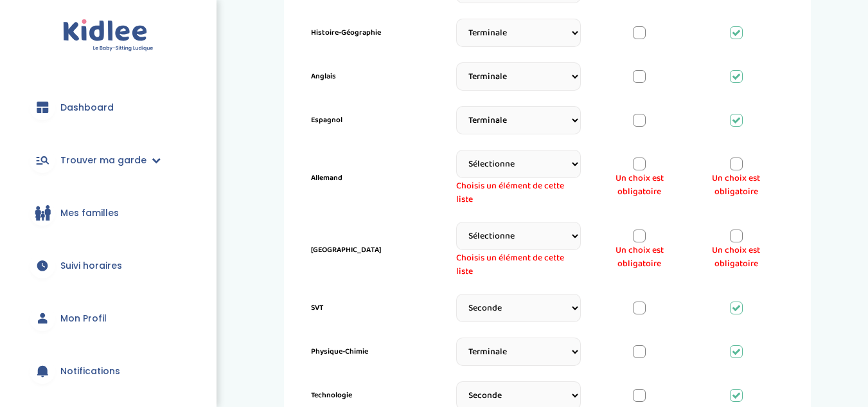
click at [633, 168] on div at bounding box center [639, 163] width 13 height 13
click at [637, 237] on div at bounding box center [639, 235] width 13 height 13
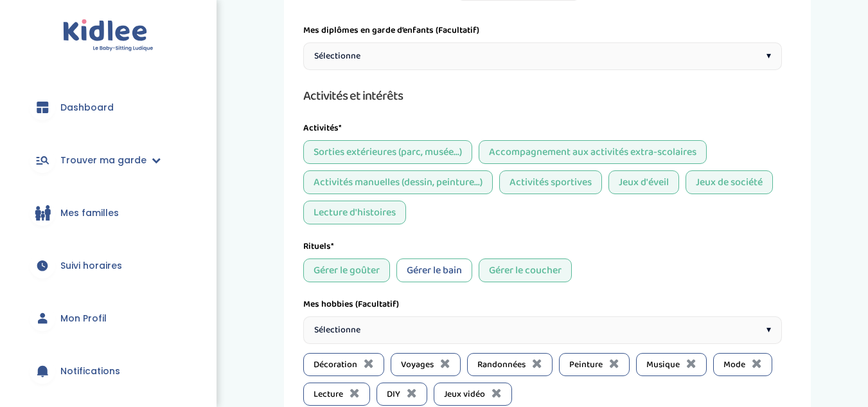
scroll to position [1375, 0]
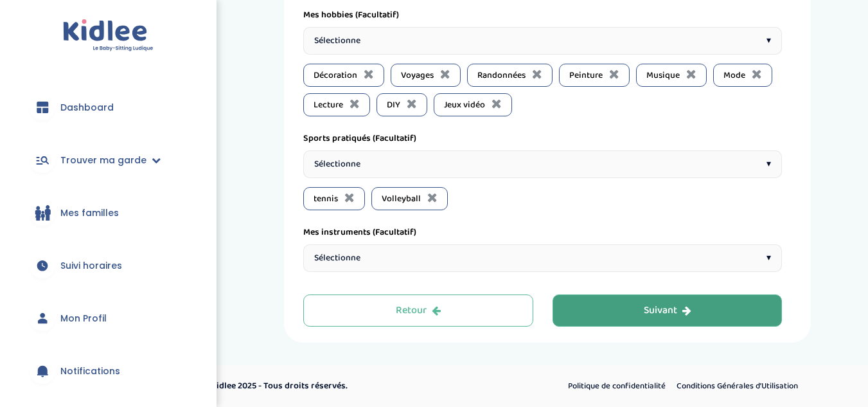
click at [656, 315] on div "Suivant" at bounding box center [668, 310] width 48 height 15
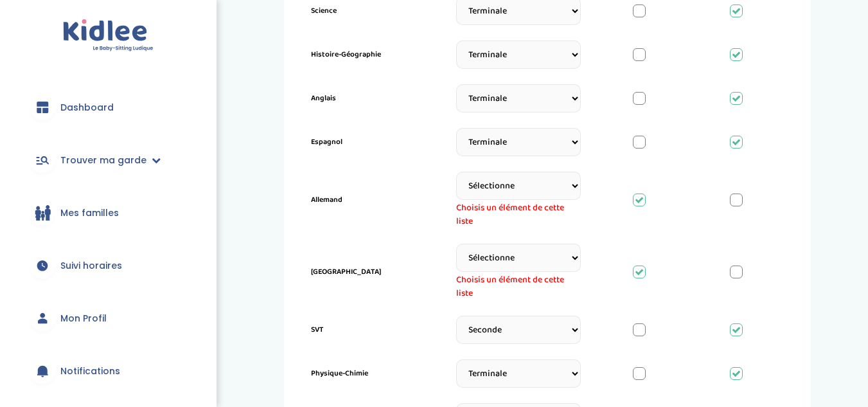
scroll to position [629, 0]
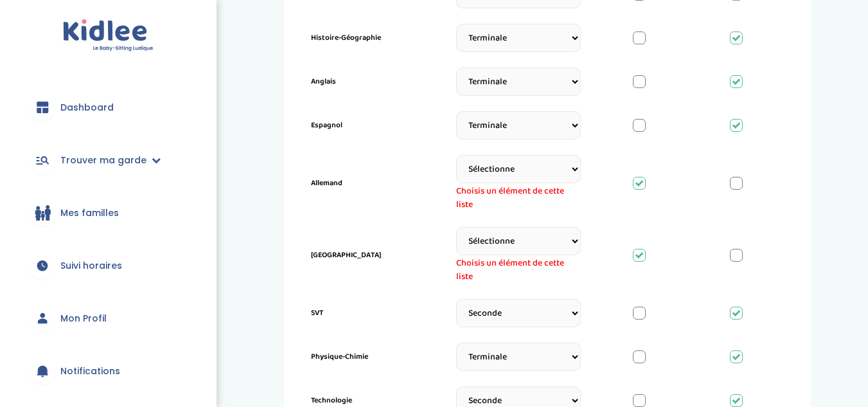
click at [536, 165] on select "Sélectionne CP [DATE] [DATE] CM1 CM2 6eme 5eme 4eme 3eme Seconde [GEOGRAPHIC_DA…" at bounding box center [518, 169] width 125 height 28
select select "CM2"
click at [456, 155] on select "Sélectionne CP [DATE] [DATE] CM1 CM2 6eme 5eme 4eme 3eme Seconde [GEOGRAPHIC_DA…" at bounding box center [518, 169] width 125 height 28
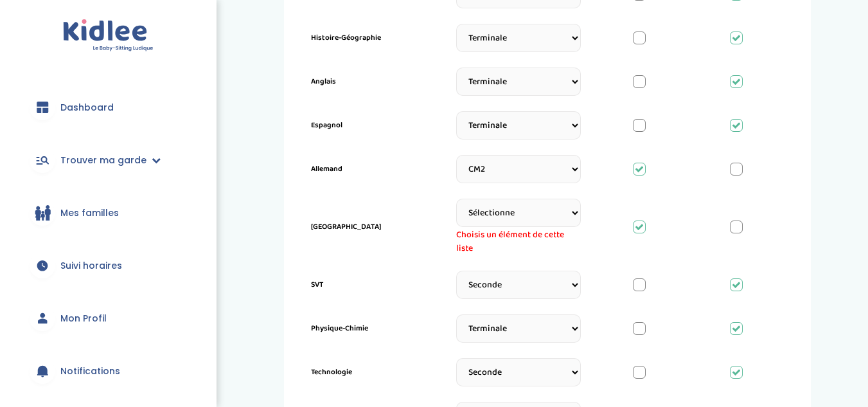
click at [523, 217] on select "Sélectionne CP [DATE] [DATE] CM1 CM2 6eme 5eme 4eme 3eme Seconde [GEOGRAPHIC_DA…" at bounding box center [518, 212] width 125 height 28
select select "CM2"
click at [456, 198] on select "Sélectionne CP [DATE] [DATE] CM1 CM2 6eme 5eme 4eme 3eme Seconde [GEOGRAPHIC_DA…" at bounding box center [518, 212] width 125 height 28
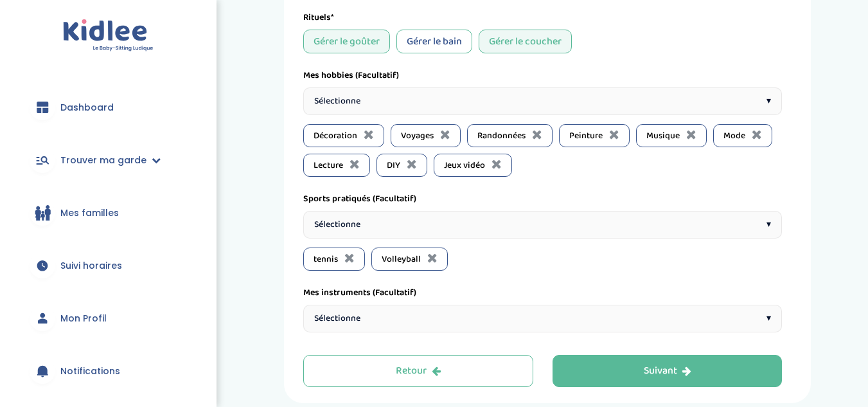
scroll to position [1260, 0]
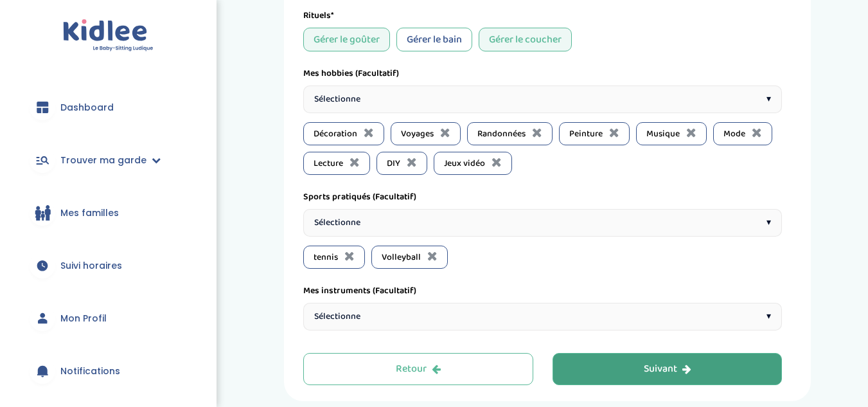
click at [664, 365] on div "Suivant" at bounding box center [668, 369] width 48 height 15
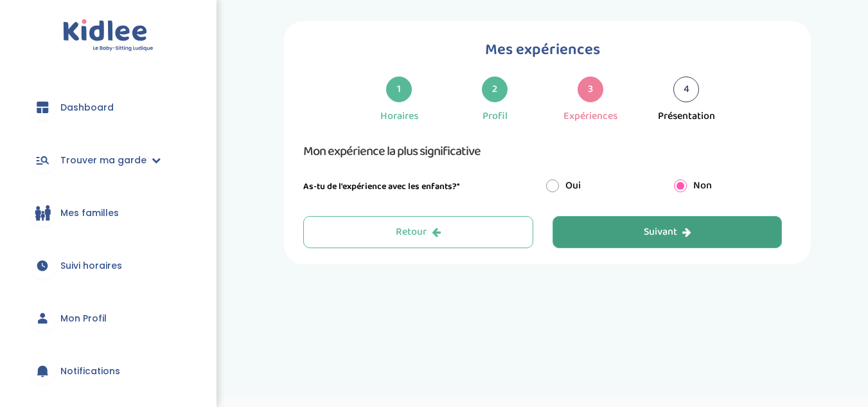
scroll to position [0, 0]
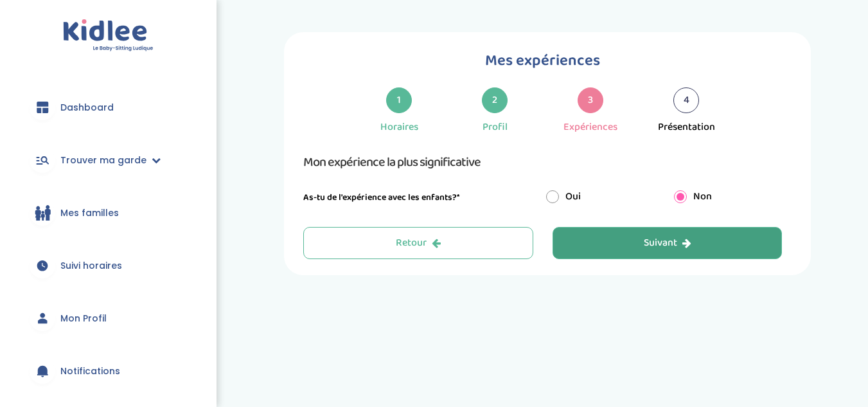
click at [554, 195] on input "radio" at bounding box center [552, 196] width 13 height 13
radio input "true"
radio input "false"
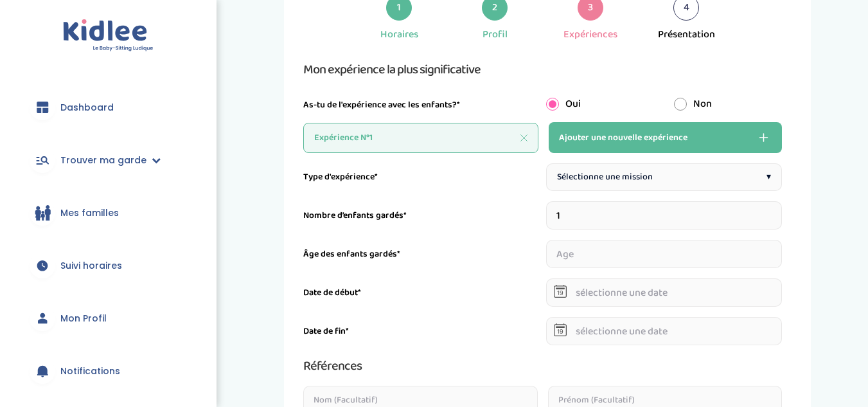
scroll to position [93, 0]
click at [601, 168] on div "Sélectionne une mission ▾" at bounding box center [664, 177] width 236 height 28
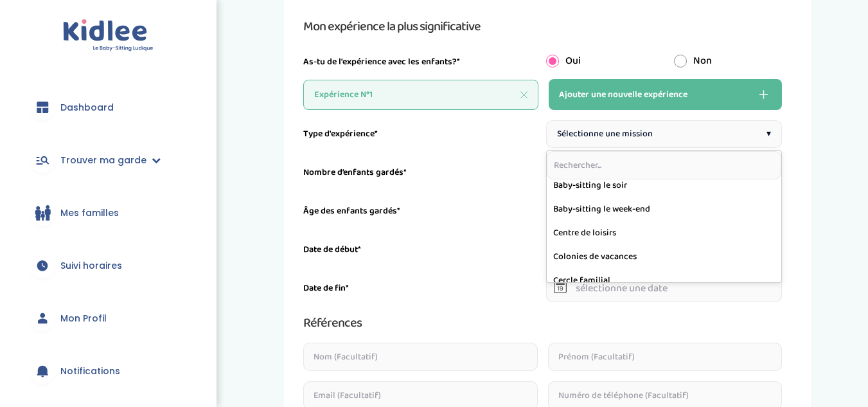
scroll to position [61, 0]
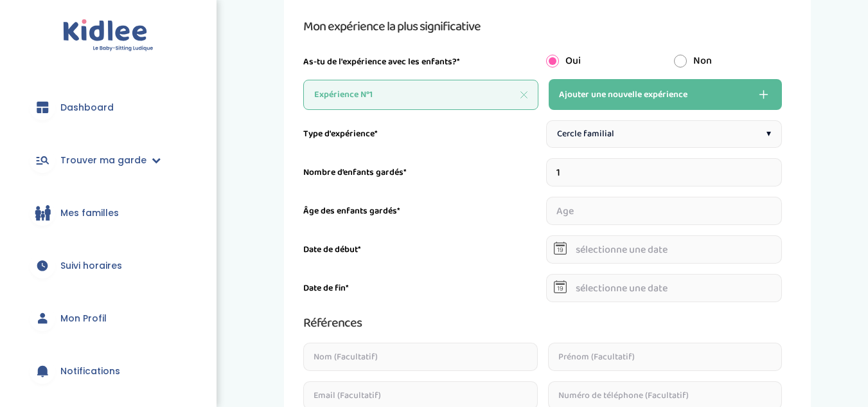
click at [590, 176] on input "1" at bounding box center [664, 172] width 236 height 28
type input "4"
click at [589, 207] on input "1" at bounding box center [572, 211] width 52 height 28
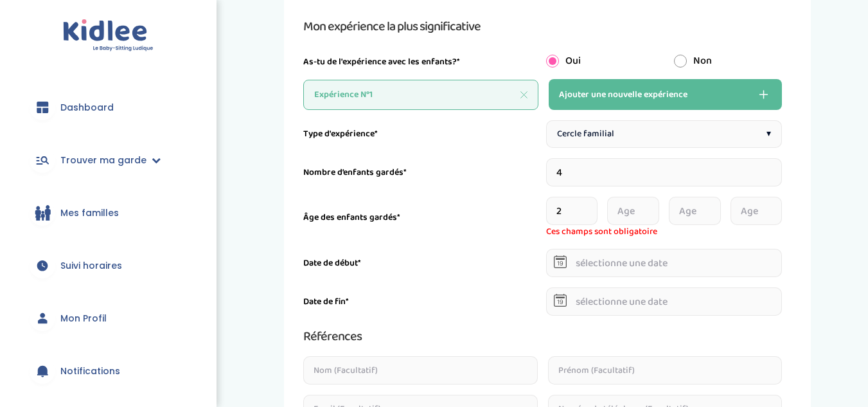
click at [589, 207] on input "2" at bounding box center [572, 211] width 52 height 28
click at [589, 207] on input "3" at bounding box center [572, 211] width 52 height 28
click at [589, 207] on input "4" at bounding box center [572, 211] width 52 height 28
type input "5"
click at [589, 207] on input "5" at bounding box center [572, 211] width 52 height 28
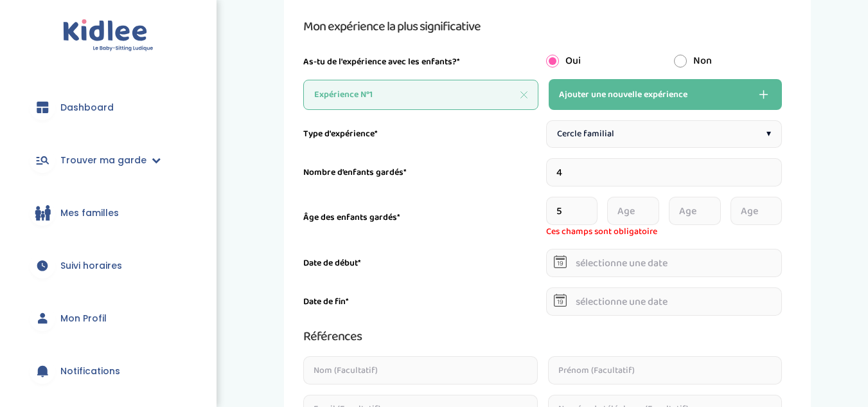
click at [627, 211] on input "number" at bounding box center [633, 211] width 52 height 28
click at [654, 214] on input "0" at bounding box center [633, 211] width 52 height 28
click at [653, 207] on input "1" at bounding box center [633, 211] width 52 height 28
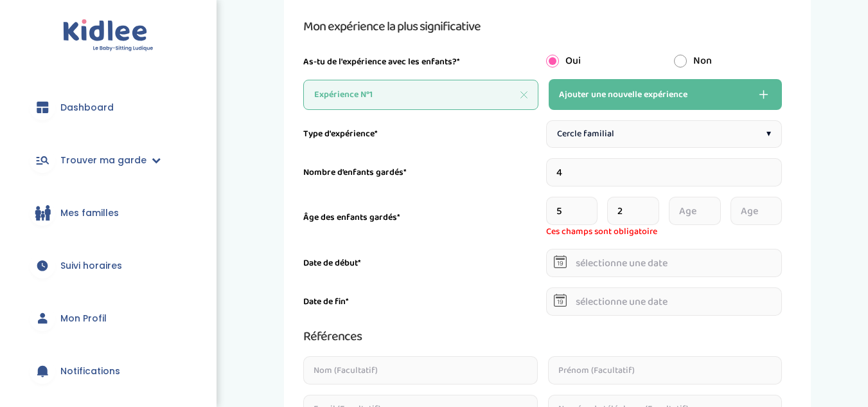
click at [653, 207] on input "2" at bounding box center [633, 211] width 52 height 28
click at [653, 207] on input "3" at bounding box center [633, 211] width 52 height 28
type input "4"
click at [653, 207] on input "4" at bounding box center [633, 211] width 52 height 28
click at [700, 211] on input "number" at bounding box center [695, 211] width 52 height 28
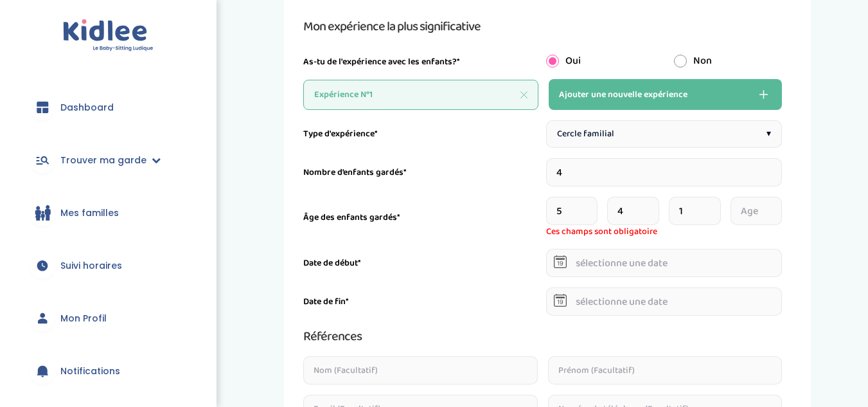
click at [715, 202] on input "1" at bounding box center [695, 211] width 52 height 28
click at [715, 202] on input "2" at bounding box center [695, 211] width 52 height 28
click at [715, 202] on input "3" at bounding box center [695, 211] width 52 height 28
click at [715, 202] on input "4" at bounding box center [695, 211] width 52 height 28
click at [715, 202] on input "5" at bounding box center [695, 211] width 52 height 28
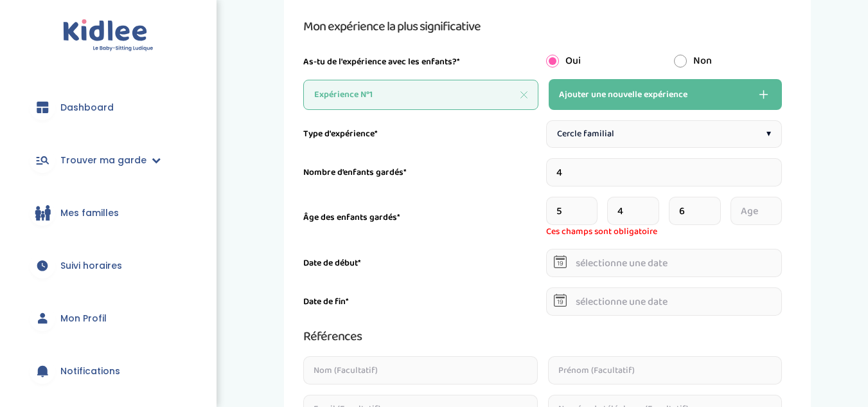
click at [715, 202] on input "6" at bounding box center [695, 211] width 52 height 28
click at [715, 202] on input "7" at bounding box center [695, 211] width 52 height 28
click at [715, 202] on input "8" at bounding box center [695, 211] width 52 height 28
type input "9"
click at [715, 202] on input "9" at bounding box center [695, 211] width 52 height 28
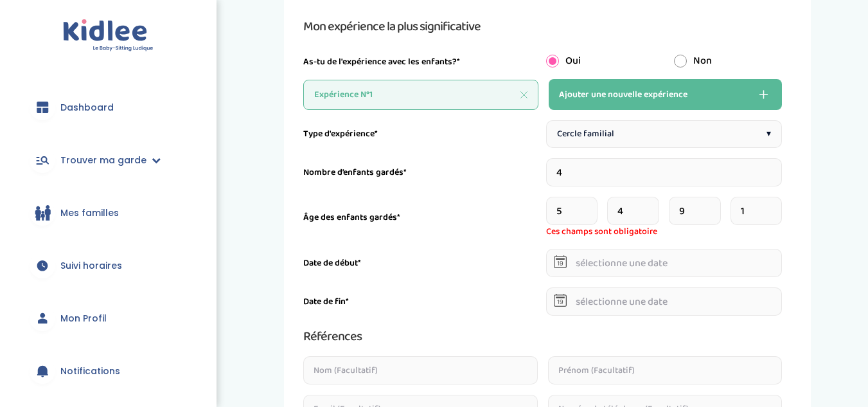
click at [773, 206] on input "1" at bounding box center [756, 211] width 52 height 28
click at [773, 206] on input "2" at bounding box center [756, 211] width 52 height 28
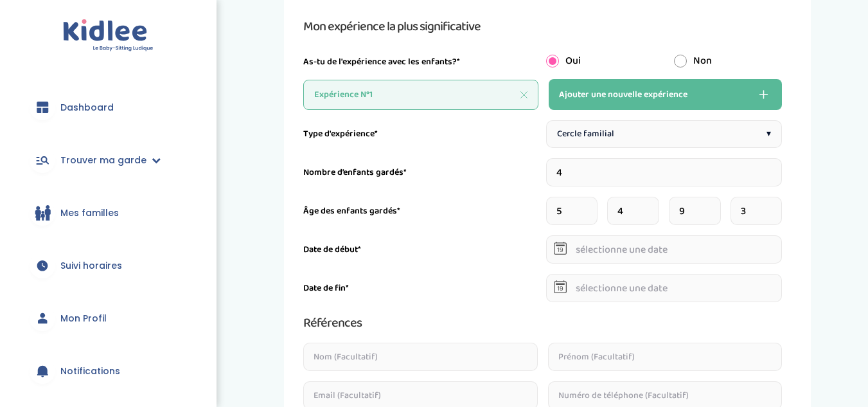
click at [773, 206] on input "3" at bounding box center [756, 211] width 52 height 28
click at [773, 206] on input "4" at bounding box center [756, 211] width 52 height 28
click at [773, 206] on input "5" at bounding box center [756, 211] width 52 height 28
click at [773, 206] on input "6" at bounding box center [756, 211] width 52 height 28
click at [773, 206] on input "7" at bounding box center [756, 211] width 52 height 28
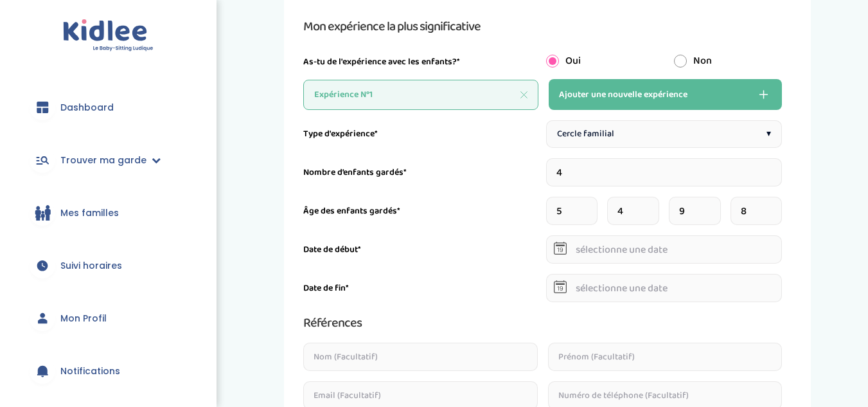
type input "8"
click at [773, 206] on input "8" at bounding box center [756, 211] width 52 height 28
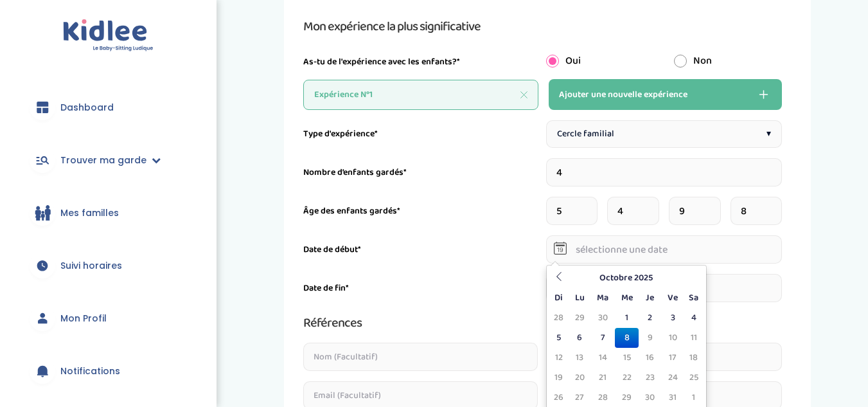
click at [664, 258] on input "text" at bounding box center [664, 249] width 236 height 28
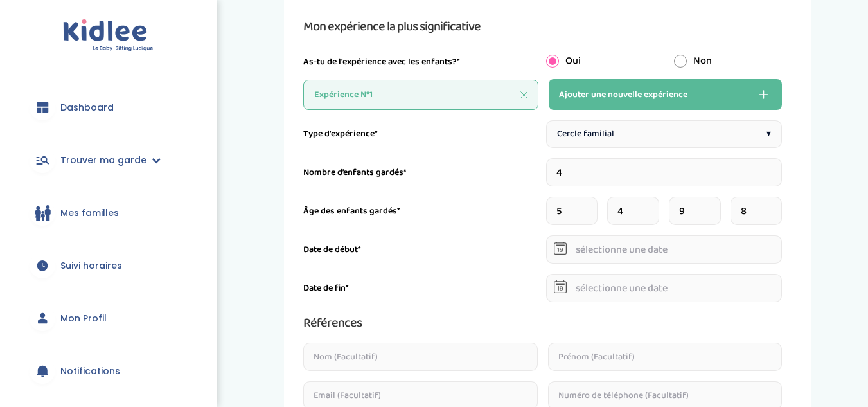
click at [613, 177] on input "4" at bounding box center [664, 172] width 236 height 28
click at [777, 166] on input "4" at bounding box center [664, 172] width 236 height 28
click at [622, 180] on input "4" at bounding box center [664, 172] width 236 height 28
type input "4"
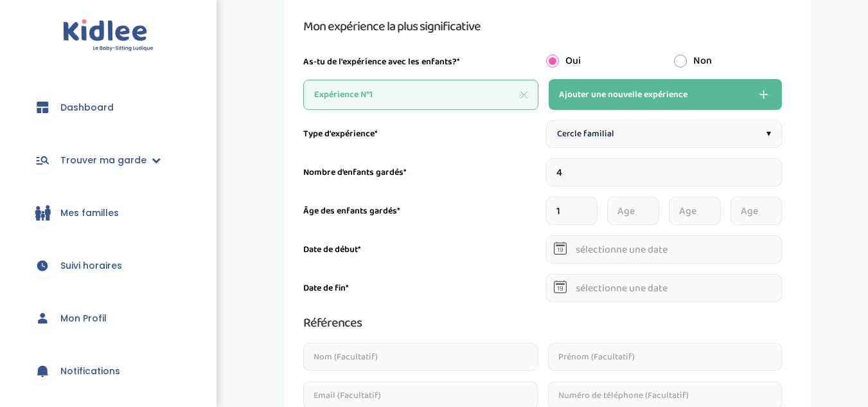
drag, startPoint x: 588, startPoint y: 205, endPoint x: 595, endPoint y: 208, distance: 8.4
click at [588, 206] on input "1" at bounding box center [572, 211] width 52 height 28
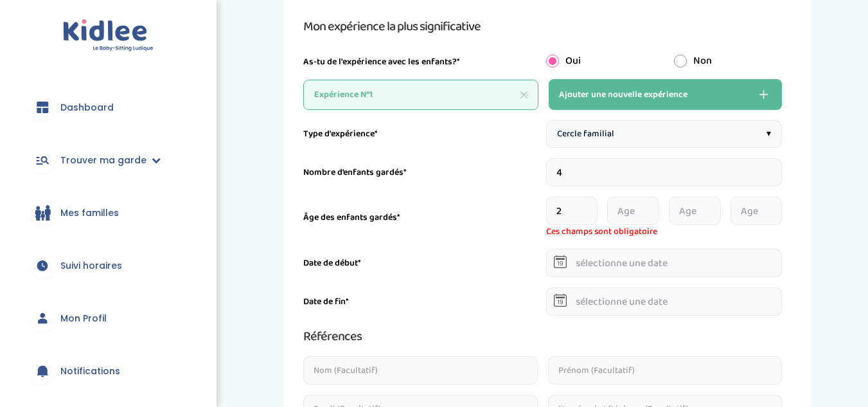
click at [591, 207] on input "2" at bounding box center [572, 211] width 52 height 28
type input "3"
click at [591, 207] on input "3" at bounding box center [572, 211] width 52 height 28
click at [653, 205] on input "1" at bounding box center [633, 211] width 52 height 28
click at [653, 205] on input "2" at bounding box center [633, 211] width 52 height 28
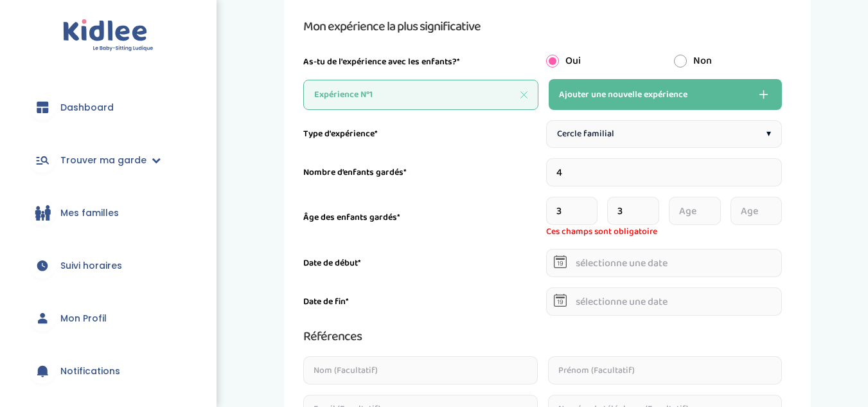
click at [653, 205] on input "3" at bounding box center [633, 211] width 52 height 28
click at [653, 205] on input "4" at bounding box center [633, 211] width 52 height 28
type input "5"
click at [653, 205] on input "5" at bounding box center [633, 211] width 52 height 28
click at [716, 206] on input "1" at bounding box center [695, 211] width 52 height 28
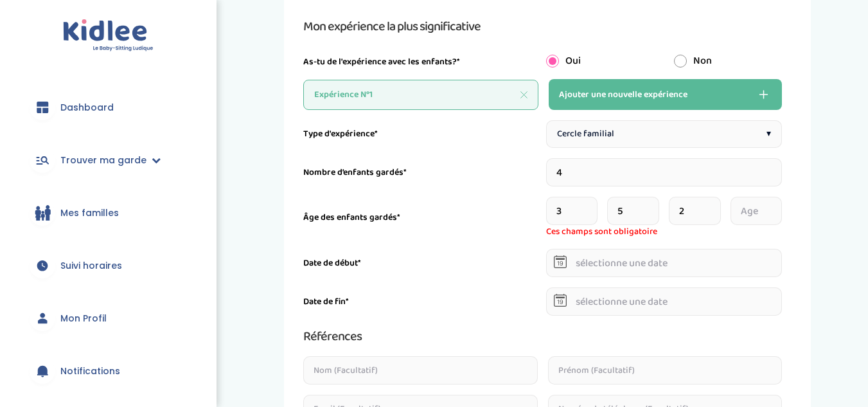
click at [716, 206] on input "2" at bounding box center [695, 211] width 52 height 28
click at [716, 206] on input "3" at bounding box center [695, 211] width 52 height 28
click at [716, 206] on input "4" at bounding box center [695, 211] width 52 height 28
click at [716, 206] on input "5" at bounding box center [695, 211] width 52 height 28
click at [716, 206] on input "6" at bounding box center [695, 211] width 52 height 28
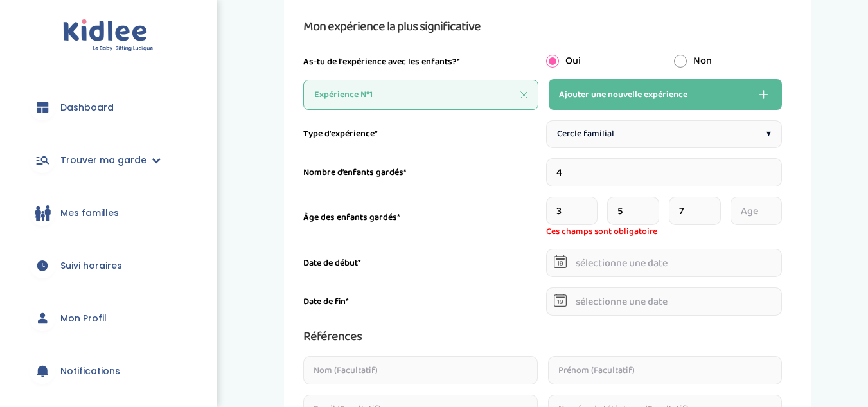
click at [716, 206] on input "7" at bounding box center [695, 211] width 52 height 28
type input "8"
click at [716, 206] on input "8" at bounding box center [695, 211] width 52 height 28
click at [777, 206] on input "1" at bounding box center [756, 211] width 52 height 28
click at [777, 206] on input "2" at bounding box center [756, 211] width 52 height 28
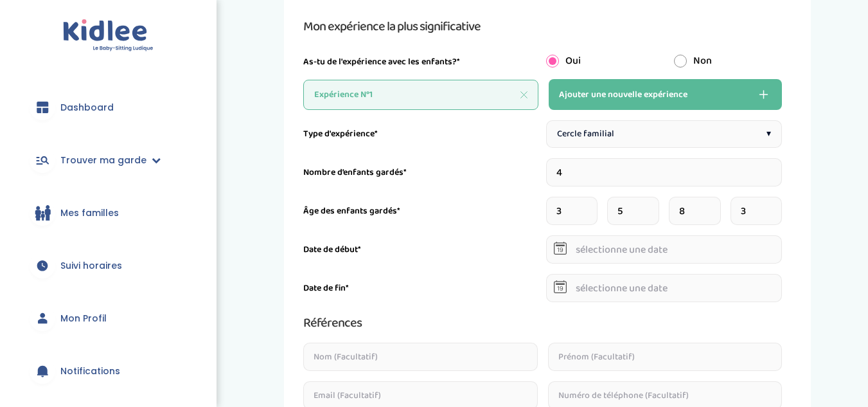
click at [777, 206] on input "3" at bounding box center [756, 211] width 52 height 28
click at [777, 206] on input "4" at bounding box center [756, 211] width 52 height 28
click at [777, 206] on input "5" at bounding box center [756, 211] width 52 height 28
click at [777, 206] on input "6" at bounding box center [756, 211] width 52 height 28
click at [777, 206] on input "7" at bounding box center [756, 211] width 52 height 28
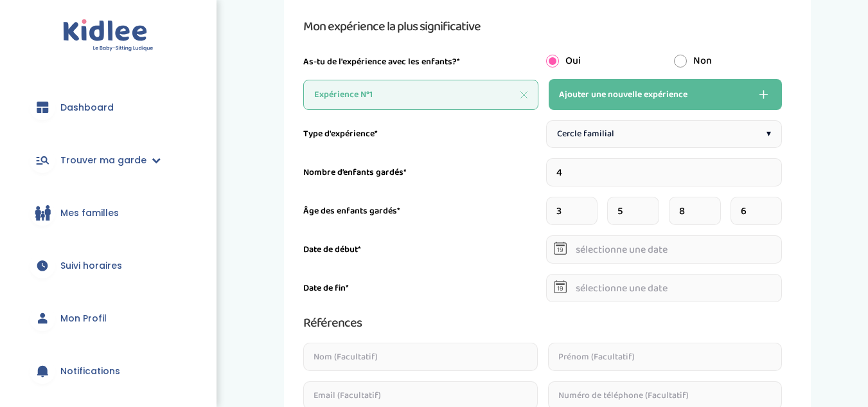
type input "6"
click at [777, 216] on input "6" at bounding box center [756, 211] width 52 height 28
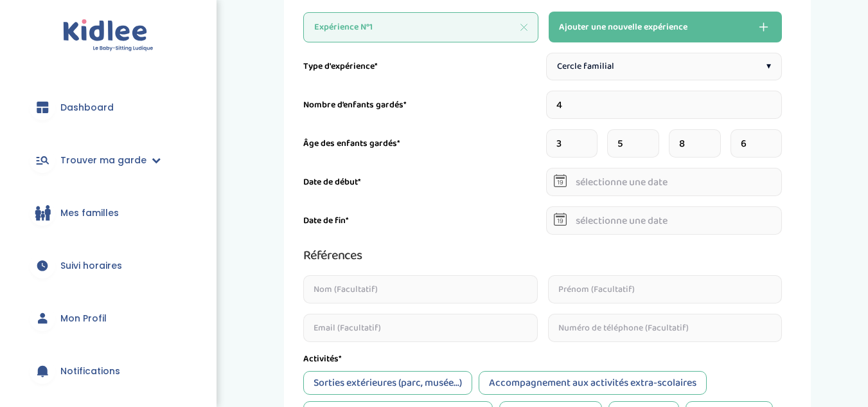
scroll to position [204, 0]
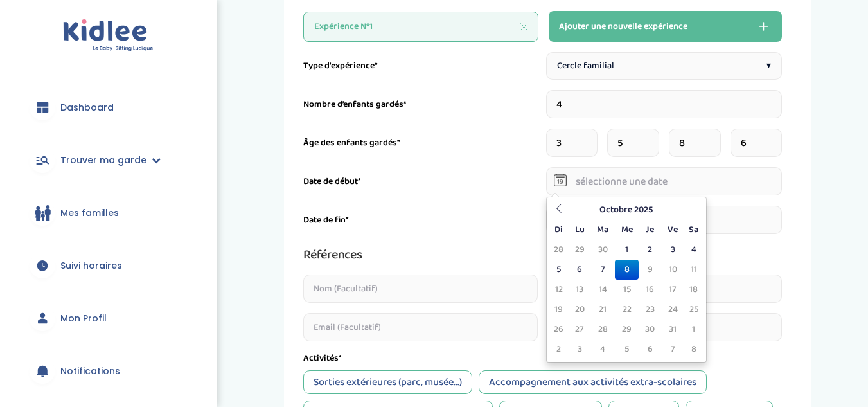
click at [642, 193] on input "text" at bounding box center [664, 181] width 236 height 28
click at [554, 211] on icon at bounding box center [558, 208] width 9 height 9
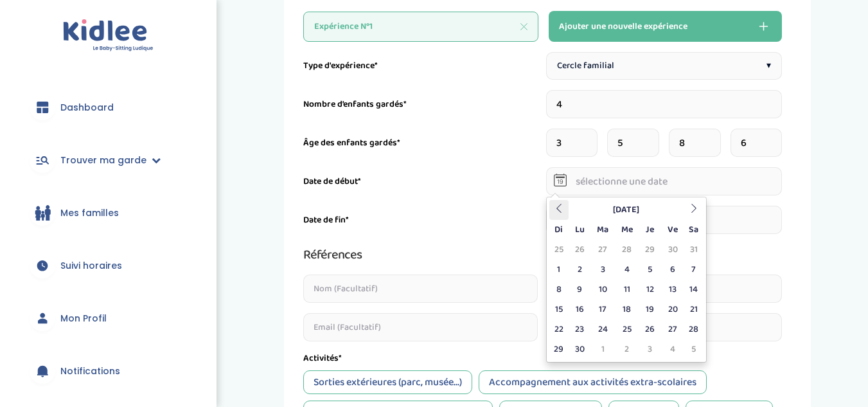
click at [554, 211] on icon at bounding box center [558, 208] width 9 height 9
click at [616, 209] on th "[DATE]" at bounding box center [626, 210] width 116 height 20
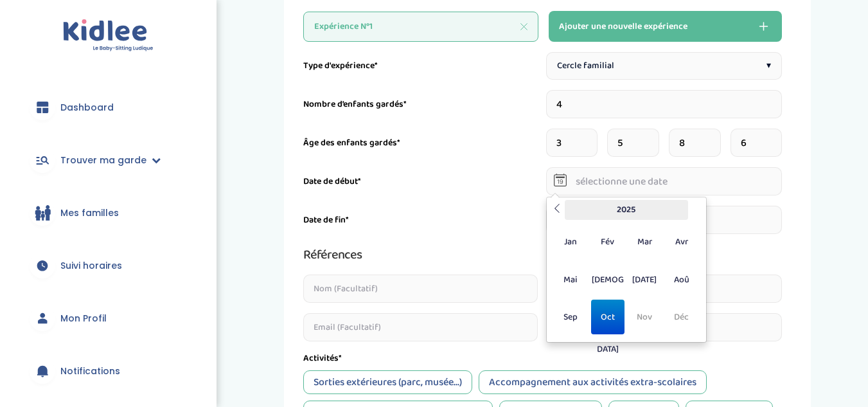
click at [609, 210] on th "2025" at bounding box center [626, 210] width 123 height 20
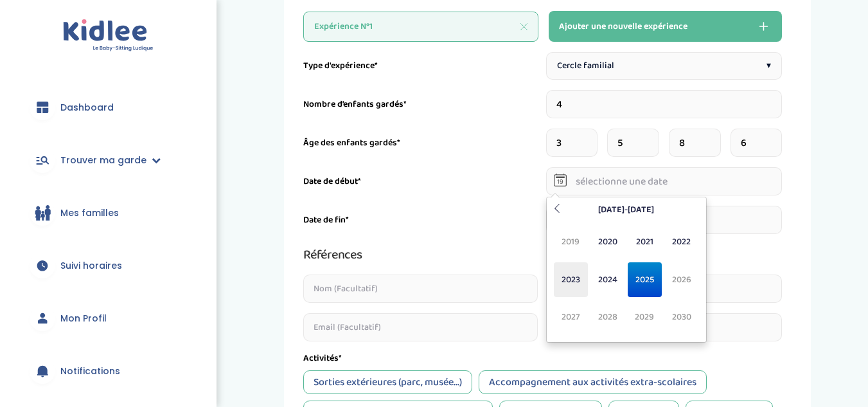
click at [582, 284] on span "2023" at bounding box center [571, 279] width 34 height 35
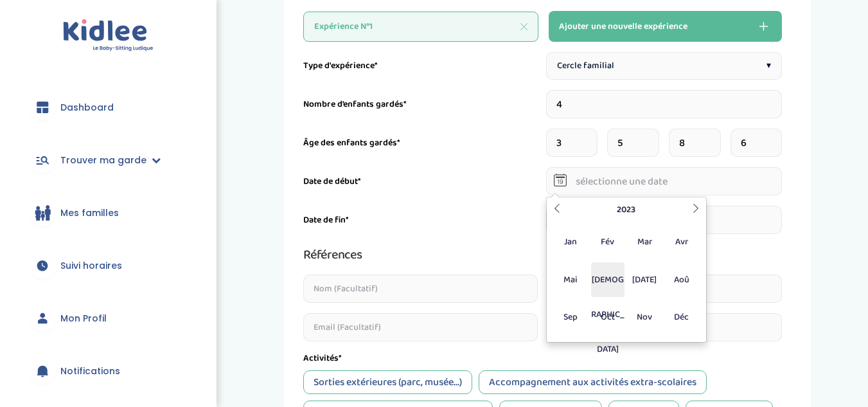
click at [622, 279] on span "[DEMOGRAPHIC_DATA]" at bounding box center [608, 279] width 34 height 35
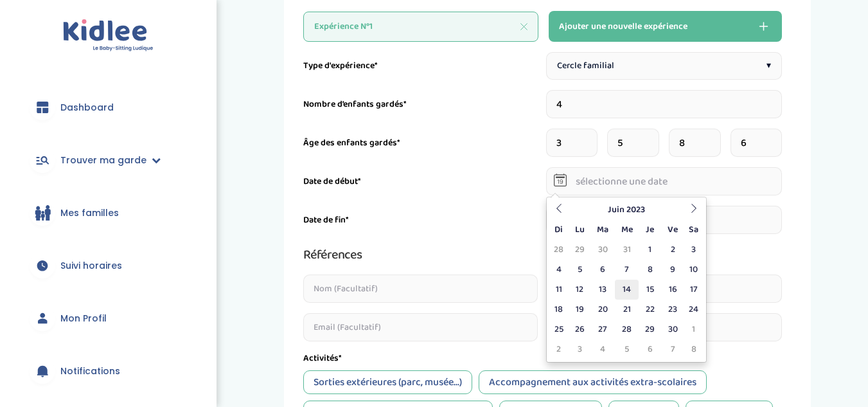
click at [629, 282] on td "14" at bounding box center [627, 289] width 24 height 20
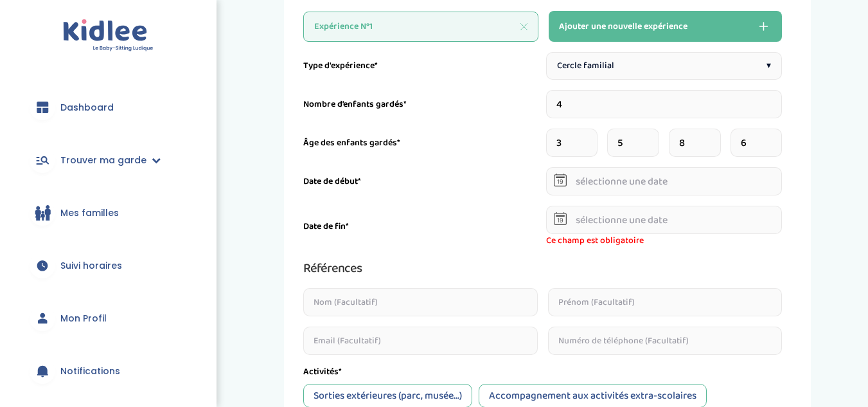
type input "[DATE]"
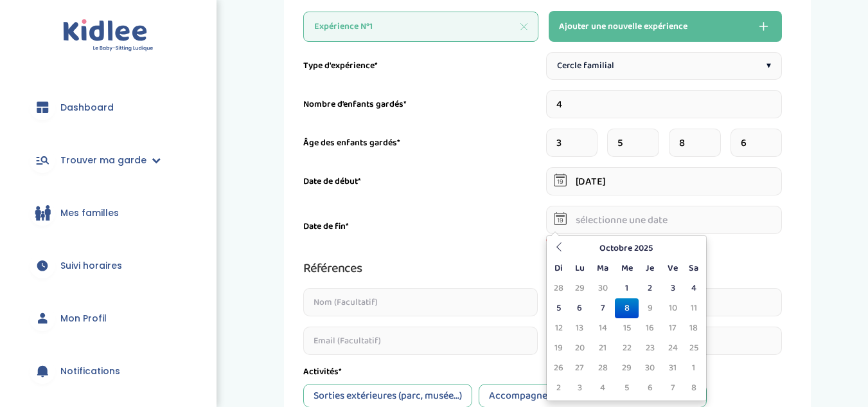
click at [586, 224] on input "text" at bounding box center [664, 220] width 236 height 28
click at [558, 240] on th at bounding box center [558, 248] width 19 height 20
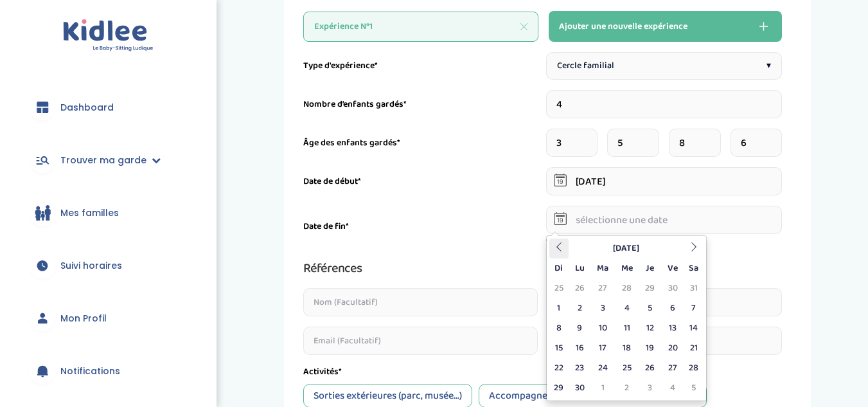
click at [558, 240] on th at bounding box center [558, 248] width 19 height 20
click at [625, 326] on td "12" at bounding box center [627, 328] width 24 height 20
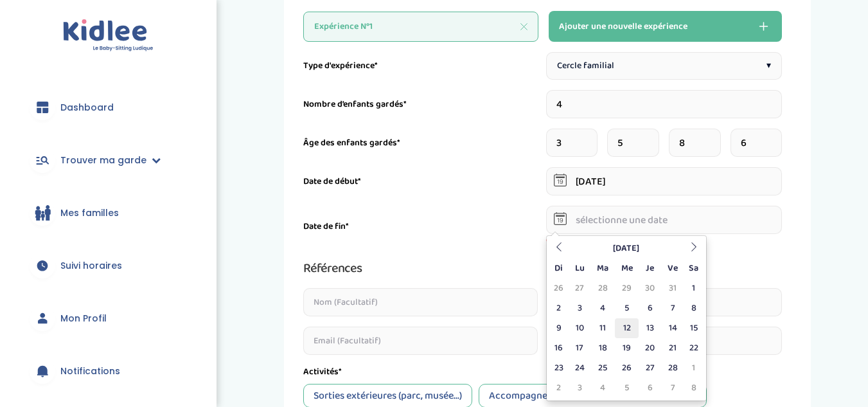
type input "[DATE]"
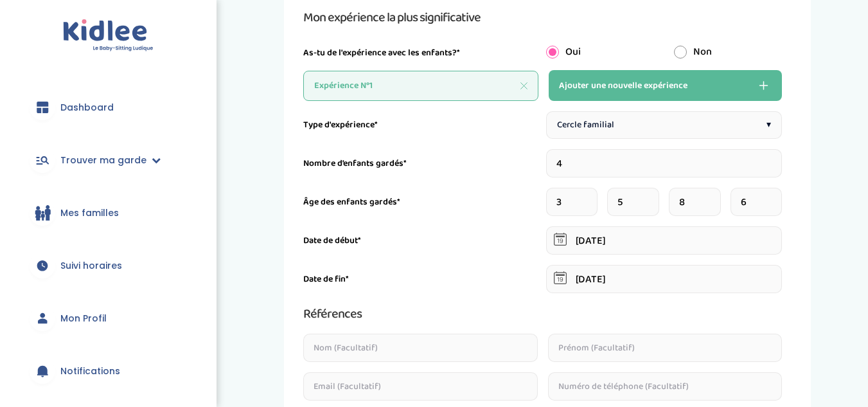
scroll to position [141, 0]
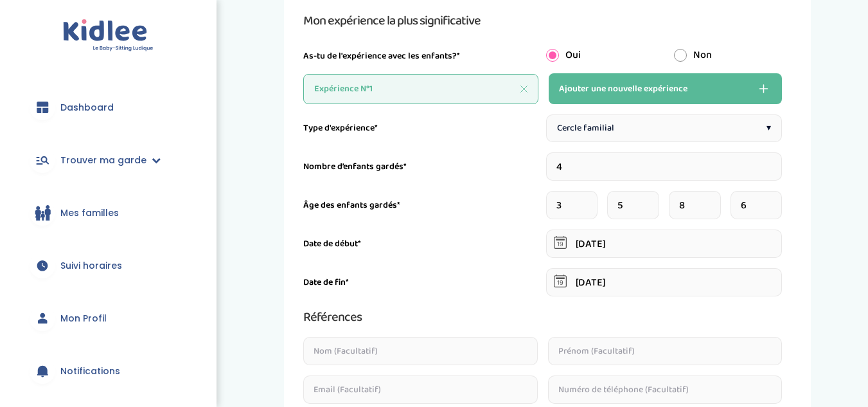
click at [606, 130] on span "Cercle familial" at bounding box center [585, 127] width 57 height 13
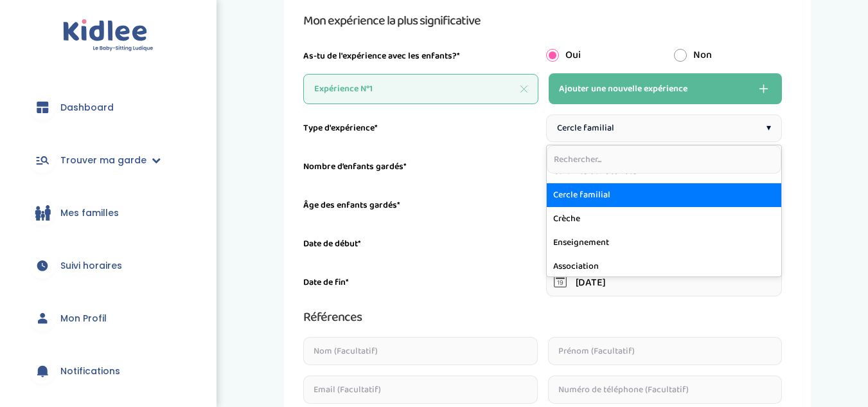
scroll to position [131, 0]
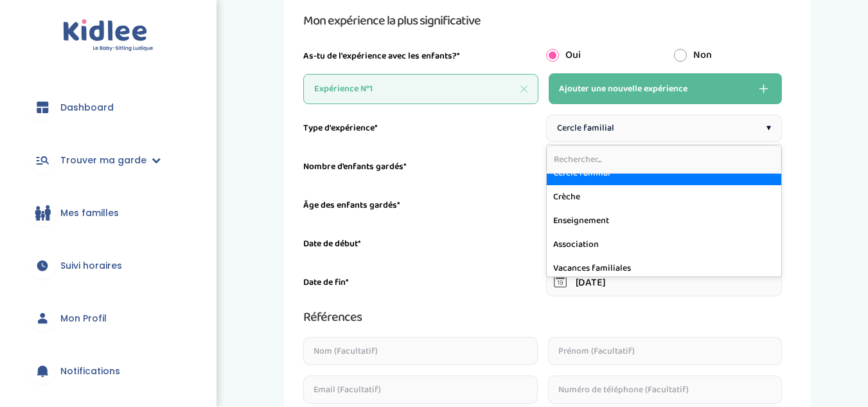
click at [484, 250] on div "Date de début*" at bounding box center [421, 243] width 236 height 13
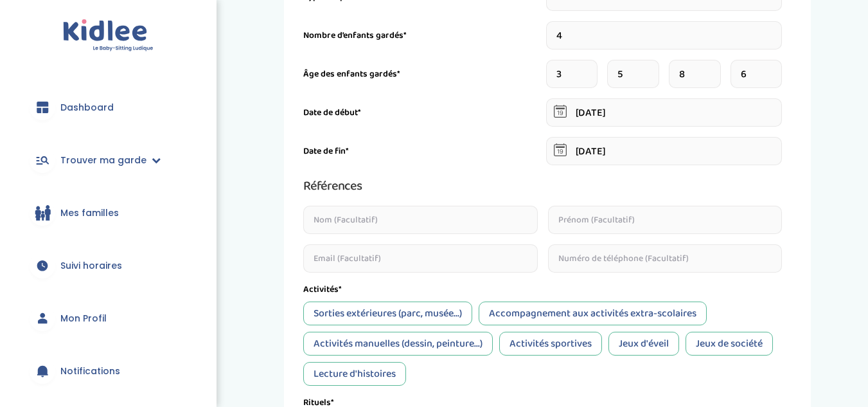
scroll to position [283, 0]
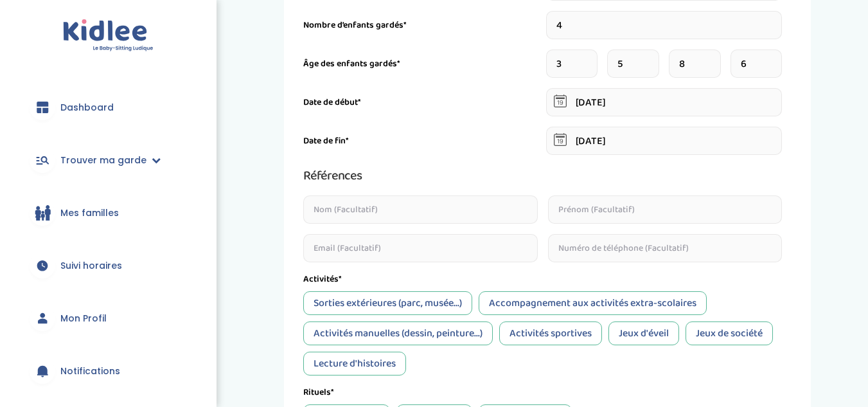
click at [389, 202] on input "text" at bounding box center [420, 209] width 234 height 28
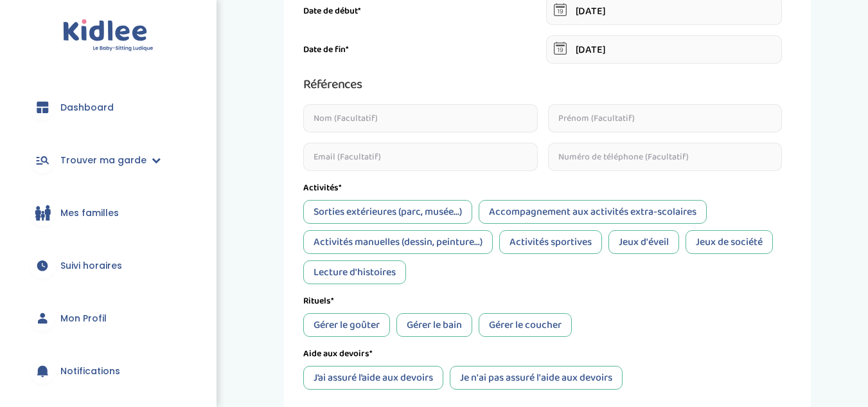
scroll to position [374, 0]
click at [409, 208] on div "Sorties extérieures (parc, musée...)" at bounding box center [387, 211] width 169 height 24
click at [409, 245] on div "Activités manuelles (dessin, peinture...)" at bounding box center [397, 241] width 189 height 24
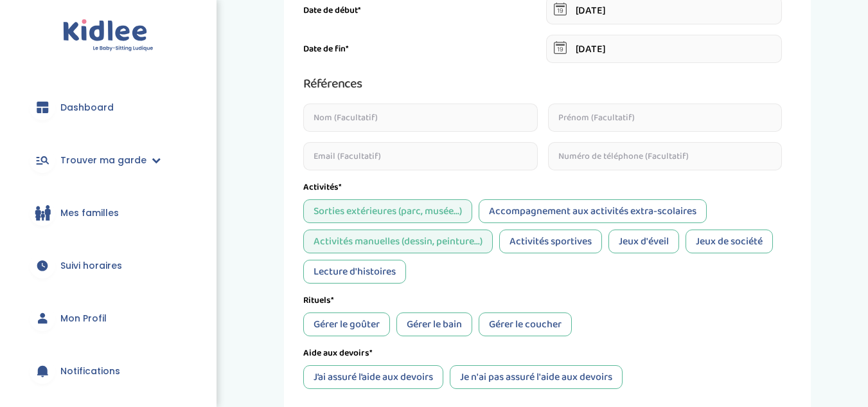
click at [384, 267] on div "Lecture d'histoires" at bounding box center [354, 272] width 103 height 24
click at [713, 236] on div "Jeux de société" at bounding box center [728, 241] width 87 height 24
click at [604, 204] on div "Accompagnement aux activités extra-scolaires" at bounding box center [593, 211] width 228 height 24
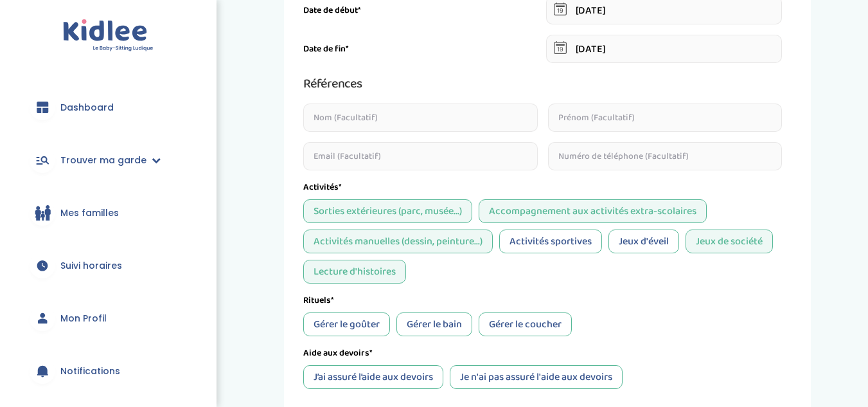
click at [568, 244] on div "Activités sportives" at bounding box center [550, 241] width 103 height 24
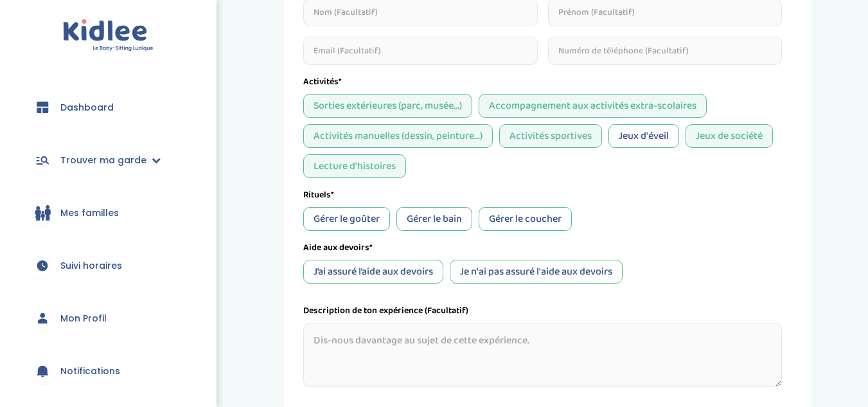
scroll to position [480, 0]
click at [365, 222] on div "Gérer le goûter" at bounding box center [346, 218] width 87 height 24
click at [511, 222] on div "Gérer le coucher" at bounding box center [525, 218] width 93 height 24
click at [398, 266] on div "J’ai assuré l’aide aux devoirs" at bounding box center [373, 271] width 140 height 24
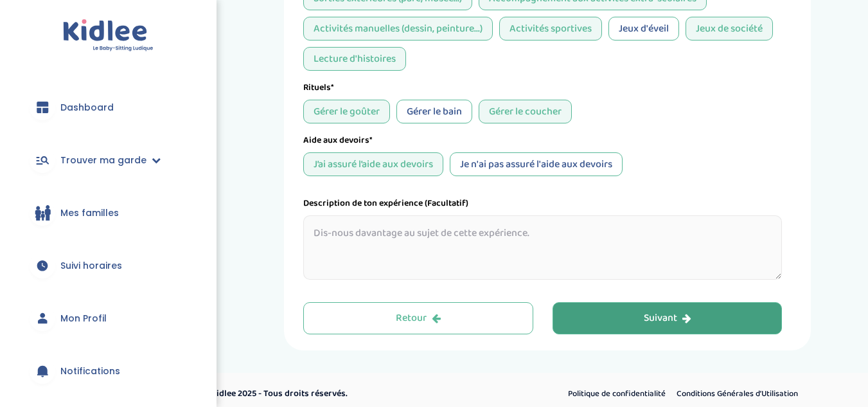
scroll to position [592, 0]
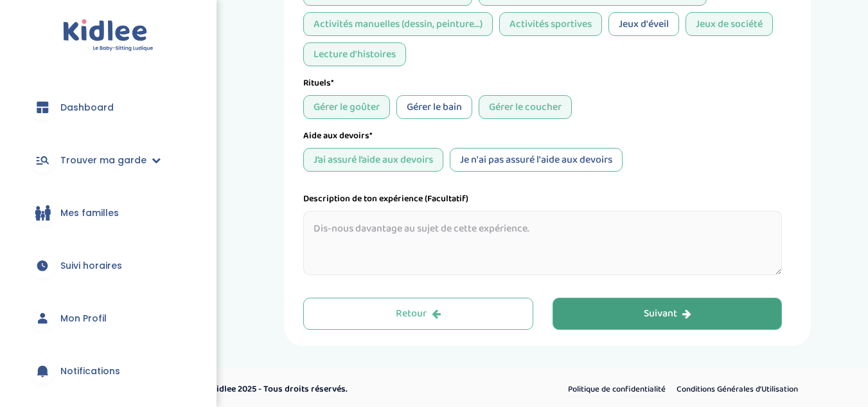
click at [659, 306] on div "Suivant" at bounding box center [668, 313] width 48 height 15
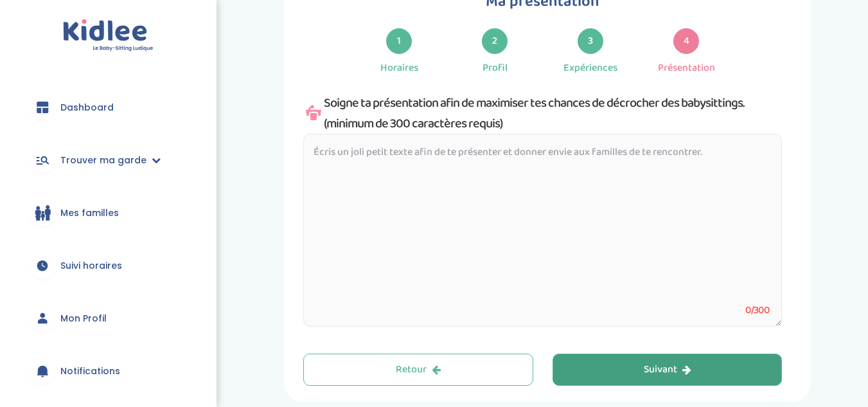
scroll to position [48, 0]
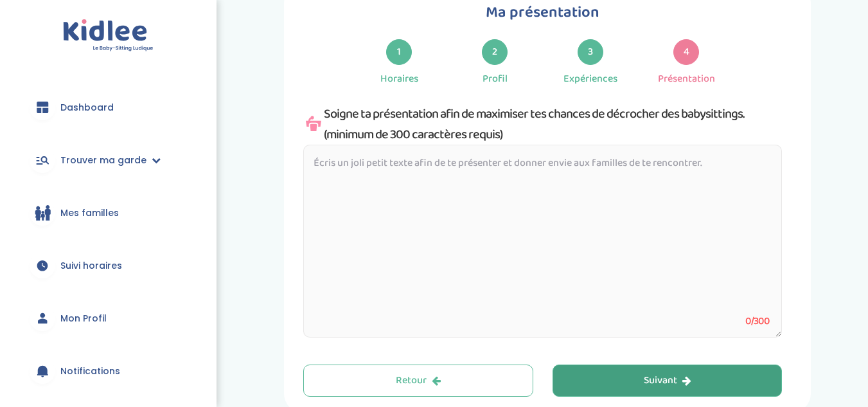
click at [461, 211] on textarea at bounding box center [542, 241] width 479 height 193
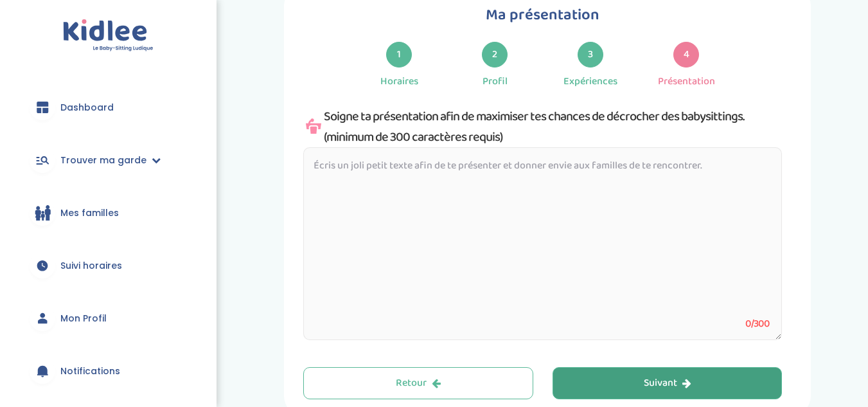
scroll to position [118, 0]
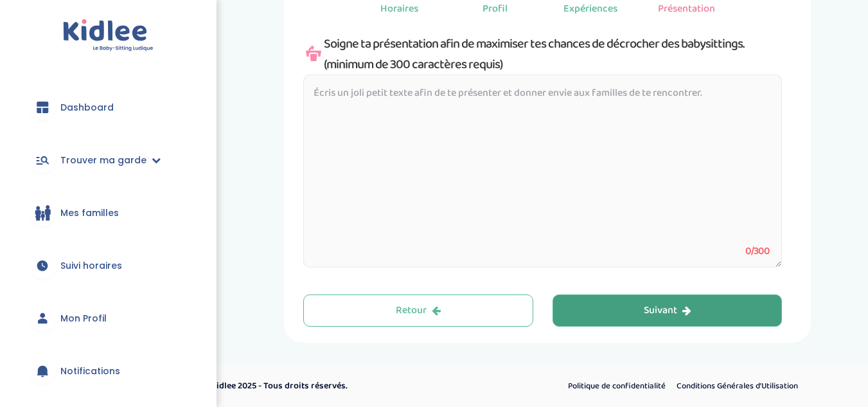
click at [603, 308] on button "Suivant" at bounding box center [667, 310] width 230 height 32
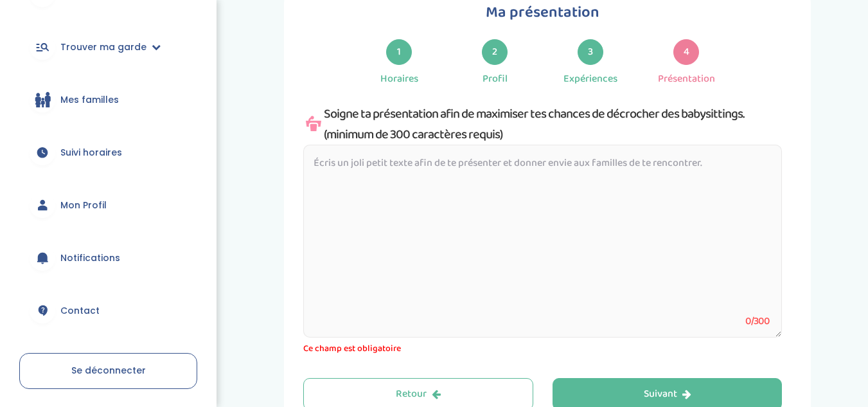
scroll to position [0, 0]
